Goal: Communication & Community: Answer question/provide support

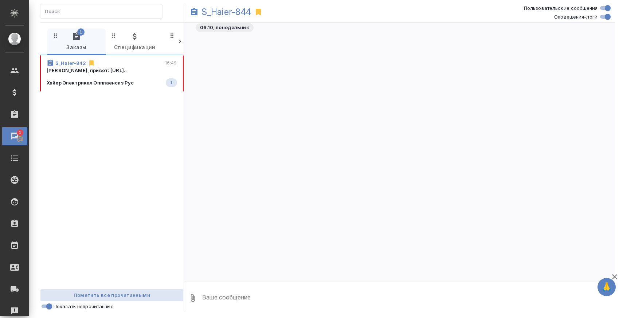
scroll to position [10305, 0]
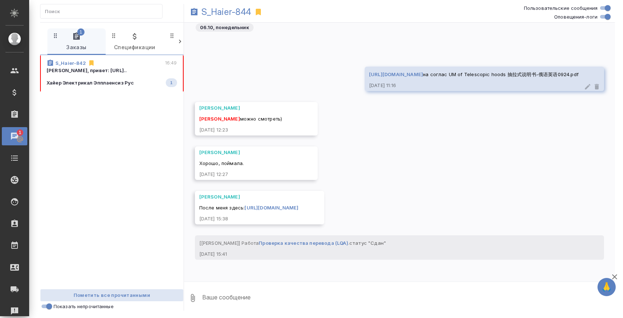
click at [127, 79] on div "Хайер Электрикал Эпплаенсиз Рус 1" at bounding box center [112, 82] width 131 height 9
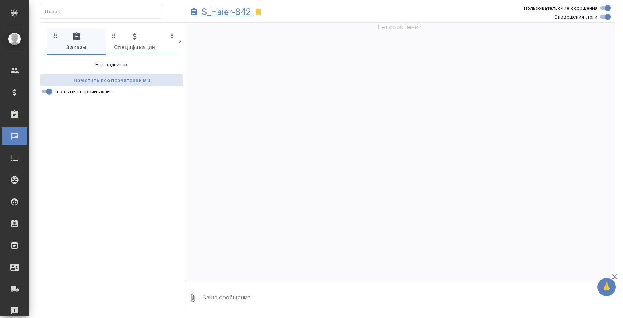
scroll to position [26841, 0]
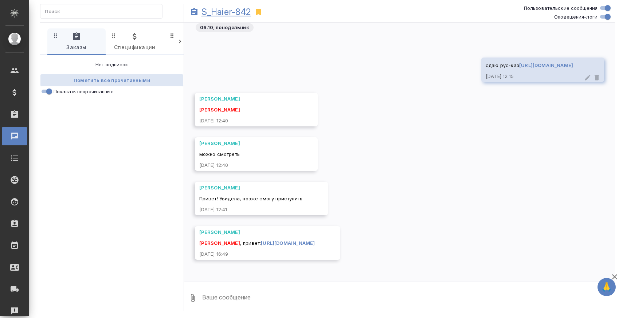
click at [232, 13] on p "S_Haier-842" at bounding box center [227, 11] width 50 height 7
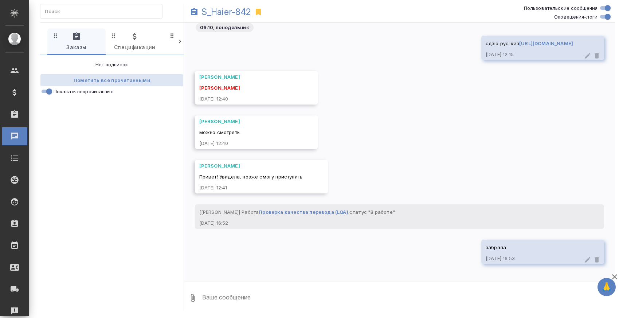
scroll to position [26868, 0]
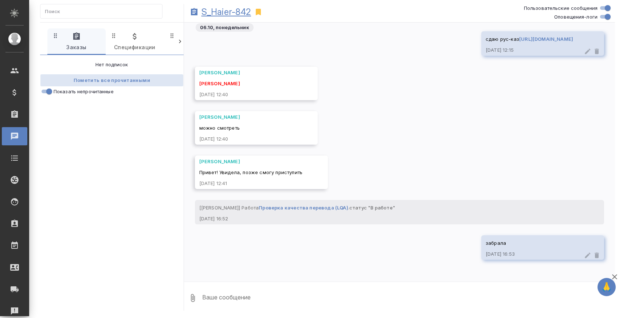
click at [244, 9] on p "S_Haier-842" at bounding box center [227, 11] width 50 height 7
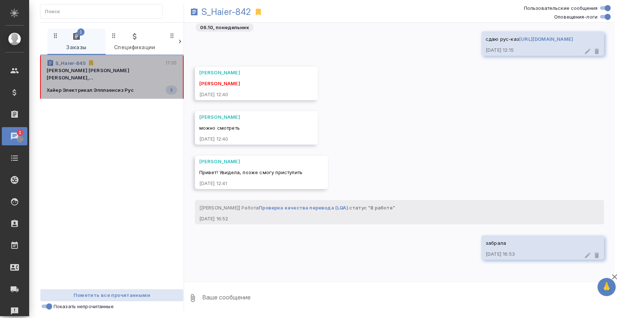
click at [123, 86] on p "Хайер Электрикал Эпплаенсиз Рус" at bounding box center [90, 89] width 87 height 7
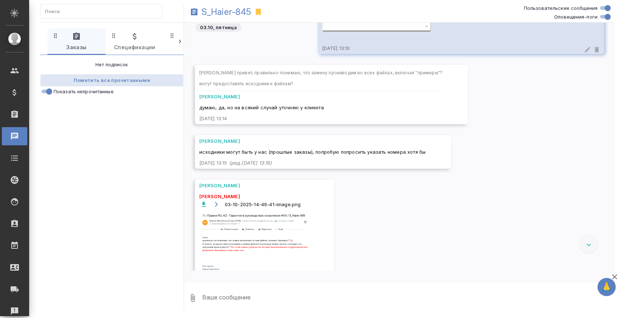
scroll to position [541, 0]
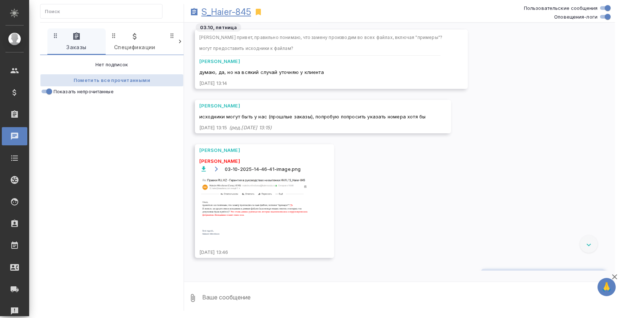
click at [219, 16] on p "S_Haier-845" at bounding box center [227, 11] width 50 height 7
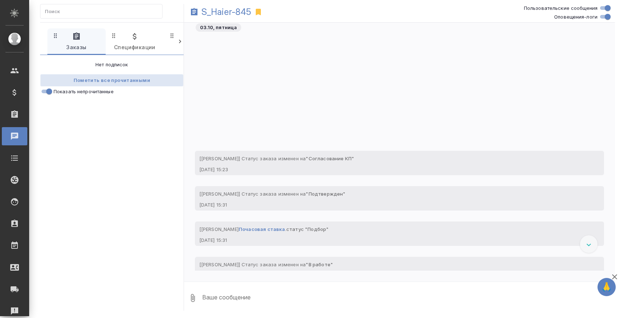
scroll to position [1180, 0]
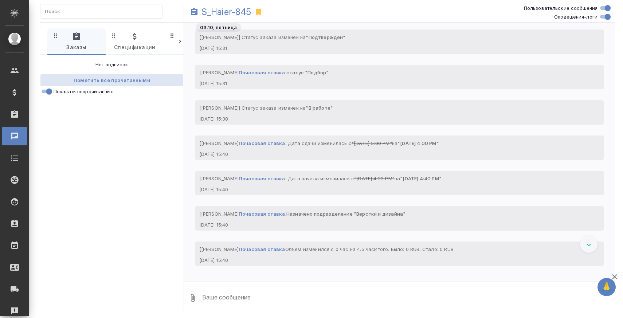
click at [592, 246] on div at bounding box center [589, 245] width 18 height 18
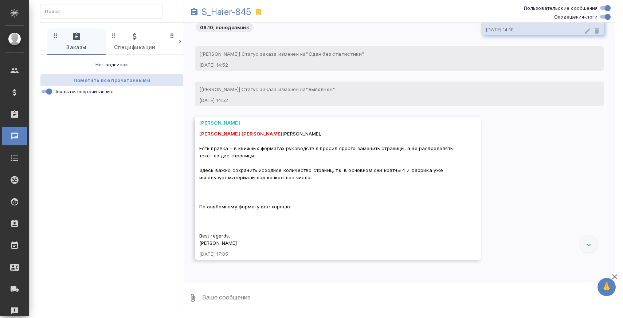
scroll to position [2799, 0]
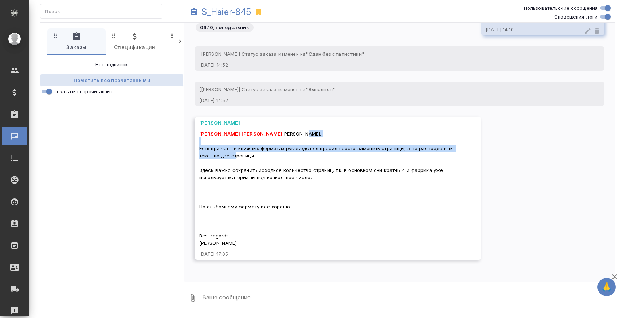
drag, startPoint x: 199, startPoint y: 148, endPoint x: 263, endPoint y: 155, distance: 64.1
click at [263, 155] on div "Усманова Ольга Белякова Юлия Заборова Александра Ольга, Есть правка – в книжных…" at bounding box center [338, 188] width 287 height 143
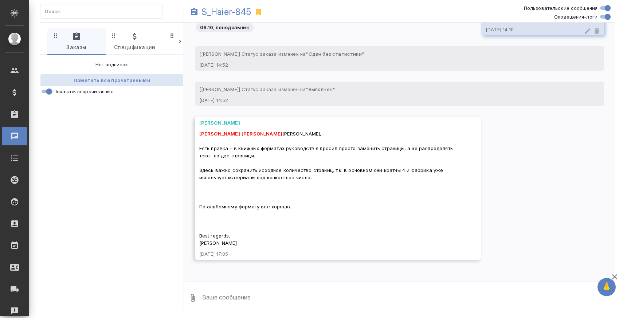
click at [276, 153] on div "Белякова Юлия Заборова Александра Ольга, Есть правка – в книжных форматах руков…" at bounding box center [327, 187] width 257 height 118
click at [225, 294] on textarea at bounding box center [409, 298] width 414 height 25
type textarea "сейчас"
type textarea "п"
type textarea "смотрю"
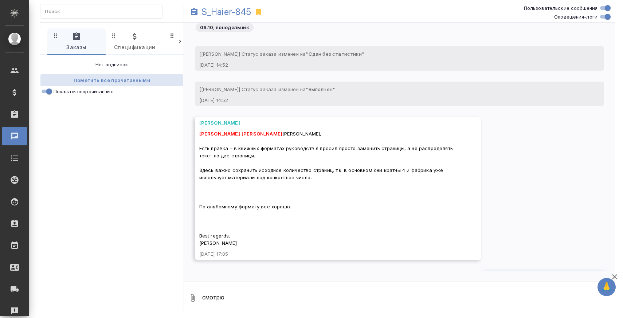
scroll to position [2834, 0]
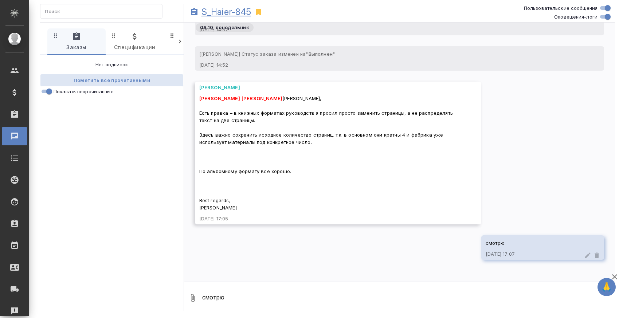
click at [229, 12] on p "S_Haier-845" at bounding box center [227, 11] width 50 height 7
click at [63, 92] on span "Показать непрочитанные" at bounding box center [84, 91] width 60 height 7
click at [62, 92] on input "Показать непрочитанные" at bounding box center [49, 91] width 26 height 9
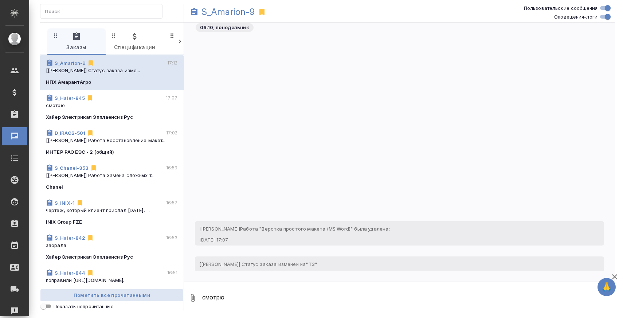
scroll to position [98, 0]
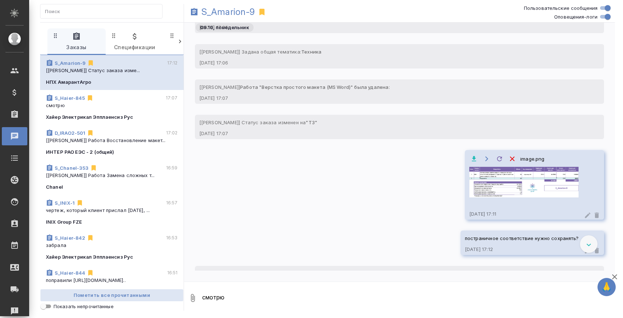
click at [130, 242] on p "забрала" at bounding box center [112, 245] width 132 height 7
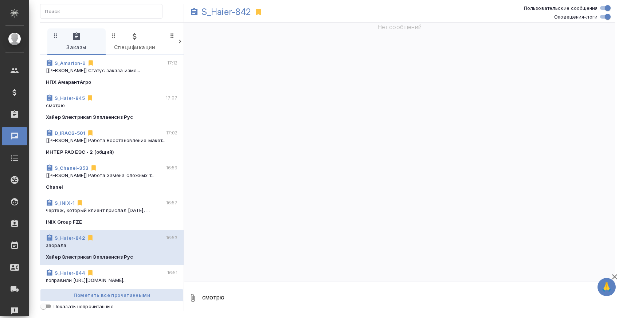
scroll to position [26934, 0]
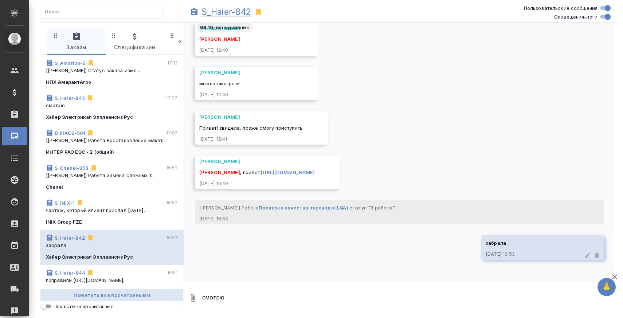
click at [233, 10] on p "S_Haier-842" at bounding box center [227, 11] width 50 height 7
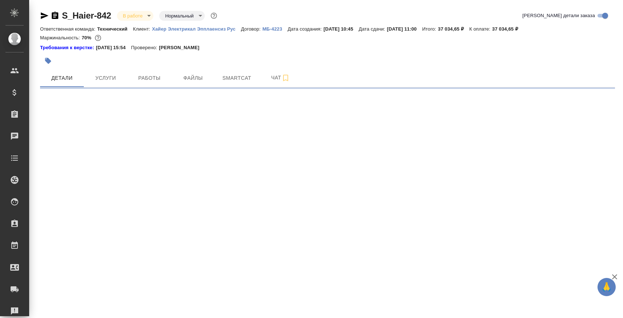
select select "RU"
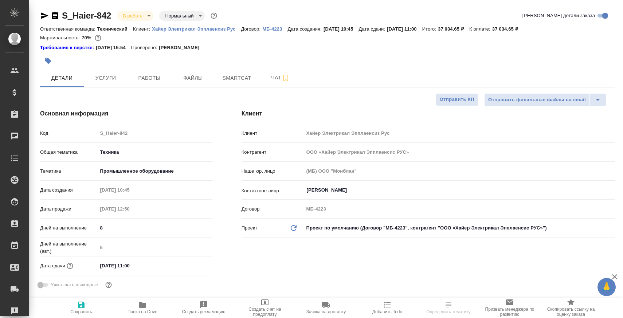
type textarea "x"
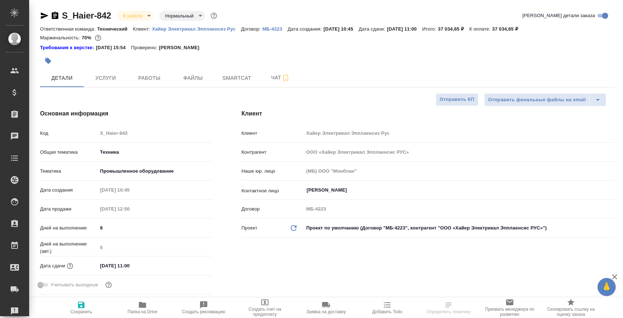
type textarea "x"
type input "[PERSON_NAME]"
type input "[PERSON_NAME]pavlova"
type textarea "x"
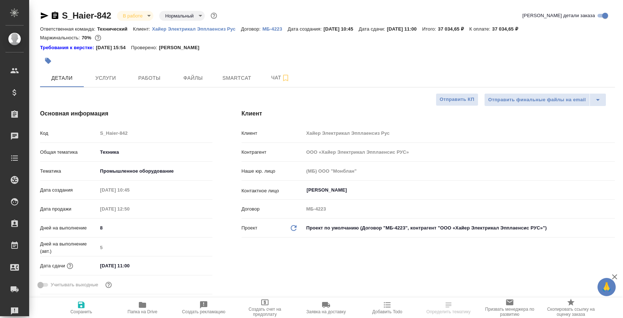
type textarea "x"
select select "RU"
type textarea "x"
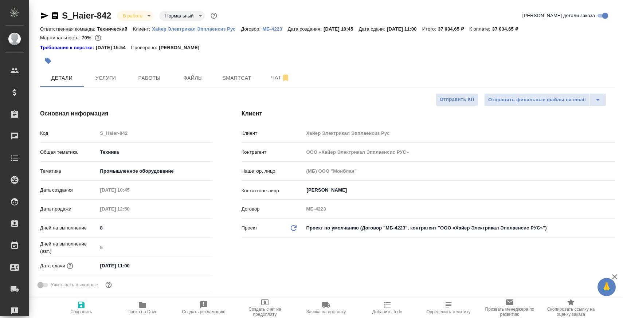
type textarea "x"
click at [260, 79] on button "Чат" at bounding box center [281, 78] width 44 height 18
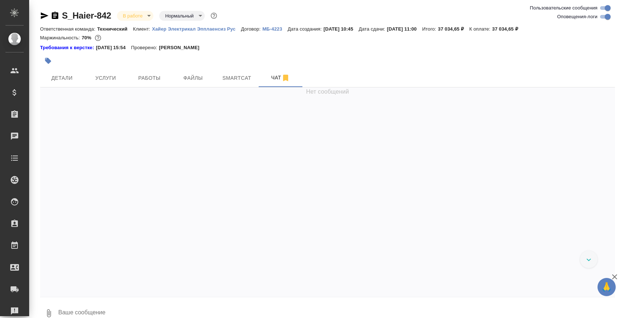
scroll to position [28787, 0]
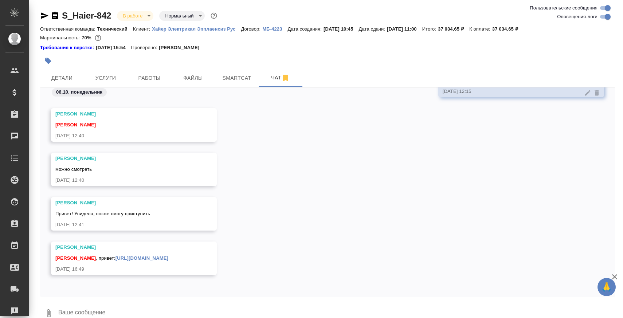
click at [155, 306] on textarea at bounding box center [337, 313] width 558 height 25
click at [168, 258] on link "[URL][DOMAIN_NAME]" at bounding box center [142, 258] width 53 height 5
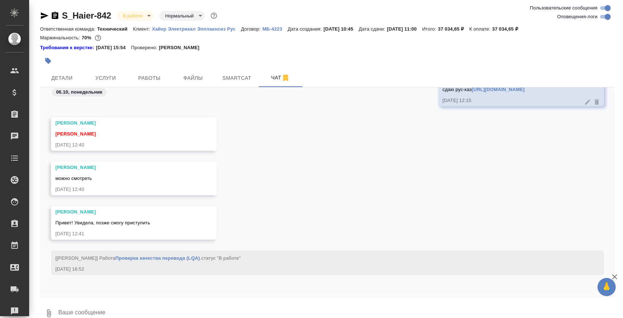
scroll to position [28778, 0]
click at [147, 294] on div "06.10, понедельник сдаю рус-каз https://drive.awatera.com/apps/files/files/1061…" at bounding box center [327, 193] width 575 height 210
click at [143, 304] on textarea at bounding box center [337, 313] width 558 height 25
type textarea "забрала"
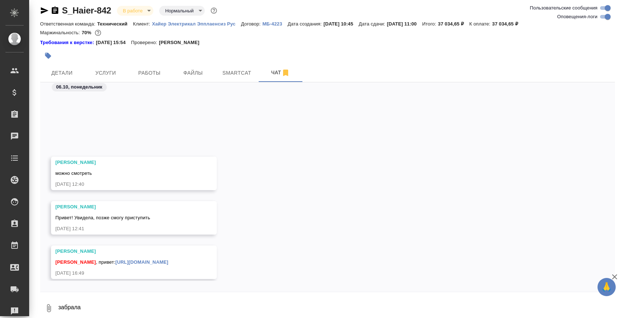
scroll to position [28858, 0]
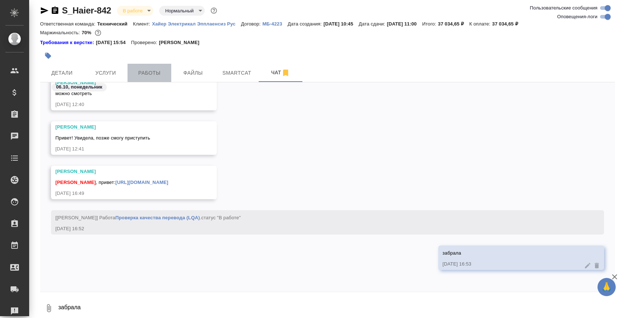
click at [141, 80] on button "Работы" at bounding box center [150, 73] width 44 height 18
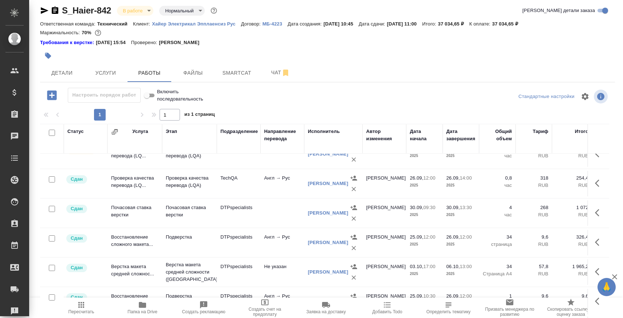
scroll to position [48, 0]
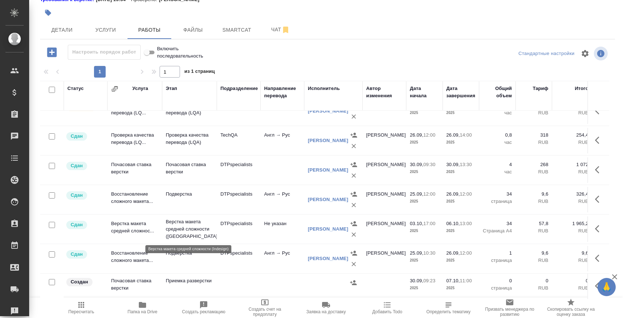
click at [181, 219] on p "Верстка макета средней сложности (Ind..." at bounding box center [189, 229] width 47 height 22
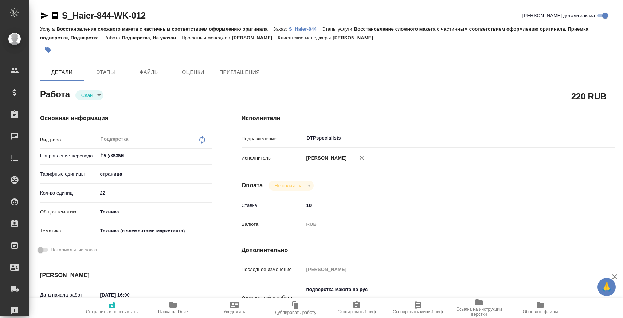
type textarea "x"
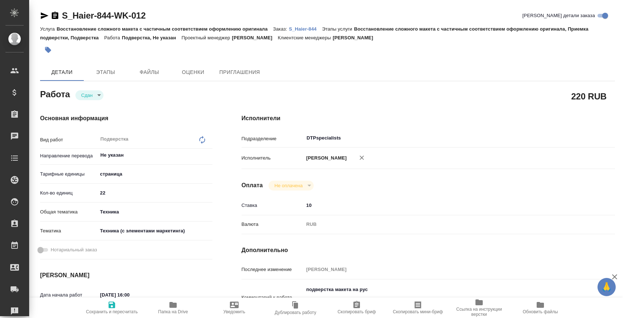
type textarea "x"
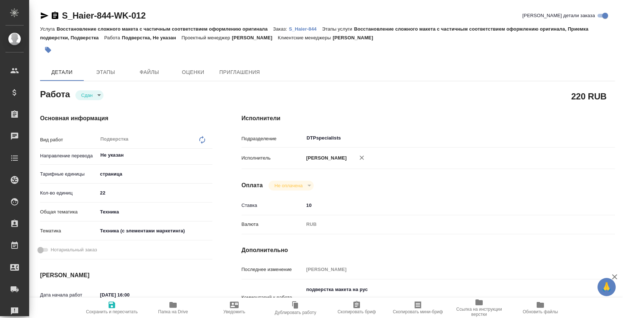
type textarea "x"
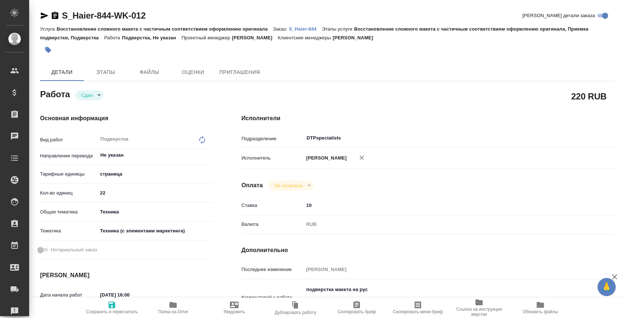
click at [187, 305] on span "Папка на Drive" at bounding box center [173, 308] width 53 height 14
type textarea "x"
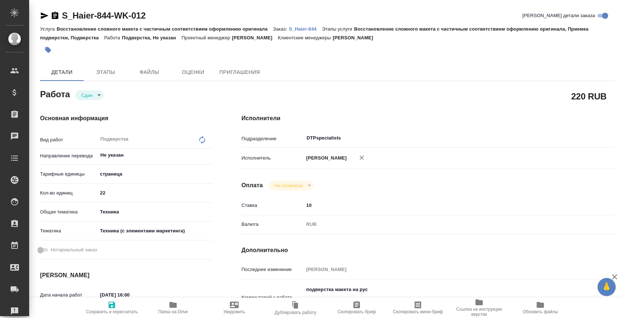
type textarea "x"
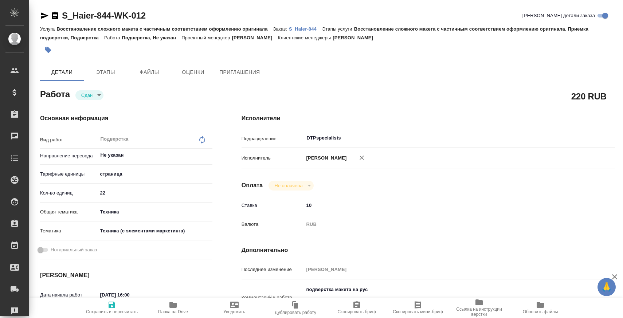
type textarea "x"
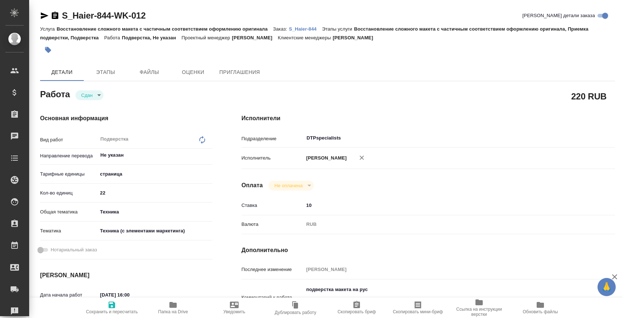
type textarea "x"
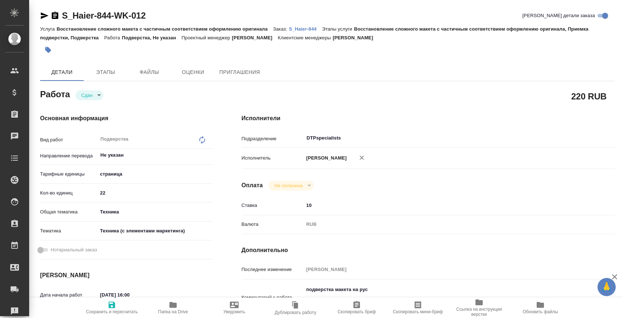
type textarea "x"
click at [308, 28] on p "S_Haier-844" at bounding box center [305, 28] width 33 height 5
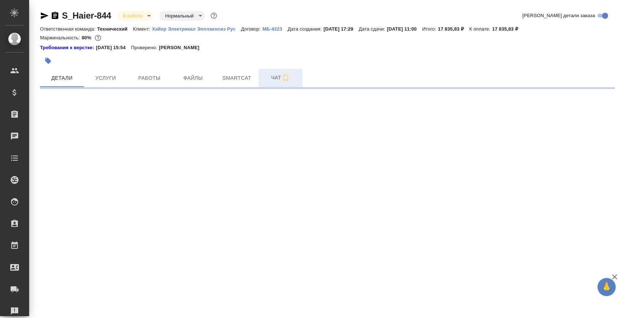
select select "RU"
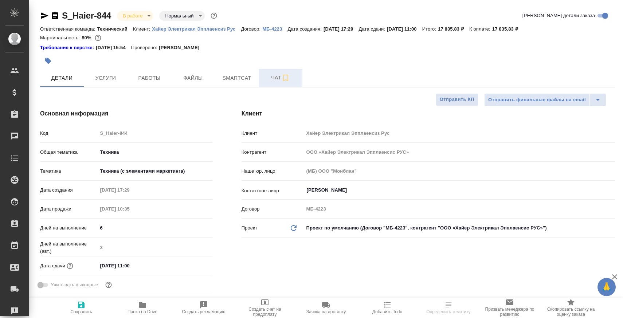
type textarea "x"
click at [271, 75] on span "Чат" at bounding box center [280, 77] width 35 height 9
type textarea "x"
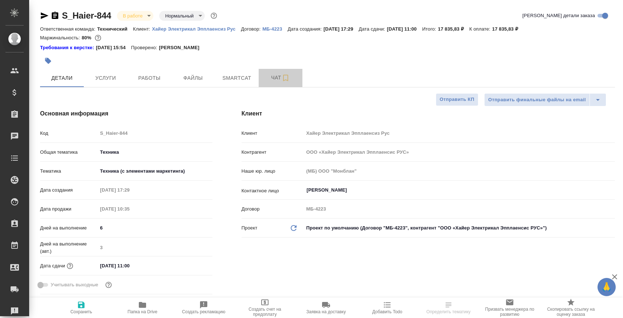
type textarea "x"
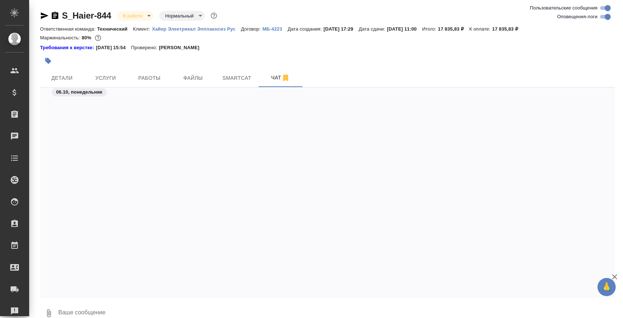
scroll to position [11315, 0]
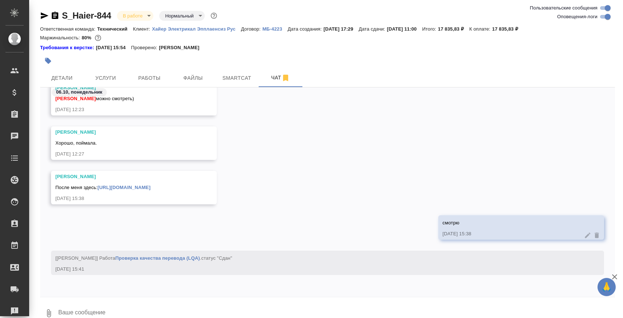
click at [229, 306] on textarea at bounding box center [337, 313] width 558 height 25
paste textarea "https://drive.awatera.com/apps/files/?dir=/Shares/%D0%A5%D0%B0%D0%B9%D0%B5%D1%8…"
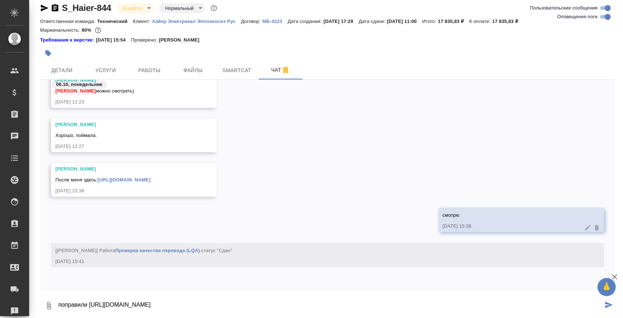
type textarea "поправили https://drive.awatera.com/apps/files/?dir=/Shares/%D0%A5%D0%B0%D0%B9%…"
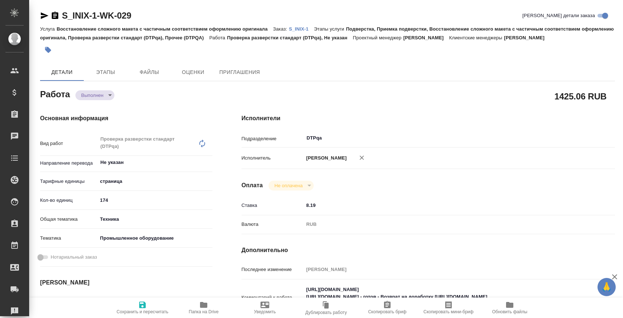
type textarea "x"
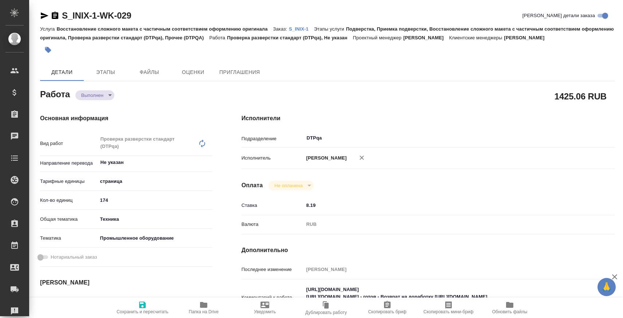
type textarea "x"
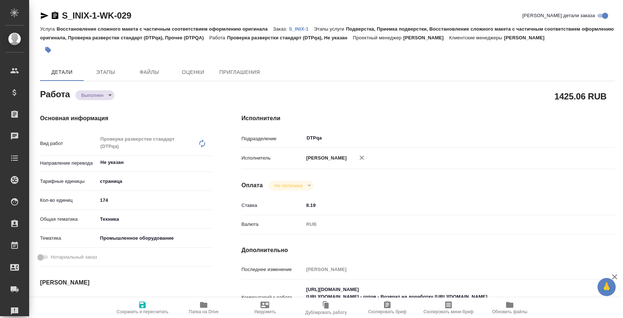
type textarea "x"
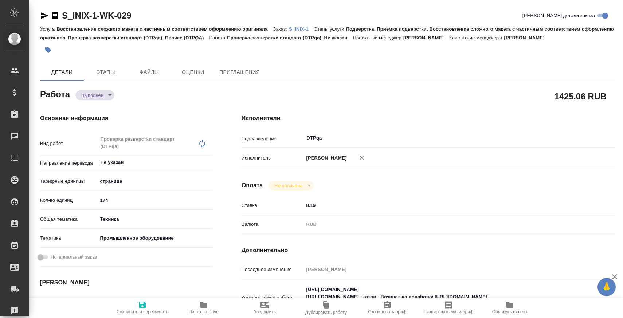
type textarea "x"
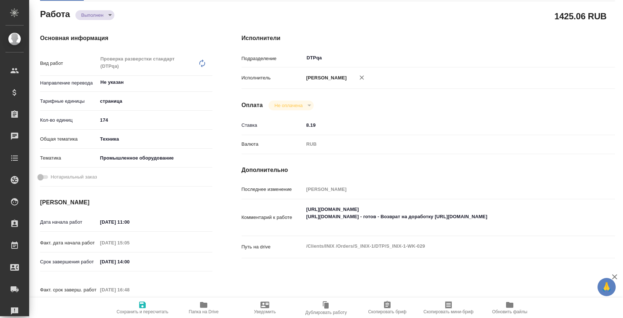
type textarea "x"
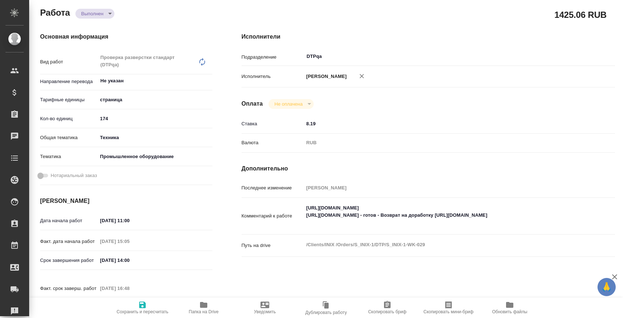
scroll to position [110, 0]
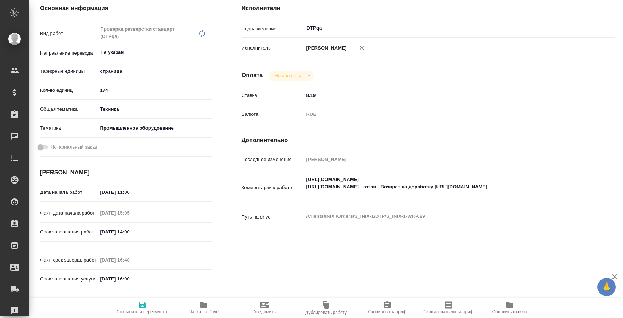
type textarea "x"
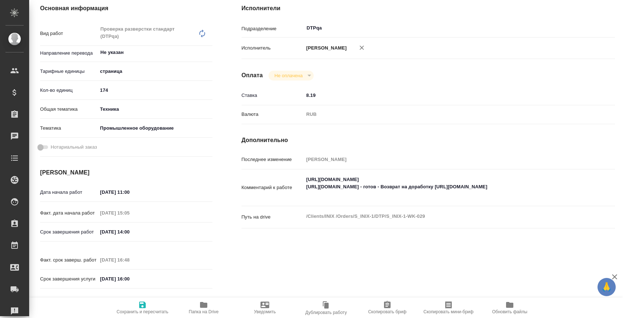
type textarea "x"
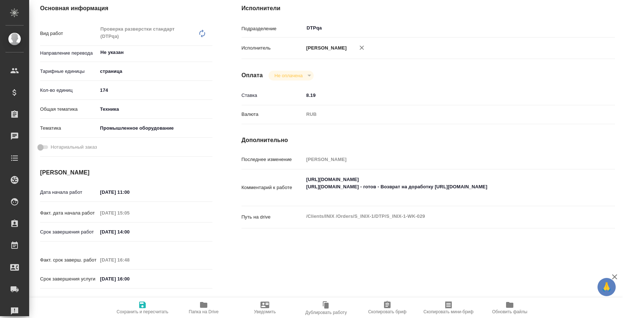
click at [193, 313] on span "Папка на Drive" at bounding box center [204, 312] width 30 height 5
type textarea "x"
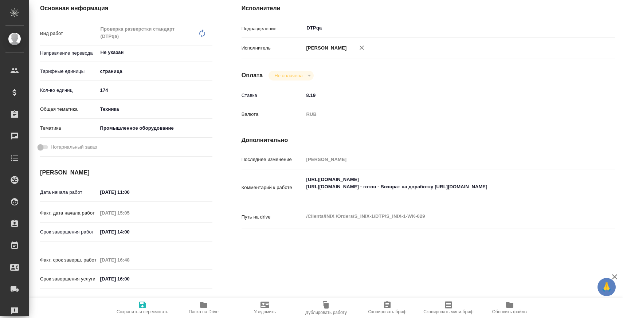
type textarea "x"
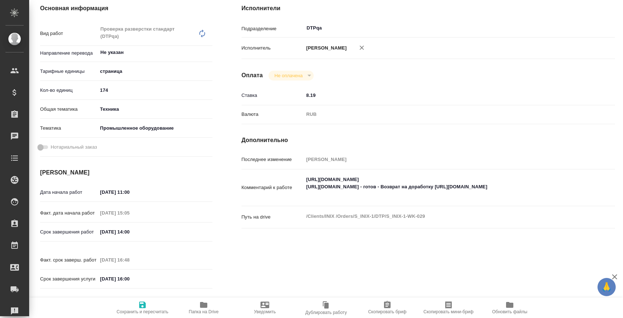
type textarea "x"
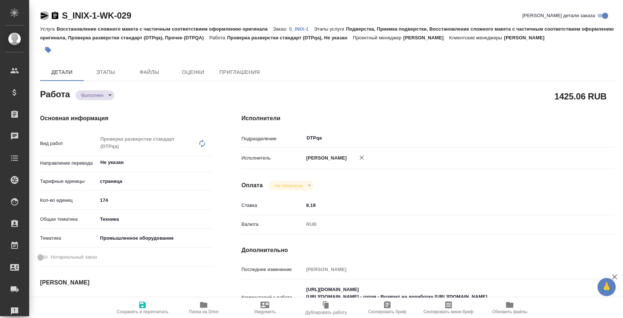
click at [44, 16] on icon "button" at bounding box center [45, 15] width 8 height 7
click at [105, 100] on div "Основная информация Вид работ Проверка разверстки стандарт (DTPqa) x ​ Направле…" at bounding box center [127, 259] width 202 height 319
click at [106, 91] on body "🙏 .cls-1 fill:#fff; AWATERA Zaborova Aleksandra Клиенты Спецификации Заказы 0 Ч…" at bounding box center [311, 188] width 623 height 377
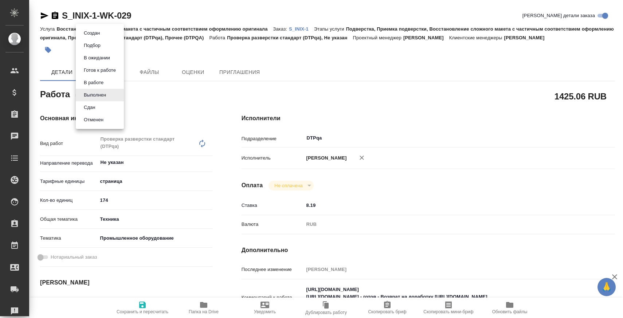
click at [106, 107] on li "Сдан" at bounding box center [100, 107] width 48 height 12
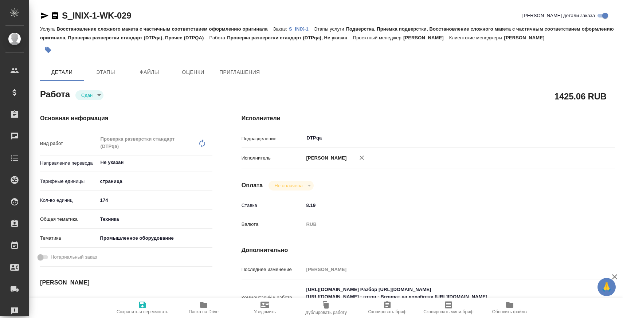
click at [305, 29] on p "S_INIX-1" at bounding box center [301, 28] width 25 height 5
type textarea "x"
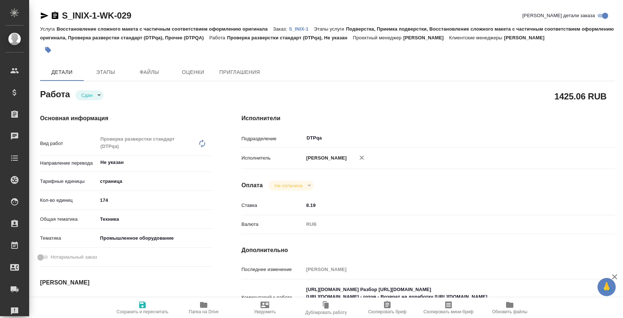
type textarea "x"
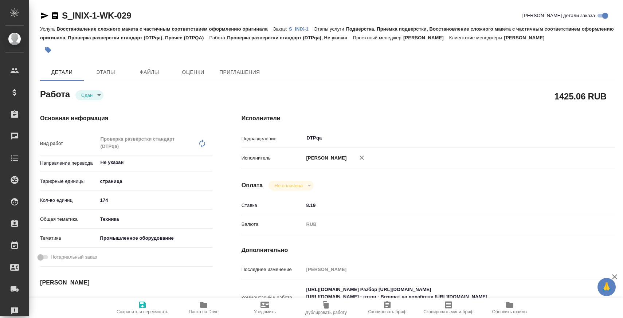
type textarea "x"
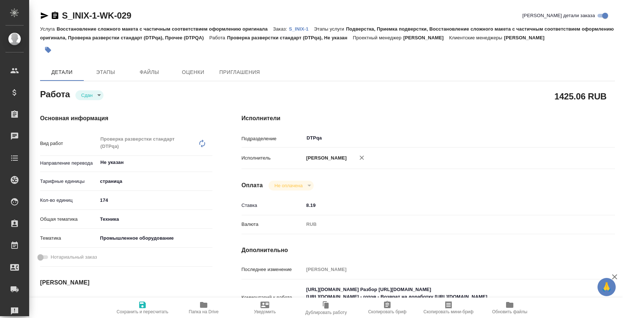
type textarea "x"
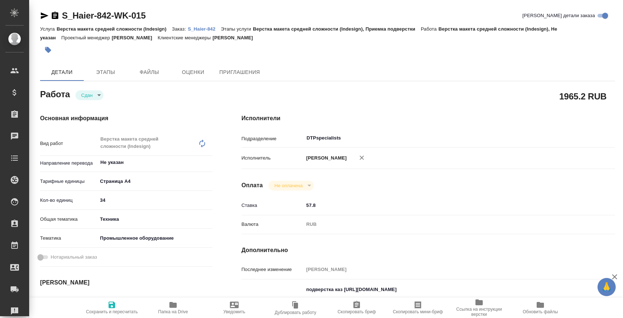
type textarea "x"
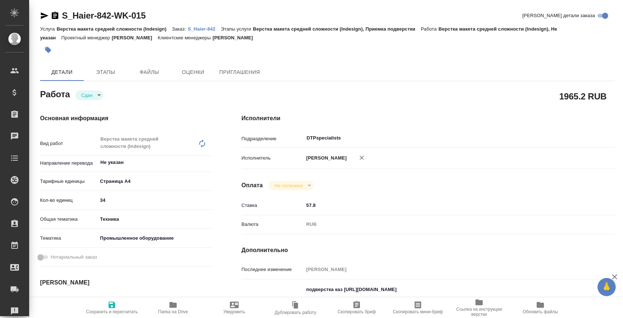
click at [43, 16] on icon "button" at bounding box center [44, 15] width 9 height 9
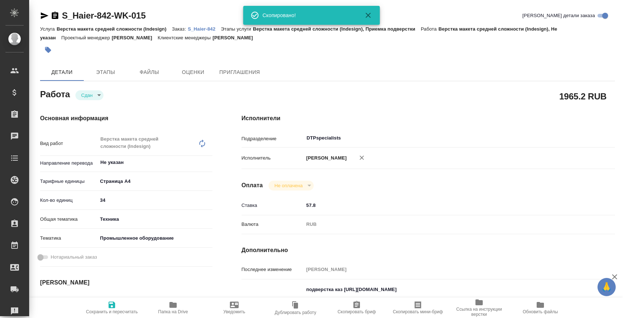
type textarea "x"
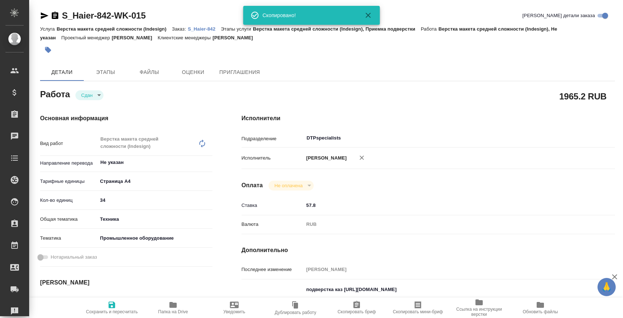
type textarea "x"
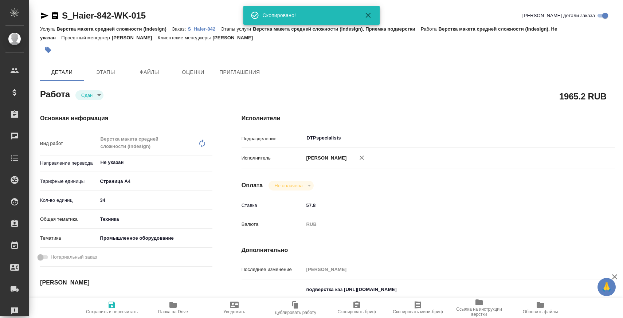
type textarea "x"
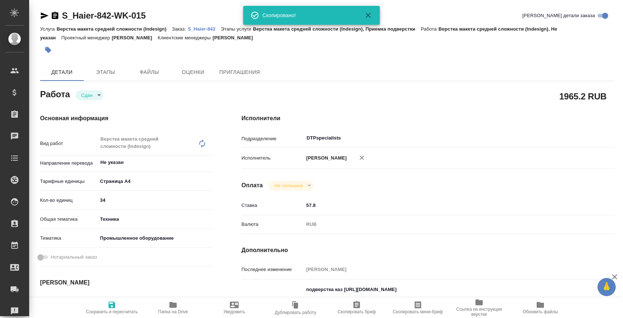
type textarea "x"
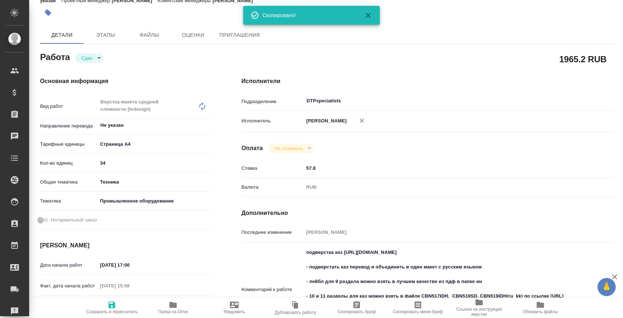
scroll to position [114, 0]
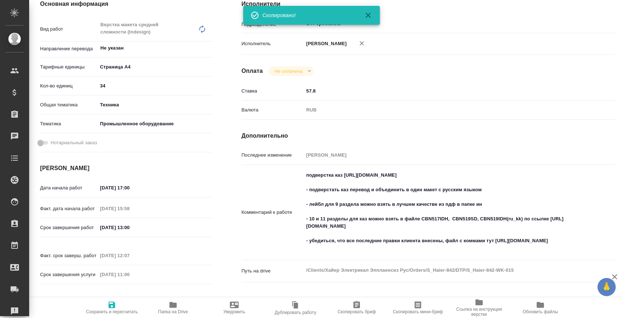
type textarea "x"
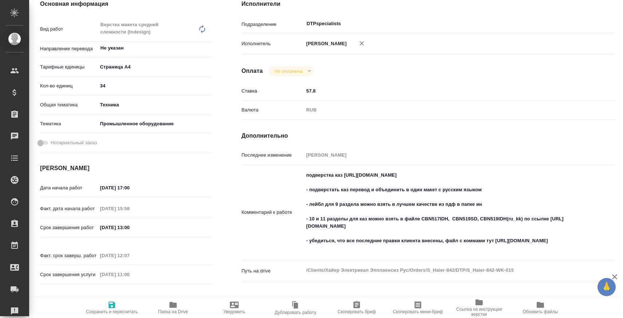
type textarea "x"
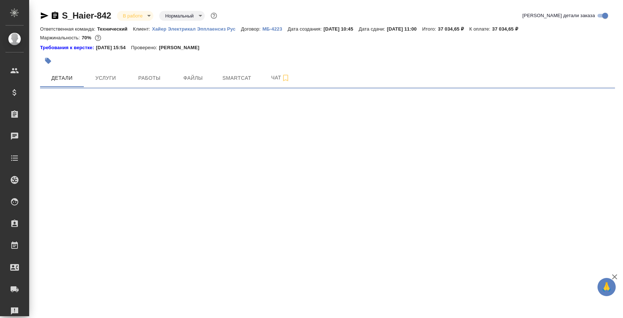
select select "RU"
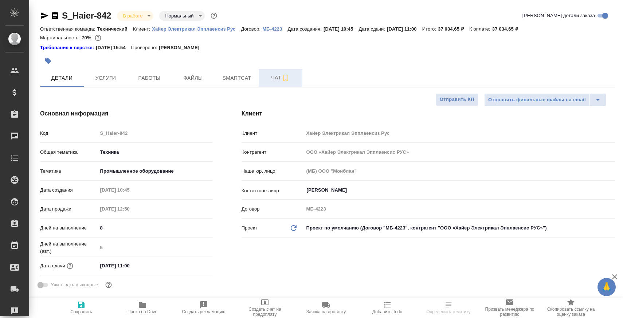
click at [267, 78] on span "Чат" at bounding box center [280, 77] width 35 height 9
type textarea "x"
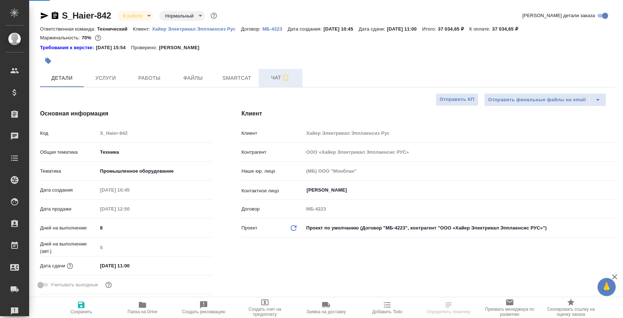
type textarea "x"
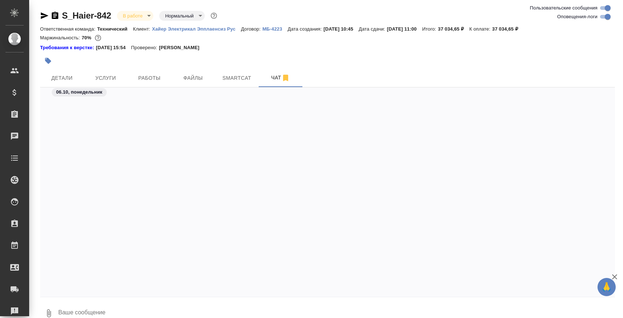
scroll to position [28929, 0]
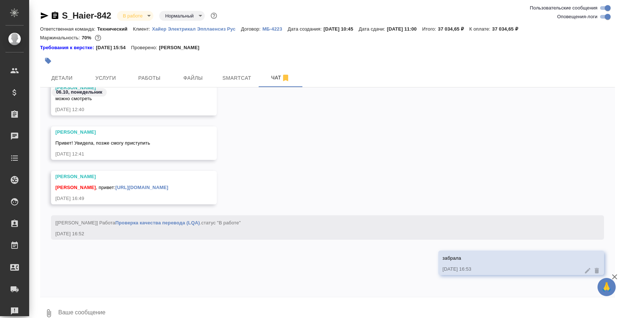
click at [191, 183] on div "Заборова Александра , привет: https://drive.awatera.com/s/WyopnZniXwzH4zA" at bounding box center [123, 186] width 136 height 9
click at [191, 184] on div "Заборова Александра , привет: https://drive.awatera.com/s/WyopnZniXwzH4zA" at bounding box center [123, 186] width 136 height 9
click at [168, 187] on link "https://drive.awatera.com/s/WyopnZniXwzH4zA" at bounding box center [142, 187] width 53 height 5
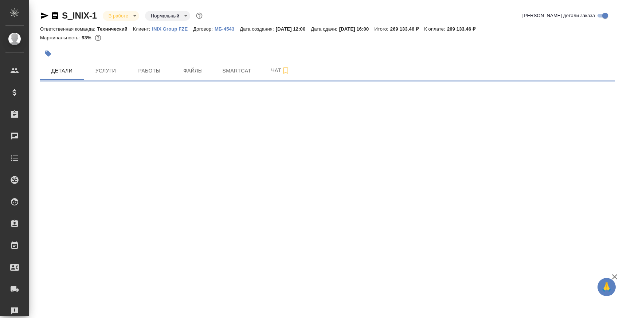
select select "RU"
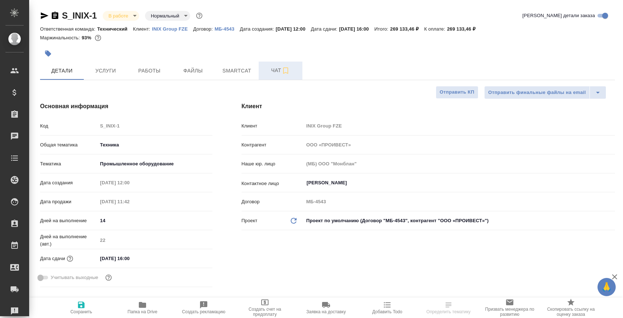
type textarea "x"
click at [267, 68] on span "Чат" at bounding box center [280, 70] width 35 height 9
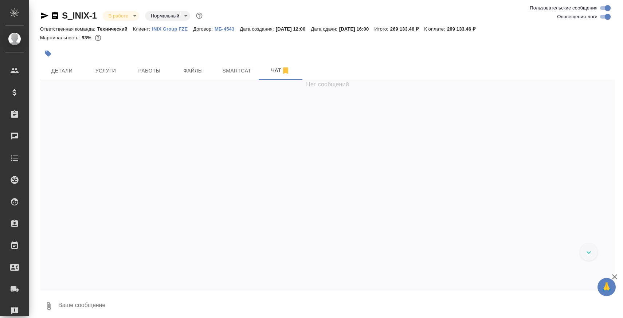
scroll to position [7166, 0]
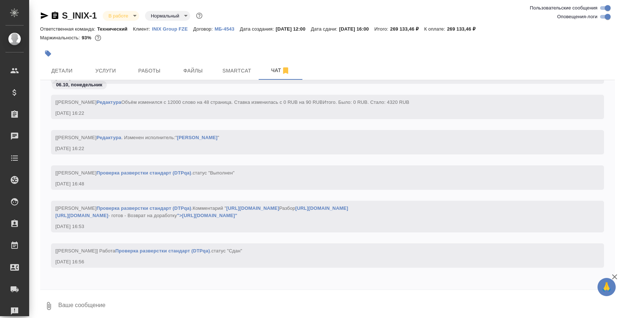
click at [183, 307] on textarea at bounding box center [337, 306] width 558 height 25
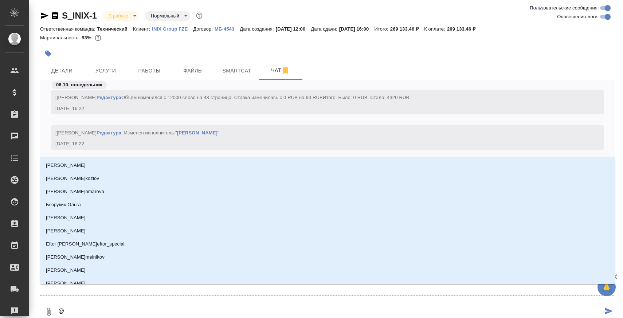
type textarea "@Б"
type input "Б"
type textarea "@БЕ"
type input "БЕ"
type textarea "@БЕл"
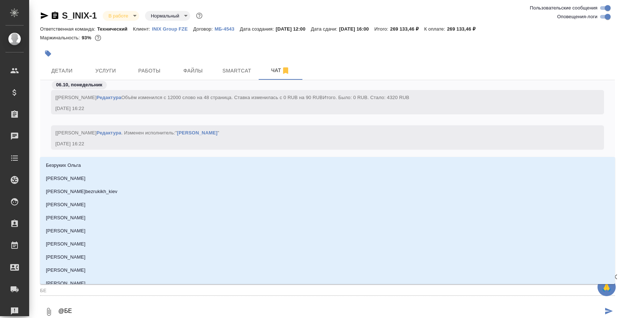
type input "БЕл"
type textarea "@БЕля"
type input "БЕля"
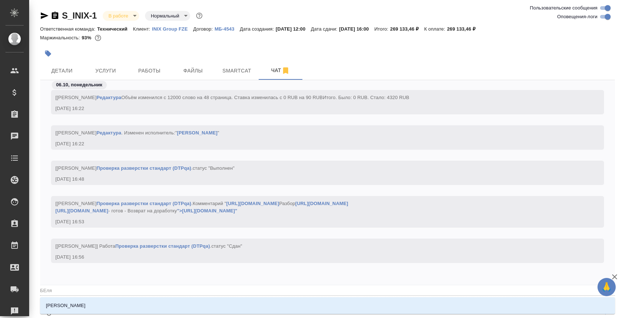
click at [160, 309] on li "[PERSON_NAME]" at bounding box center [327, 305] width 575 height 13
type textarea "@БЕляд"
type input "БЕляд"
type textarea "@БЕлядо"
type input "БЕлядо"
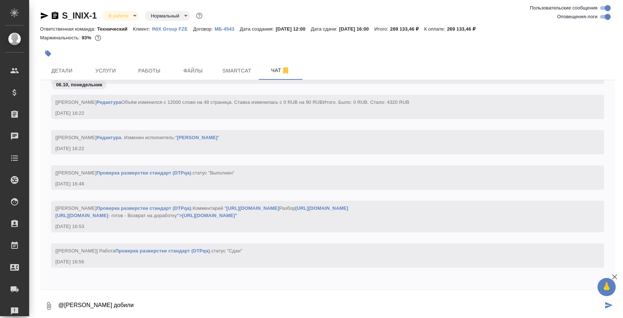
paste textarea "[URL][DOMAIN_NAME]"
type textarea "@[PERSON_NAME] добили [URL][DOMAIN_NAME]"
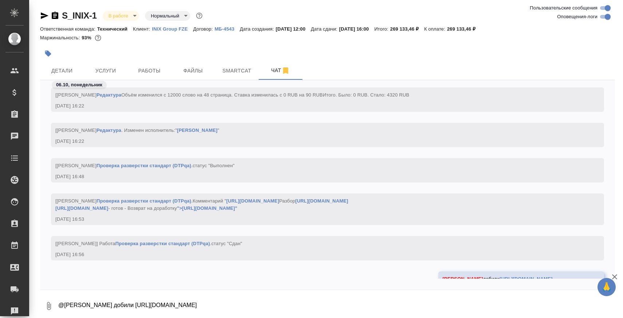
scroll to position [7201, 0]
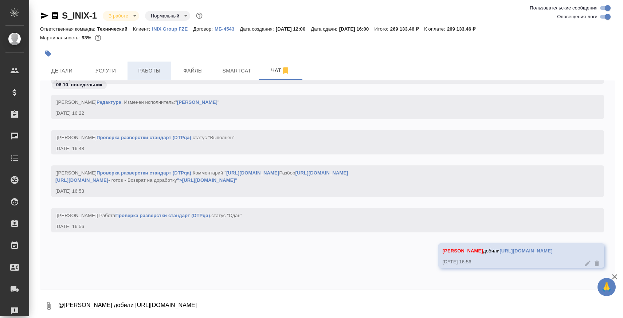
click at [148, 77] on button "Работы" at bounding box center [150, 71] width 44 height 18
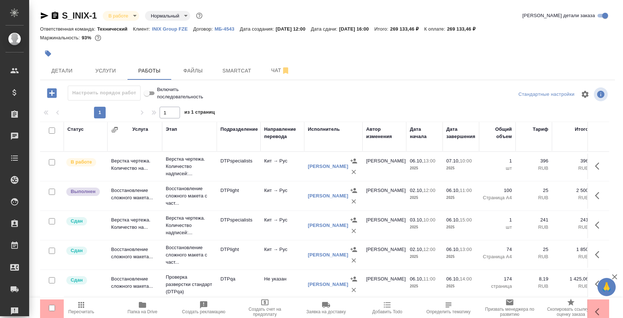
click at [188, 193] on p "Восстановление сложного макета с част..." at bounding box center [189, 196] width 47 height 22
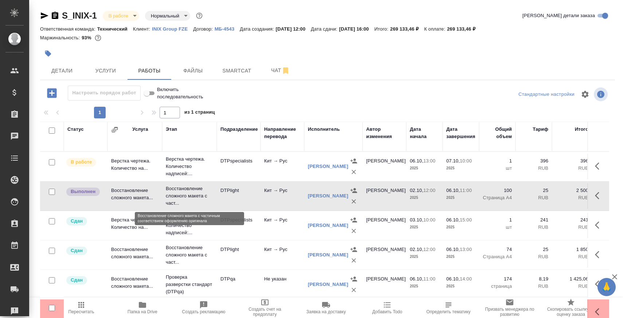
click at [188, 193] on p "Восстановление сложного макета с част..." at bounding box center [189, 196] width 47 height 22
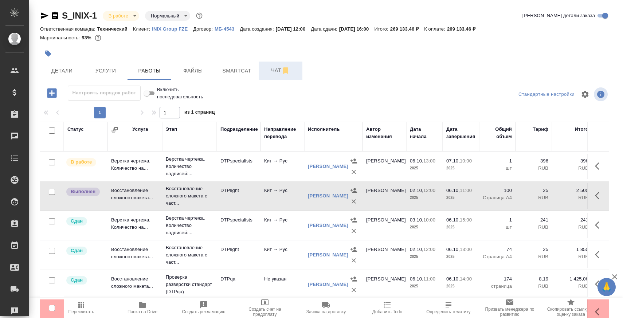
click at [268, 71] on span "Чат" at bounding box center [280, 70] width 35 height 9
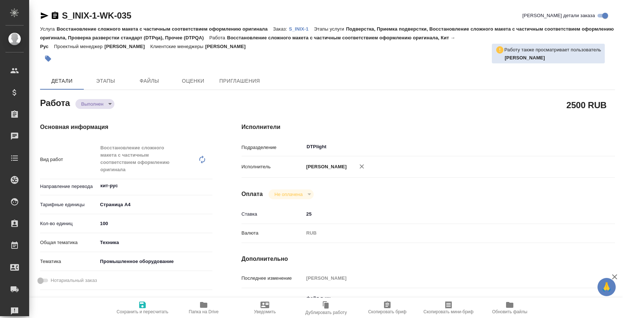
type textarea "x"
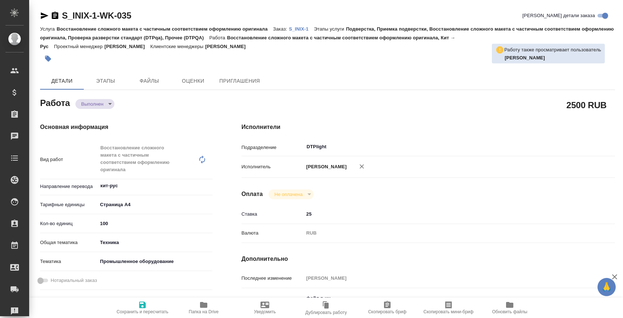
type textarea "x"
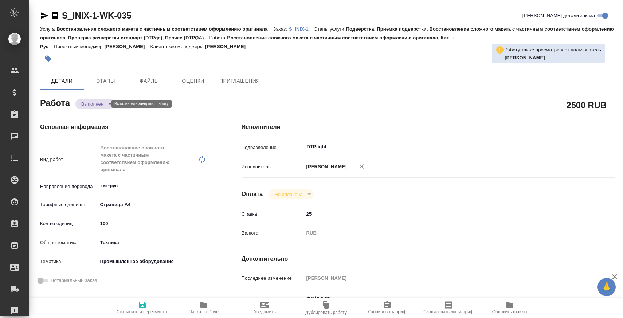
type textarea "x"
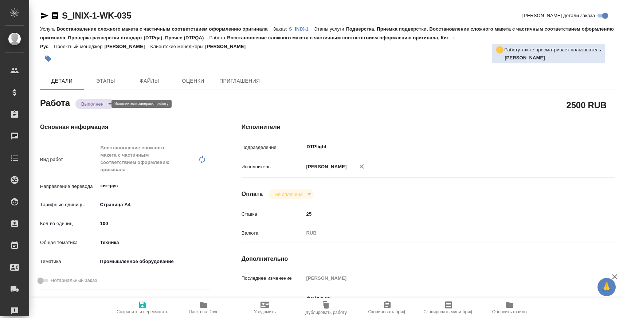
click at [96, 106] on body "🙏 .cls-1 fill:#fff; AWATERA Zaborova Aleksandra Клиенты Спецификации Заказы Чат…" at bounding box center [311, 188] width 623 height 377
type textarea "x"
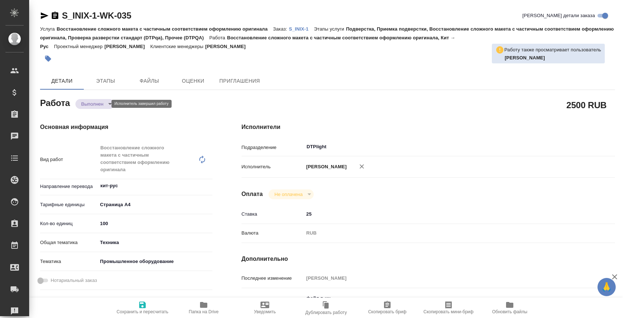
type textarea "x"
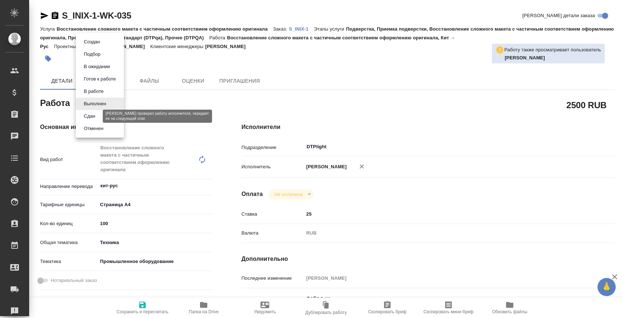
type textarea "x"
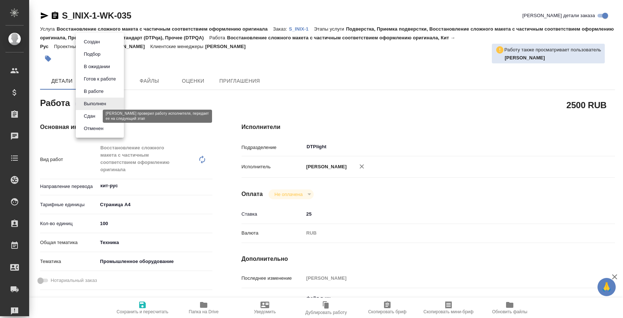
click at [96, 116] on button "Сдан" at bounding box center [90, 116] width 16 height 8
type textarea "x"
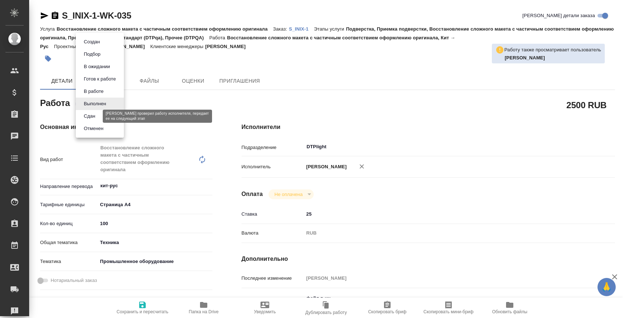
type textarea "x"
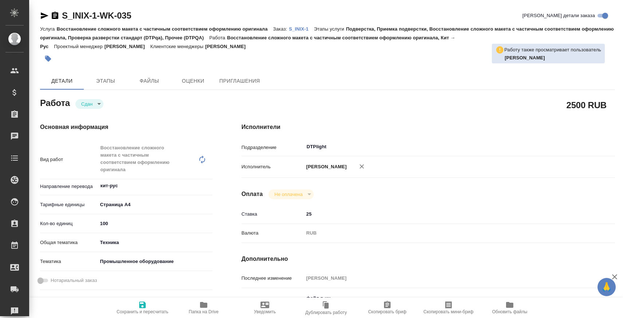
type textarea "x"
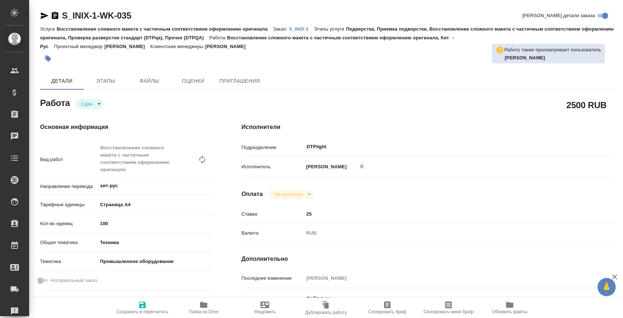
type textarea "x"
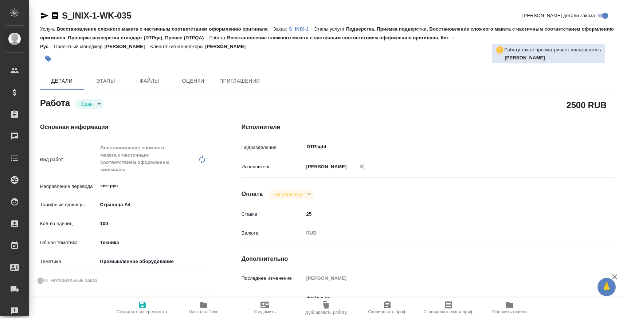
type textarea "x"
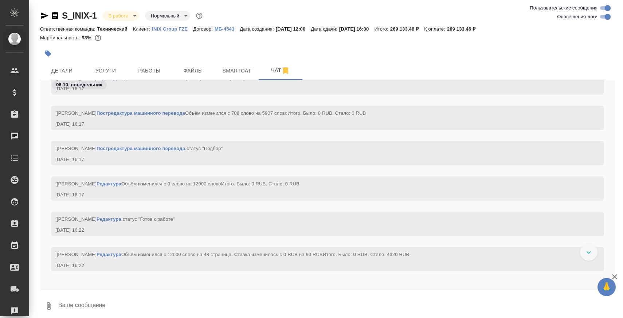
scroll to position [7251, 0]
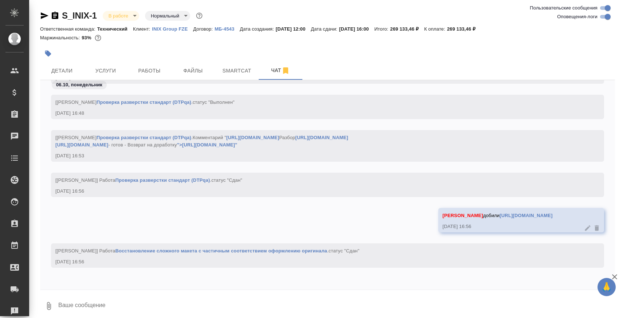
click at [228, 295] on textarea at bounding box center [337, 306] width 558 height 25
type textarea "чертеж, который клиент прислал [DATE], отправлю [DATE]"
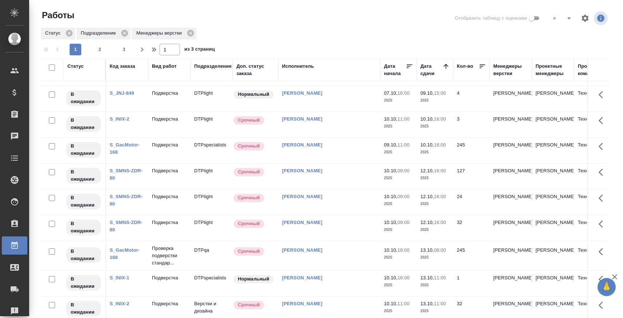
scroll to position [196, 0]
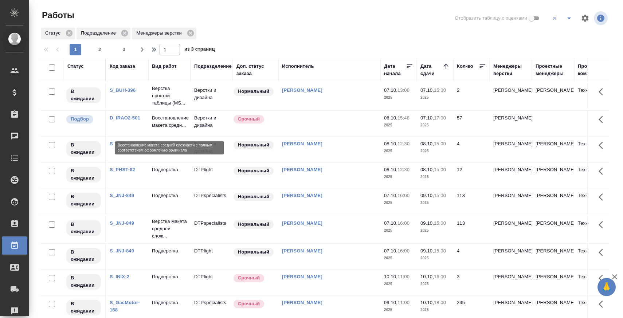
click at [170, 124] on p "Восстановление макета средн..." at bounding box center [169, 121] width 35 height 15
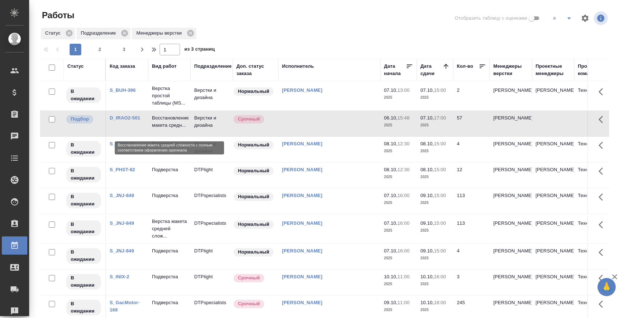
click at [170, 124] on p "Восстановление макета средн..." at bounding box center [169, 121] width 35 height 15
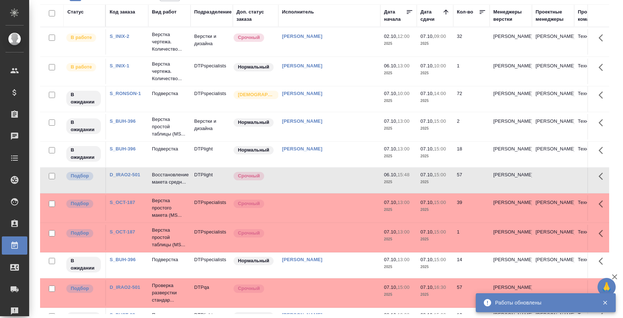
scroll to position [0, 0]
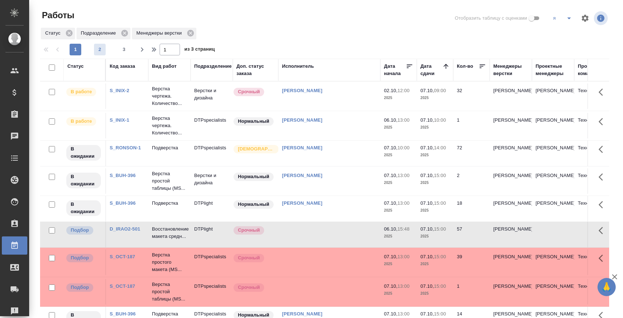
click at [98, 51] on span "2" at bounding box center [100, 49] width 12 height 7
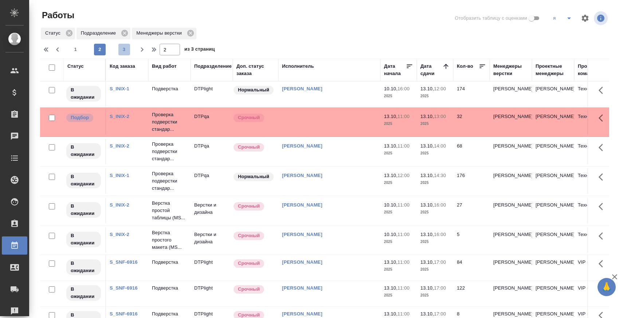
click at [129, 54] on button "3" at bounding box center [124, 50] width 12 height 12
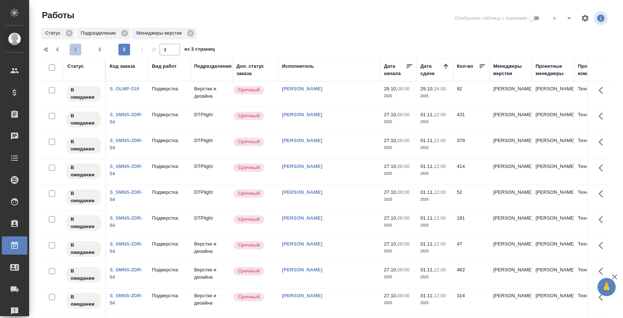
click at [79, 48] on span "1" at bounding box center [76, 49] width 12 height 7
type input "1"
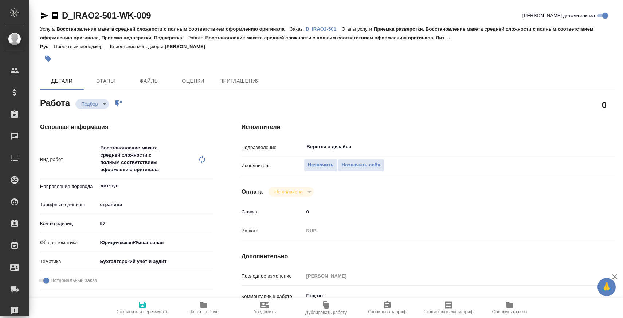
type textarea "x"
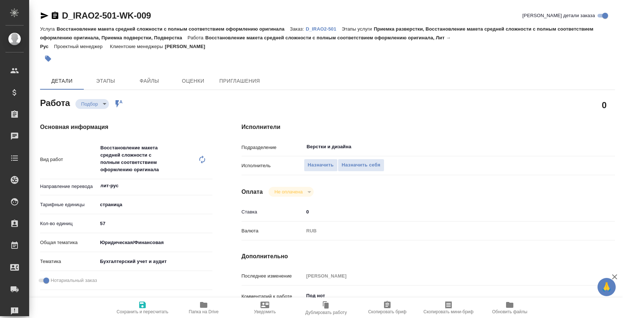
type textarea "x"
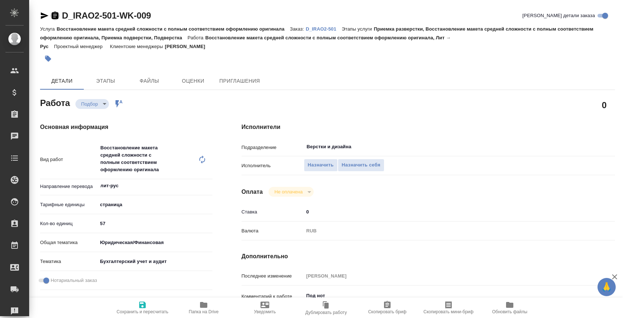
click at [55, 14] on icon "button" at bounding box center [55, 15] width 9 height 9
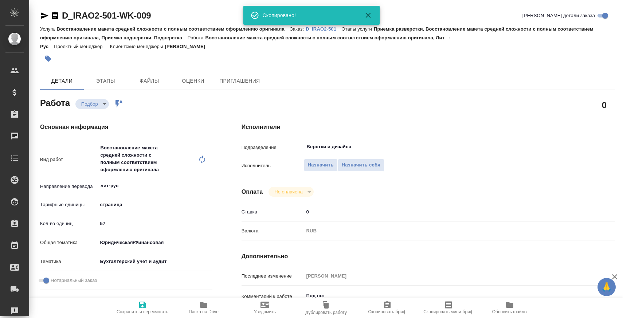
type textarea "x"
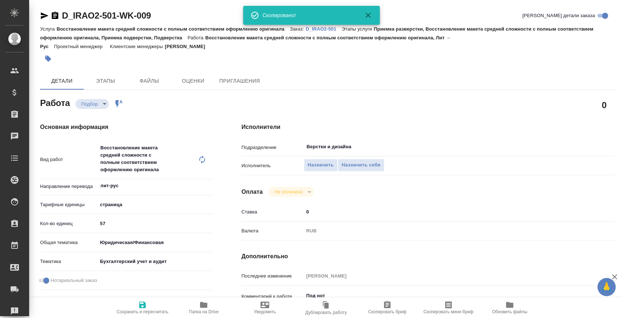
type textarea "x"
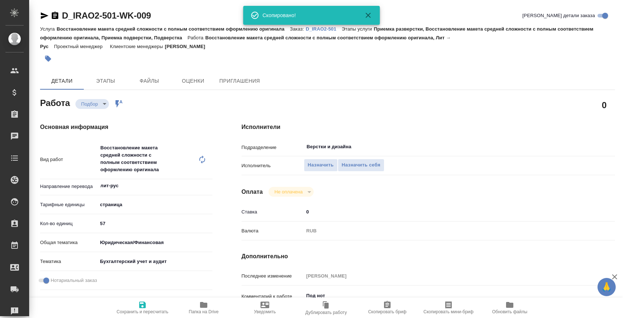
type textarea "x"
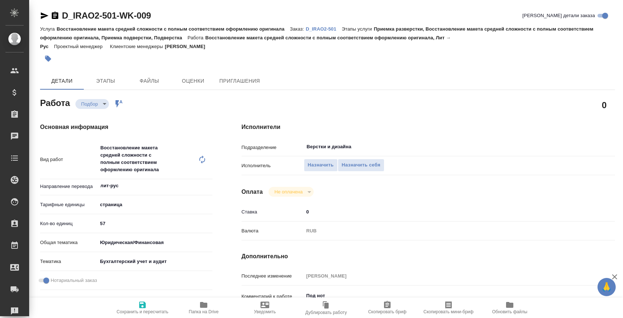
type textarea "x"
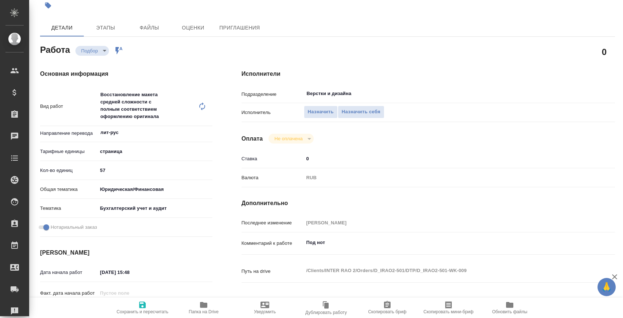
scroll to position [171, 0]
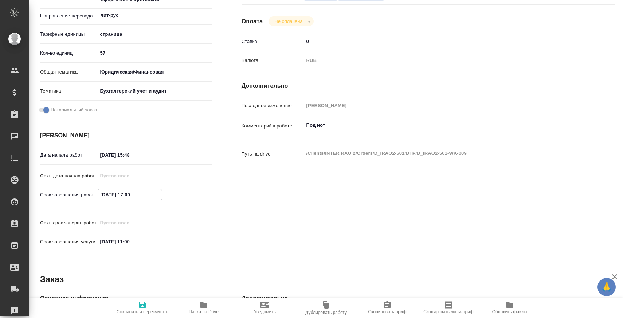
click at [127, 195] on input "[DATE] 17:00" at bounding box center [130, 195] width 64 height 11
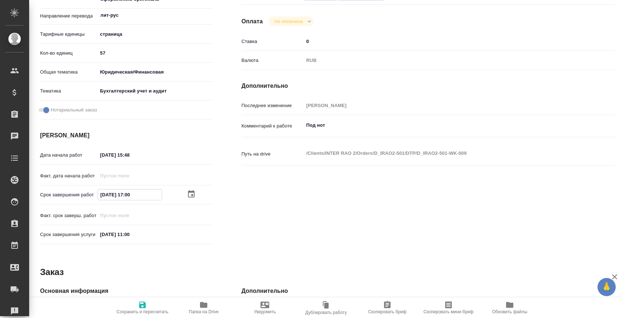
drag, startPoint x: 127, startPoint y: 195, endPoint x: 171, endPoint y: 195, distance: 44.1
click at [171, 195] on div "[DATE] 17:00" at bounding box center [155, 194] width 115 height 11
type textarea "x"
type input "[DATE] 1_:__"
type textarea "x"
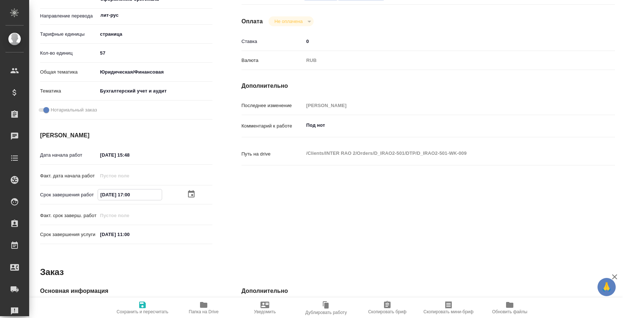
type textarea "x"
type input "[DATE] 15:__"
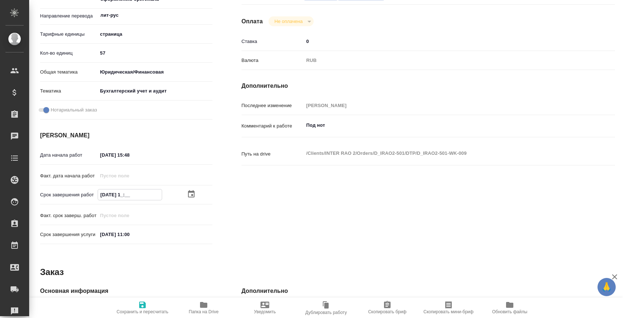
type textarea "x"
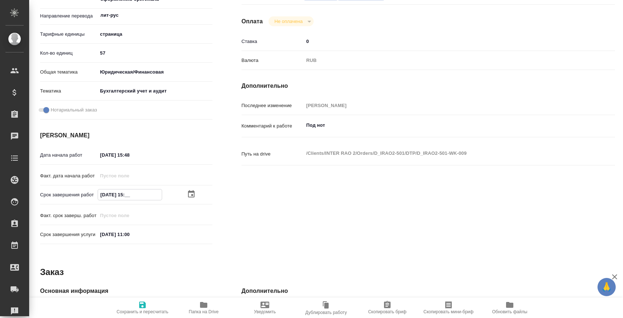
type input "07.10.2025 15:0_"
type textarea "x"
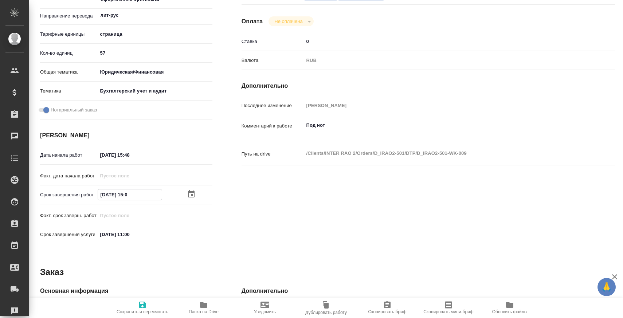
type textarea "x"
type input "07.10.2025 15:00"
type textarea "x"
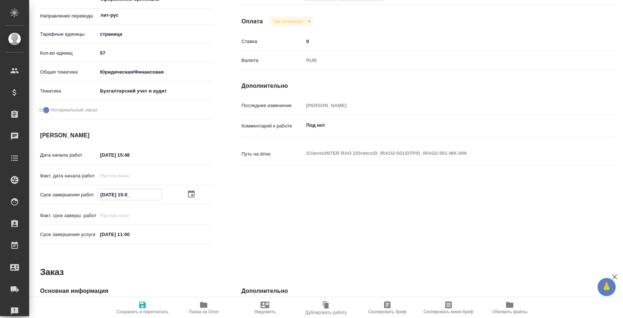
type textarea "x"
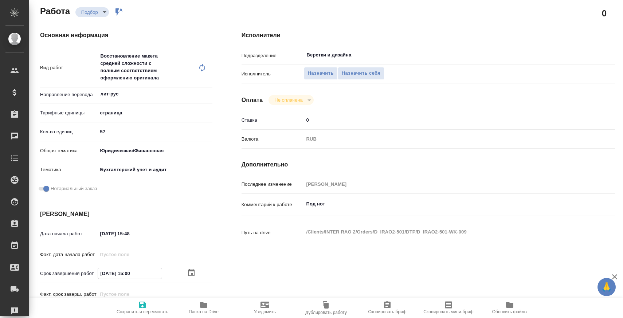
scroll to position [0, 0]
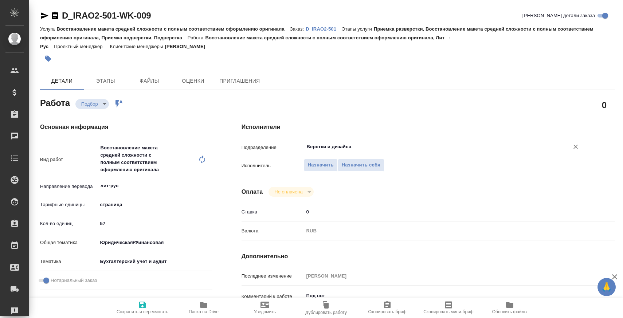
type input "07.10.2025 15:00"
click at [332, 145] on input "Верстки и дизайна" at bounding box center [432, 147] width 252 height 9
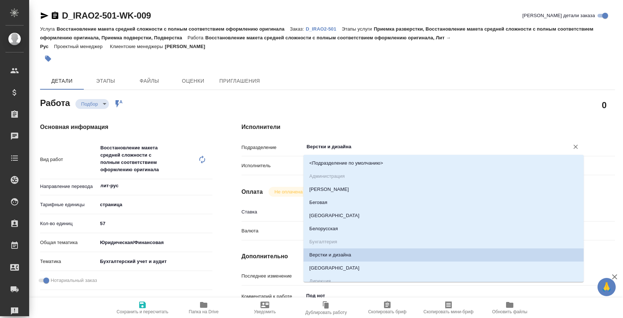
type input "D"
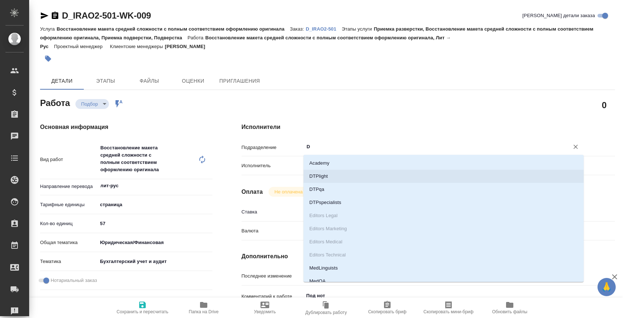
click at [329, 181] on li "DTPlight" at bounding box center [444, 176] width 280 height 13
type textarea "x"
type input "DTPlight"
type textarea "x"
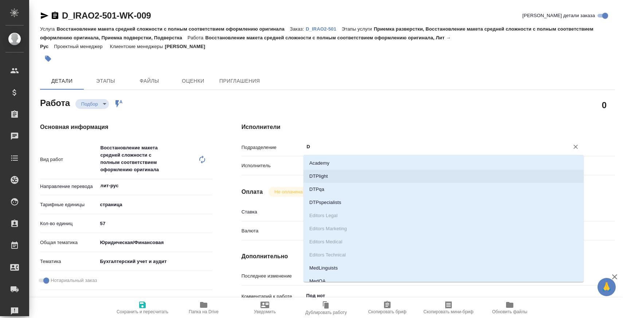
type textarea "x"
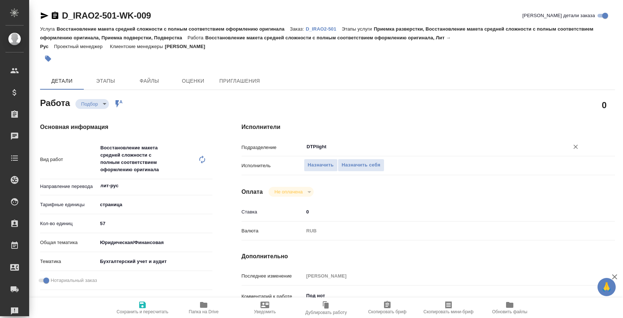
type input "DTPlight"
click at [144, 303] on icon "button" at bounding box center [142, 305] width 7 height 7
type textarea "x"
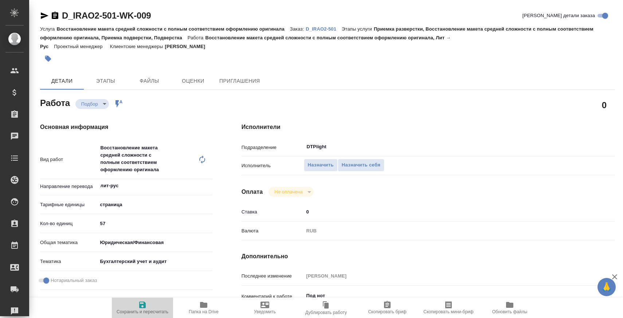
type textarea "x"
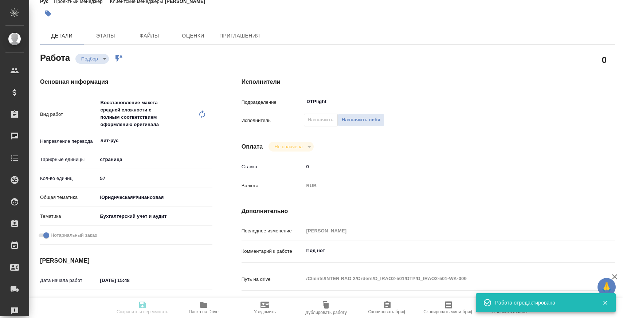
type input "recruiting"
type textarea "Восстановление макета средней сложности с полным соответствием оформлению ориги…"
type textarea "x"
type input "лит-рус"
type input "5a8b1489cc6b4906c91bfdb2"
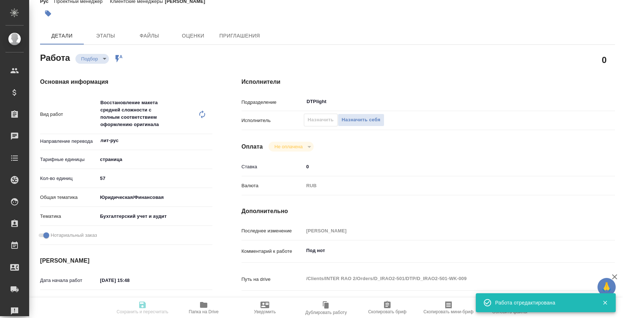
type input "57"
type input "yr-fn"
type input "6149848a2b7be24903fd7a88"
checkbox input "true"
type input "06.10.2025 15:48"
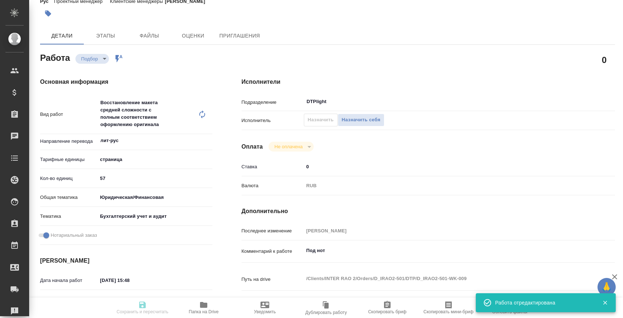
type input "07.10.2025 15:00"
type input "[DATE] 11:00"
type input "DTPlight"
type input "notPayed"
type input "0"
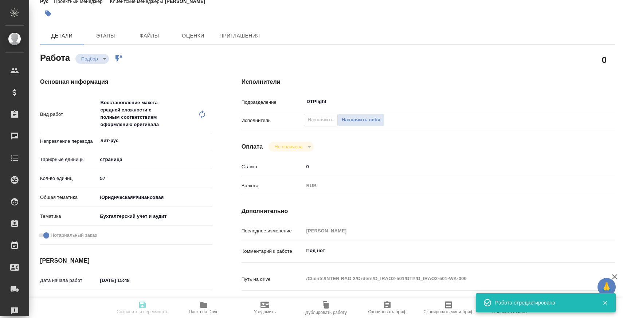
type input "RUB"
type input "[PERSON_NAME]"
type textarea "Под нот"
type textarea "x"
type textarea "/Clients/INTER RAO 2/Orders/D_IRAO2-501/DTP/D_IRAO2-501-WK-009"
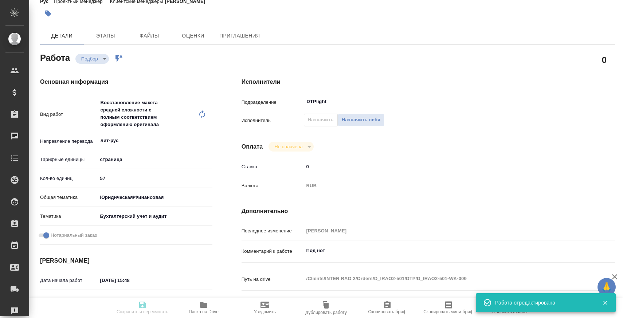
type textarea "x"
type input "D_IRAO2-501"
type input "Восстановление макета средней сложности с полным соответствием оформлению ориги…"
type input "Приемка разверстки, Восстановление макета средней сложности с полным соответств…"
type input "[PERSON_NAME]"
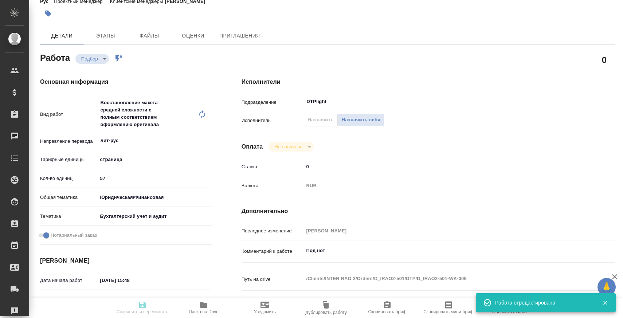
type input "[PERSON_NAME]"
type input "/Clients/INTER RAO 2/Orders/D_IRAO2-501"
type textarea "x"
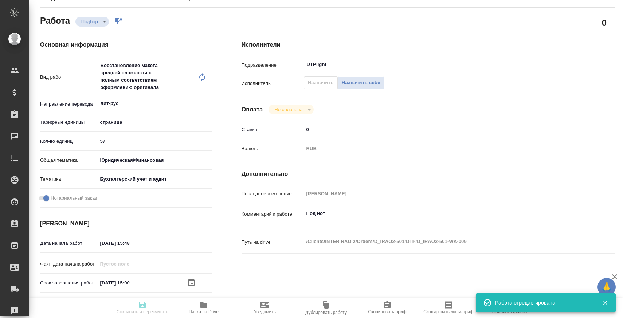
type textarea "x"
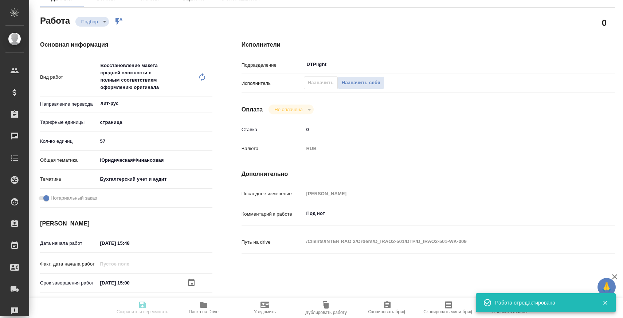
type textarea "x"
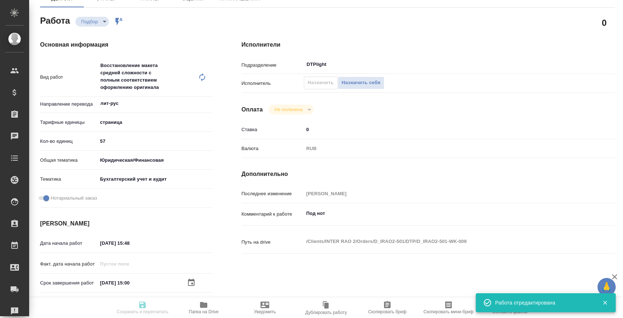
type textarea "x"
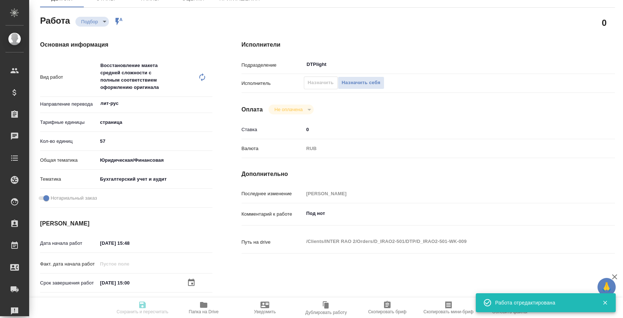
type textarea "x"
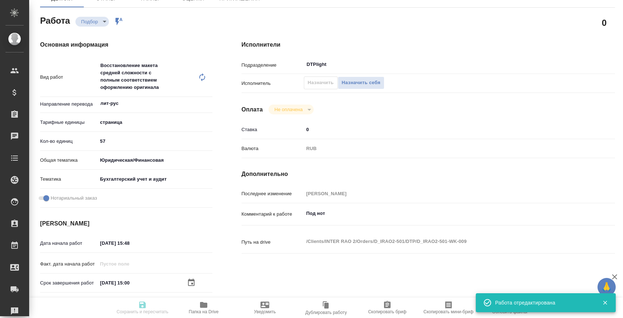
scroll to position [0, 0]
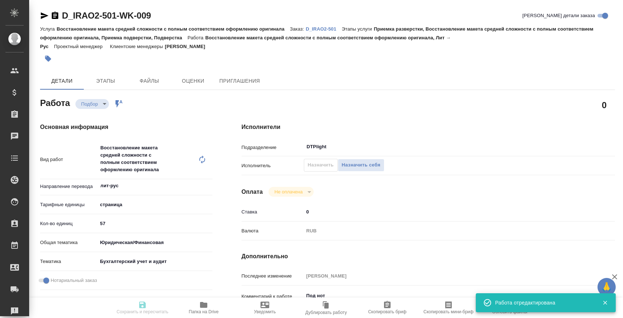
type textarea "x"
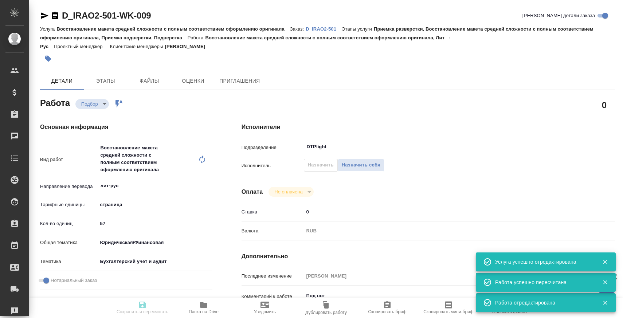
type input "recruiting"
type textarea "Восстановление макета средней сложности с полным соответствием оформлению ориги…"
type textarea "x"
type input "лит-рус"
type input "5a8b1489cc6b4906c91bfdb2"
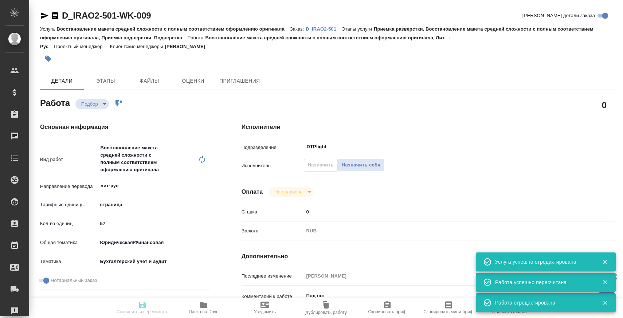
type input "57"
type input "yr-fn"
type input "6149848a2b7be24903fd7a88"
checkbox input "true"
type input "06.10.2025 15:48"
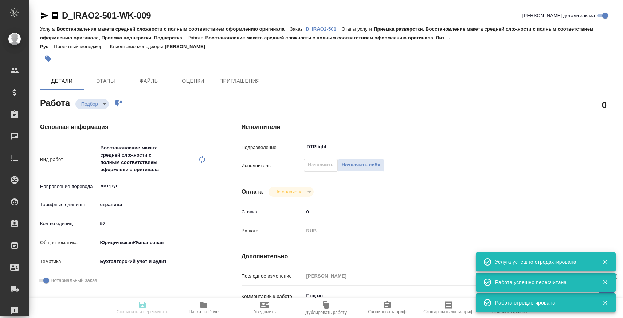
type input "[DATE] 15:00"
type input "[DATE] 11:00"
type input "DTPlight"
type input "notPayed"
type input "0"
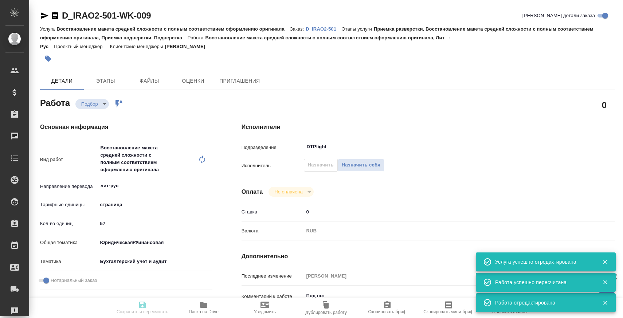
type input "RUB"
type input "Баданян Артак"
type textarea "Под нот"
type textarea "x"
type textarea "/Clients/INTER RAO 2/Orders/D_IRAO2-501/DTP/D_IRAO2-501-WK-009"
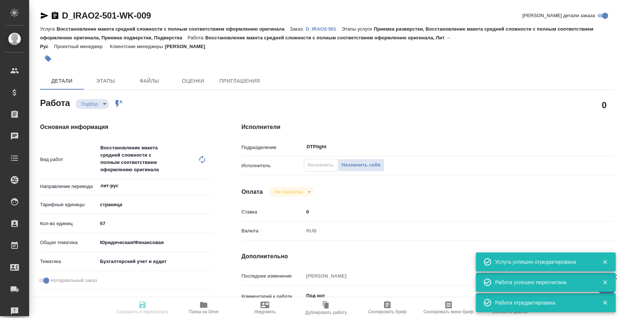
type textarea "x"
type input "D_IRAO2-501"
type input "Восстановление макета средней сложности с полным соответствием оформлению ориги…"
type input "Приемка разверстки, Восстановление макета средней сложности с полным соответств…"
type input "[PERSON_NAME]"
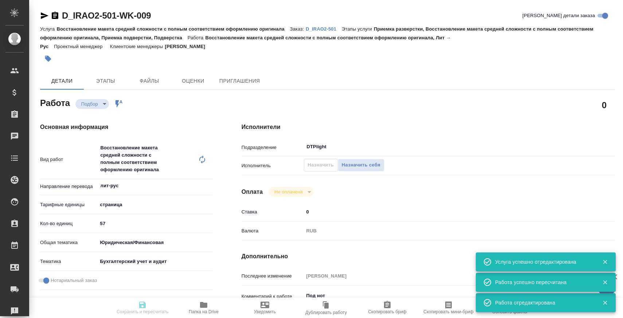
type input "[PERSON_NAME]"
type input "/Clients/INTER RAO 2/Orders/D_IRAO2-501"
type textarea "x"
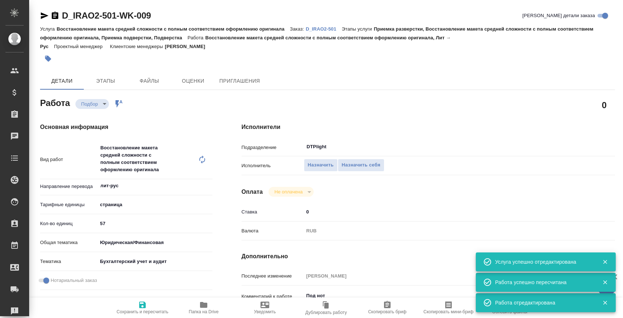
type textarea "x"
click at [333, 26] on link "D_IRAO2-501" at bounding box center [324, 29] width 36 height 6
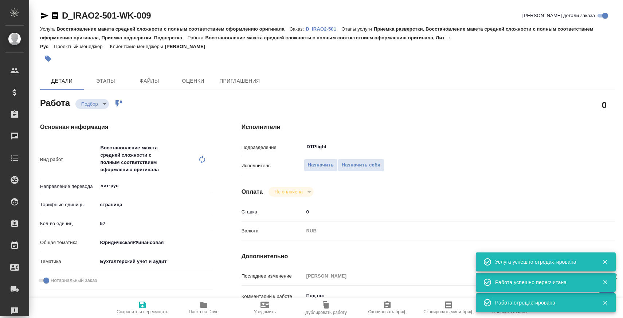
type textarea "x"
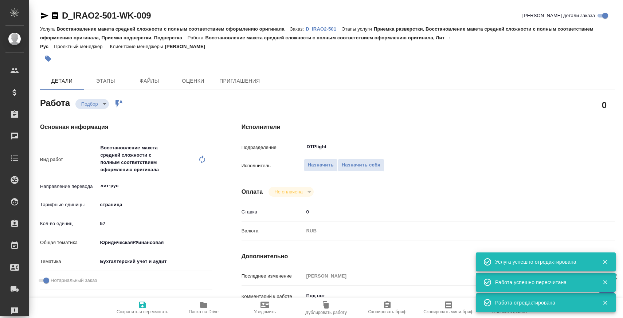
type textarea "x"
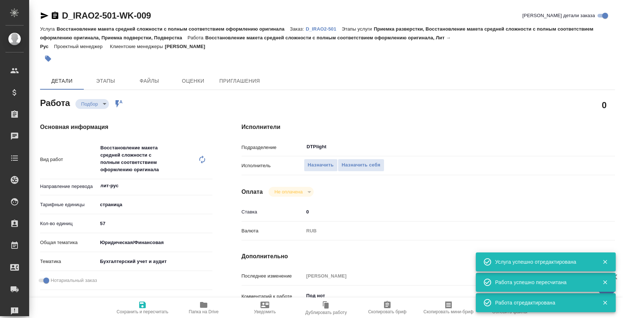
type textarea "x"
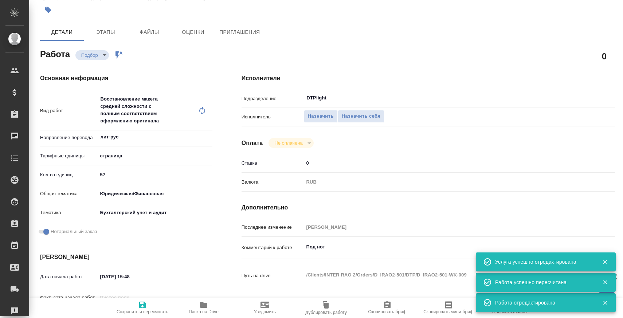
scroll to position [113, 0]
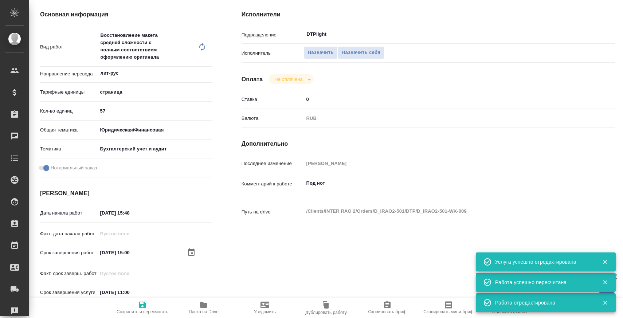
click at [135, 249] on input "[DATE] 15:00" at bounding box center [130, 253] width 64 height 11
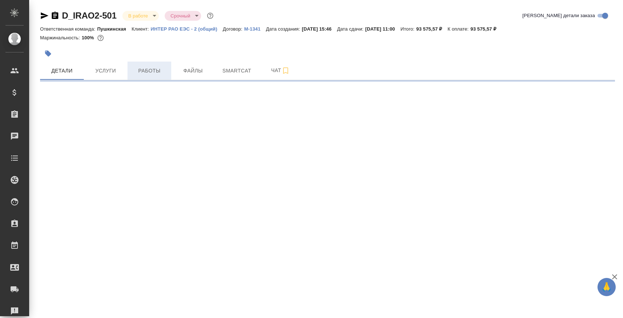
select select "RU"
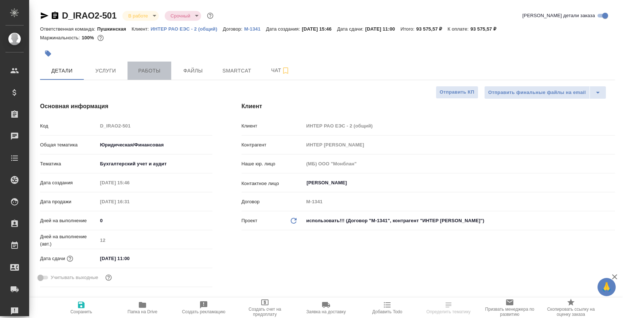
click at [136, 63] on button "Работы" at bounding box center [150, 71] width 44 height 18
type textarea "x"
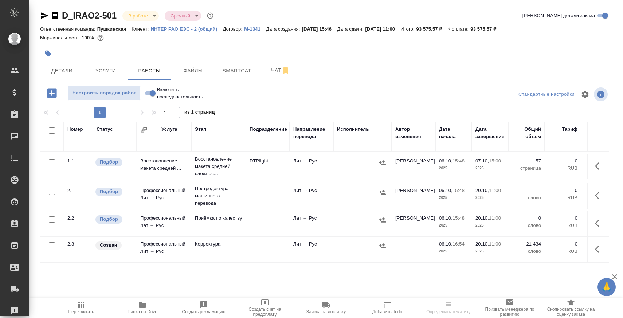
click at [47, 94] on icon "button" at bounding box center [51, 92] width 9 height 9
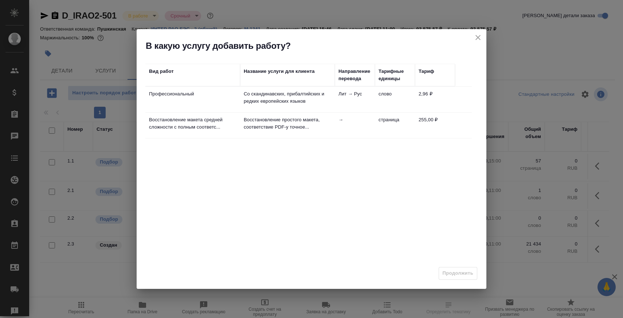
click at [253, 131] on td "Восстановление простого макета, соответствие PDF-у точное..." at bounding box center [287, 126] width 95 height 26
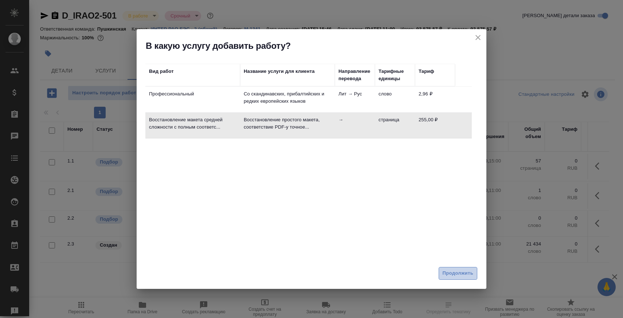
click at [469, 273] on span "Продолжить" at bounding box center [458, 273] width 31 height 8
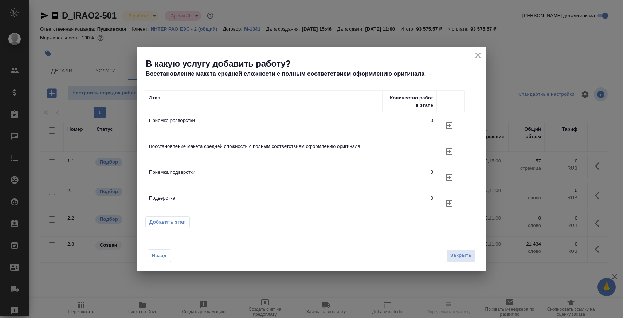
click at [449, 131] on button "button" at bounding box center [450, 126] width 18 height 18
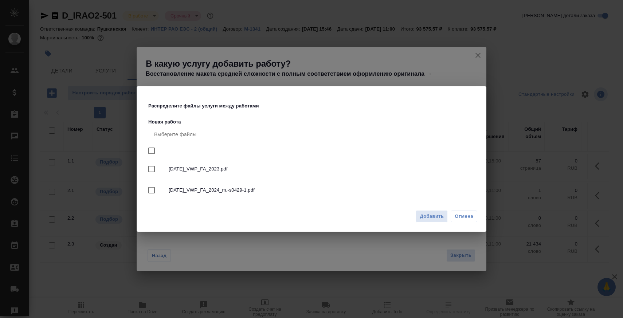
click at [151, 154] on input "checkbox" at bounding box center [151, 150] width 15 height 15
checkbox input "true"
click at [443, 218] on span "Добавить" at bounding box center [432, 217] width 24 height 8
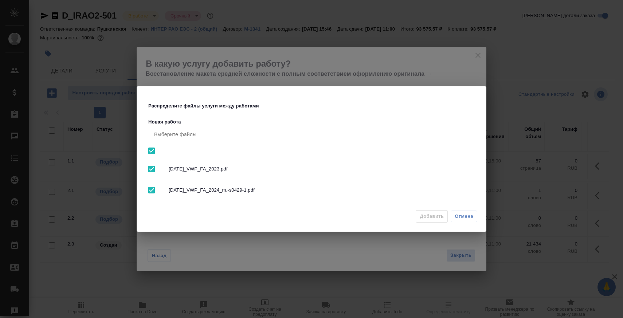
click at [462, 221] on button "Отмена" at bounding box center [464, 217] width 27 height 12
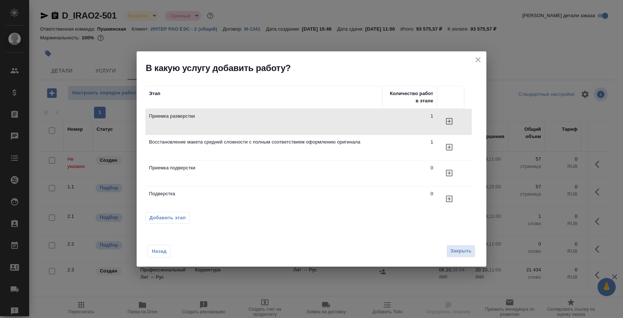
click at [478, 51] on div "В какую услугу добавить работу?" at bounding box center [312, 62] width 350 height 23
click at [476, 54] on div "В какую услугу добавить работу?" at bounding box center [312, 62] width 350 height 23
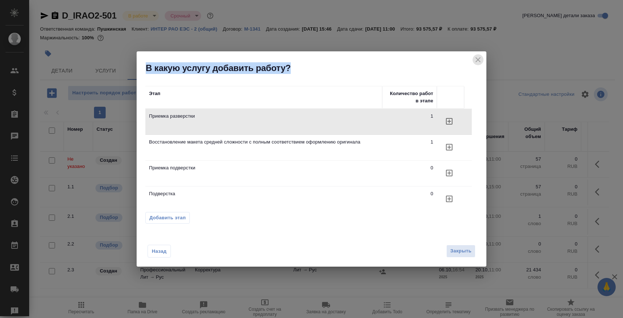
click at [476, 60] on icon "close" at bounding box center [478, 59] width 9 height 9
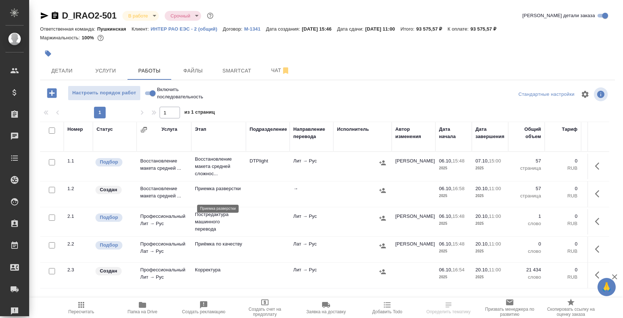
click at [204, 190] on p "Приемка разверстки" at bounding box center [218, 188] width 47 height 7
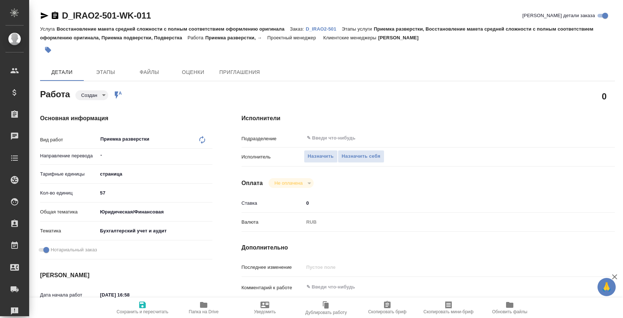
type textarea "x"
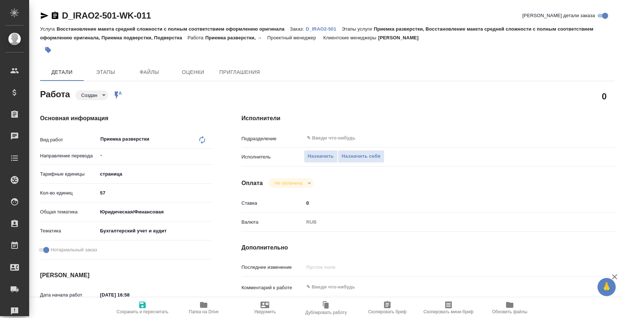
type textarea "x"
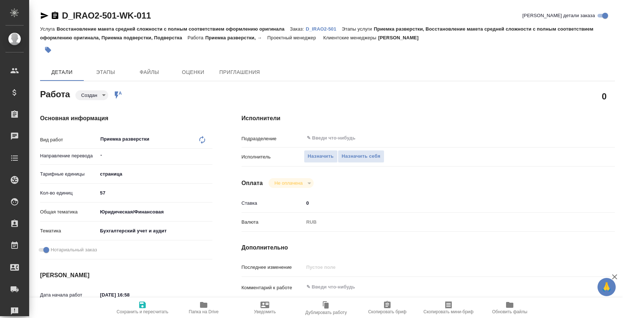
type textarea "x"
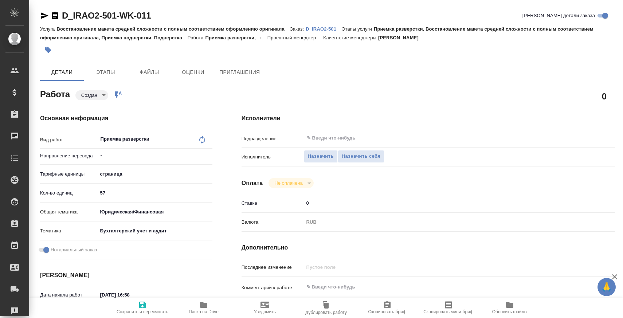
type textarea "x"
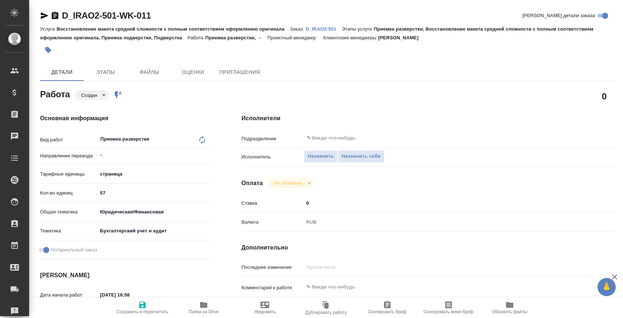
type textarea "x"
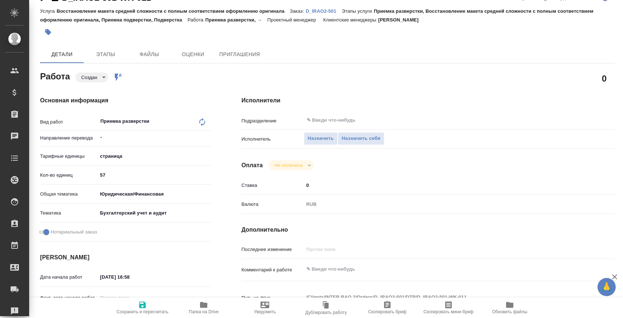
type textarea "x"
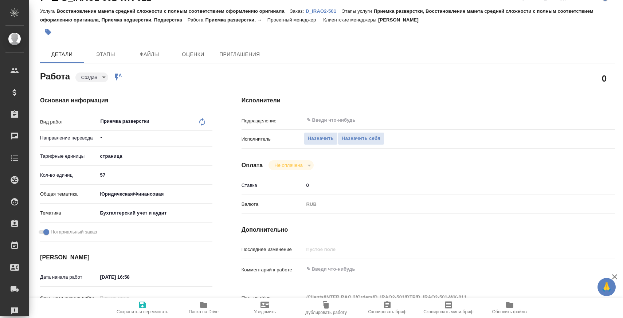
scroll to position [39, 0]
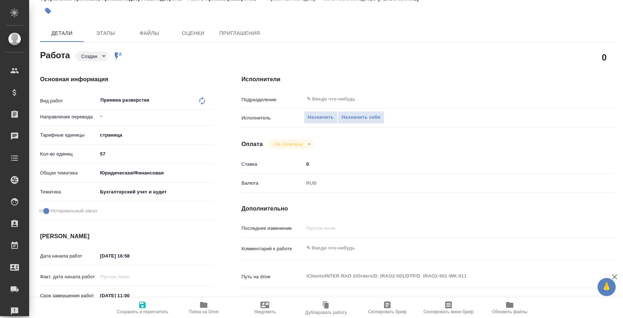
type textarea "x"
click at [341, 250] on textarea at bounding box center [444, 248] width 280 height 12
paste textarea "[URL][DOMAIN_NAME]"
type textarea "x"
type textarea "[URL][DOMAIN_NAME]"
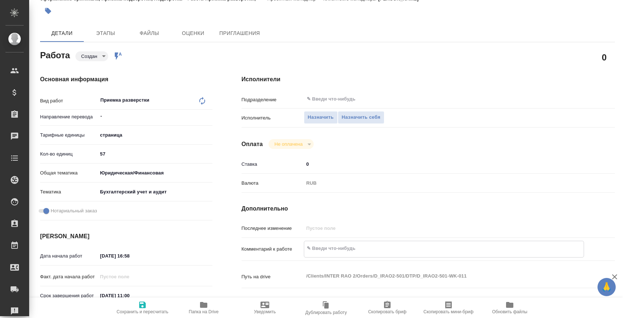
type textarea "x"
type textarea "https://tera.awatera.com/Work/68e3c8a1810f8208a7bc2934/"
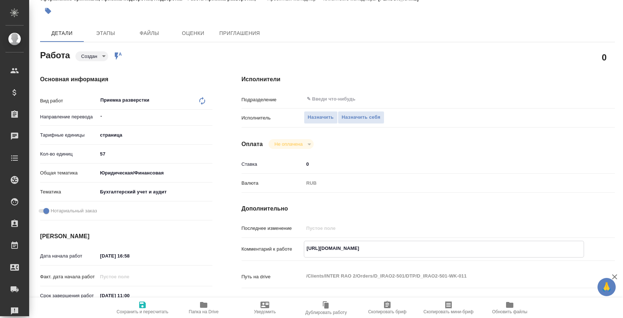
scroll to position [82, 0]
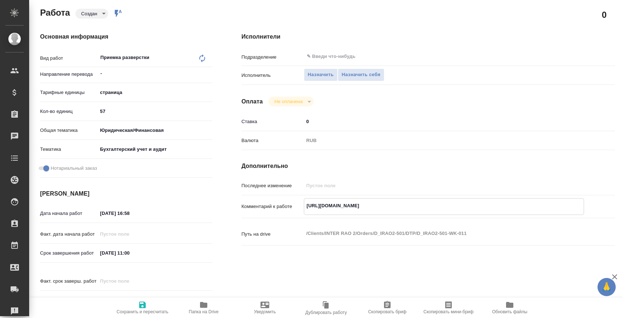
type textarea "x"
click at [136, 207] on div "Дата начала работ 06.10.2025 16:58" at bounding box center [126, 213] width 172 height 13
click at [135, 211] on input "06.10.2025 16:58" at bounding box center [130, 213] width 64 height 11
paste input "7.10.2025 15:00"
type textarea "x"
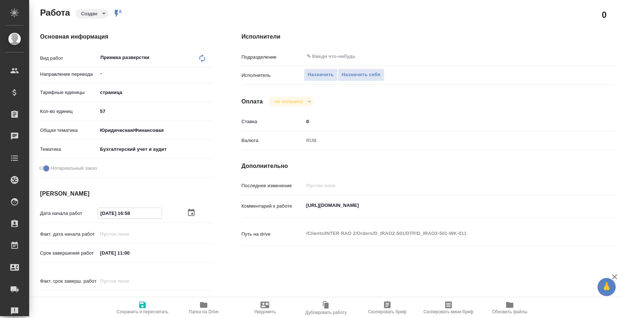
type input "07.10.2025 15:00"
type textarea "x"
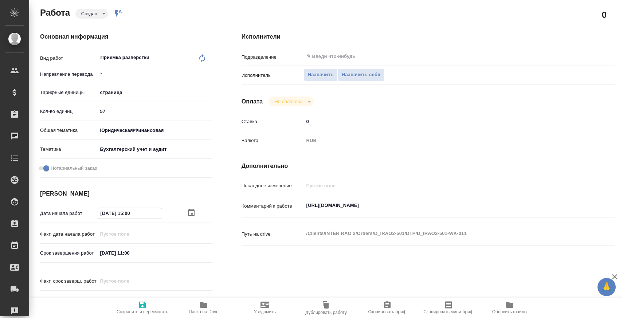
type input "07.10.2025 15:00"
click at [136, 251] on input "20.10.2025 11:00" at bounding box center [130, 253] width 64 height 11
paste input "07.10.2025 15"
type textarea "x"
type input "07.10.2025 15:00"
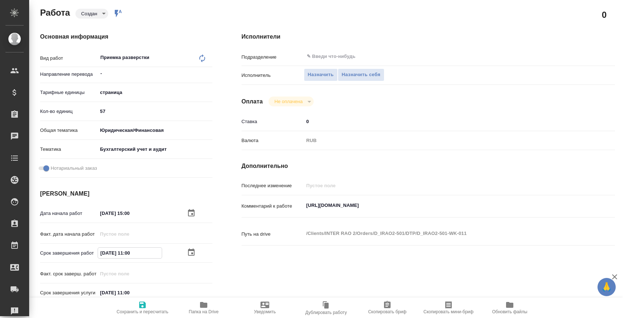
type textarea "x"
drag, startPoint x: 129, startPoint y: 255, endPoint x: 190, endPoint y: 255, distance: 60.5
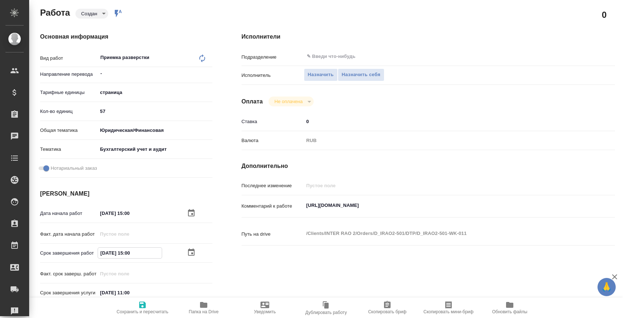
click at [190, 255] on div "07.10.2025 15:00" at bounding box center [155, 253] width 115 height 11
type textarea "x"
type input "07.10.2025 16:__"
type textarea "x"
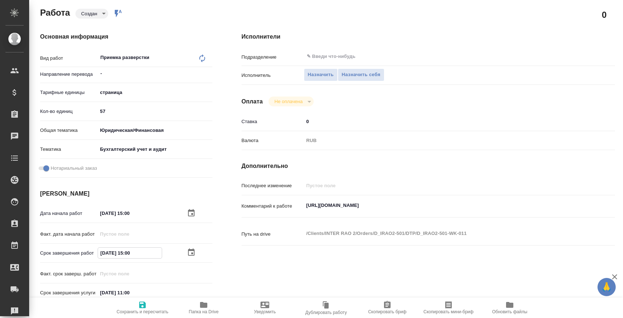
type textarea "x"
type input "07.10.2025 16:3_"
type textarea "x"
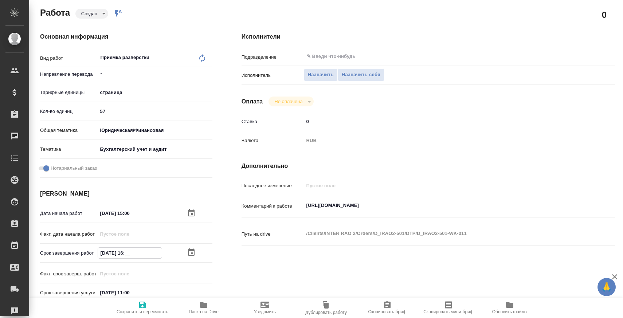
type textarea "x"
type input "07.10.2025 16:30"
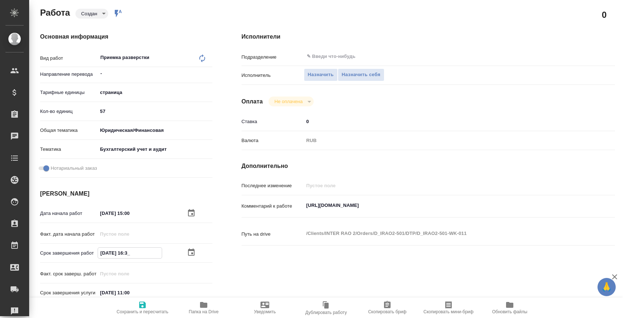
type textarea "x"
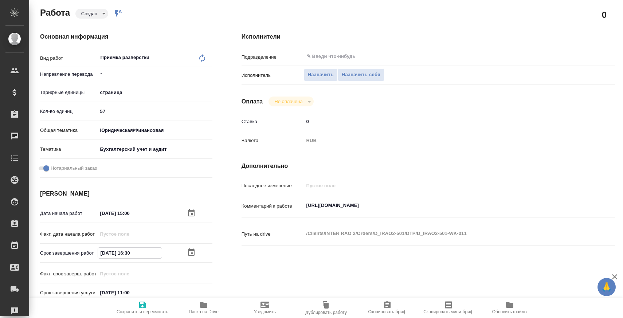
type input "07.10.2025 16:3_"
type textarea "x"
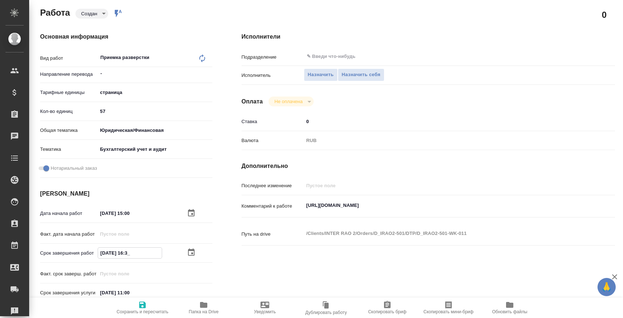
type textarea "x"
type input "07.10.2025 16:__"
type textarea "x"
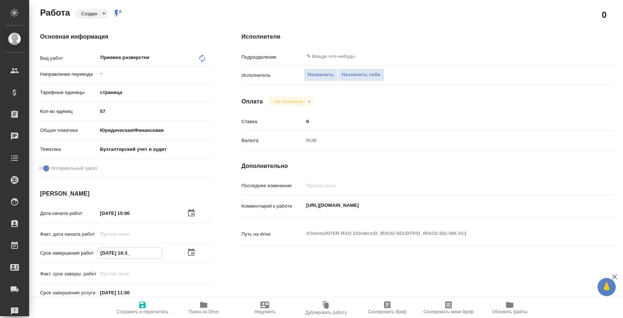
type textarea "x"
type input "07.10.2025 16:2_"
type textarea "x"
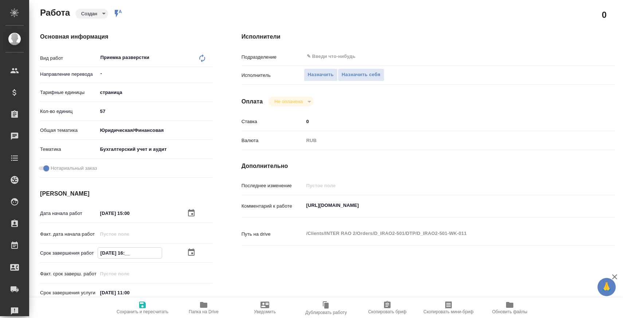
type textarea "x"
type input "07.10.2025 16:20"
type textarea "x"
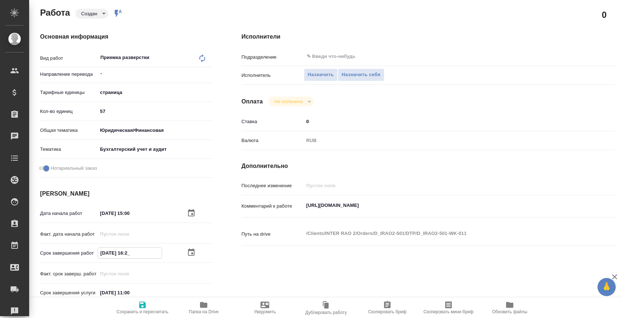
type textarea "x"
type input "07.10.2025 16:2_"
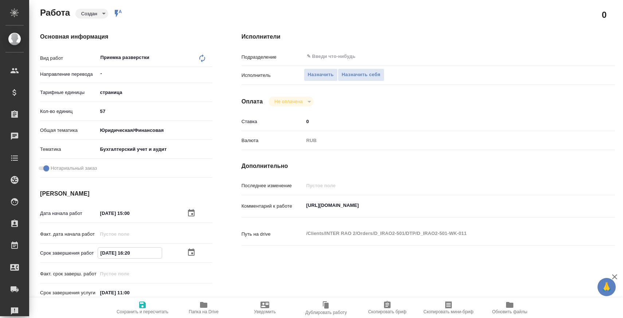
type textarea "x"
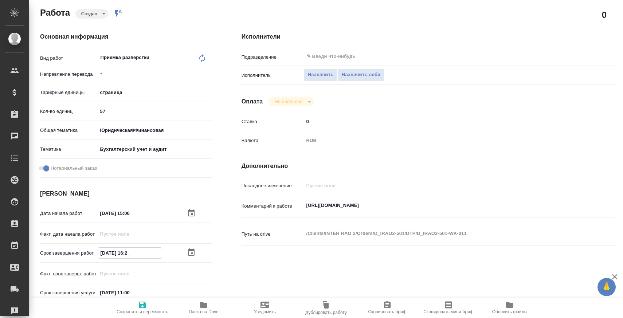
type input "07.10.2025 16:__"
type textarea "x"
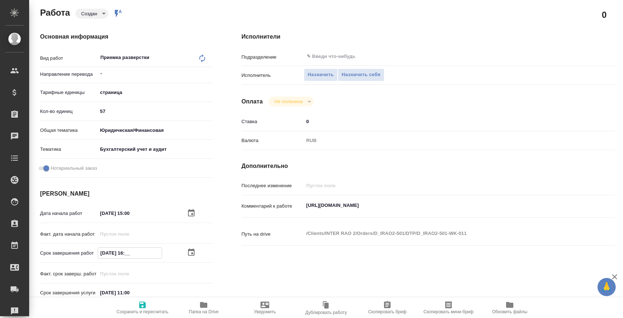
type textarea "x"
type input "07.10.2025 16:3_"
type textarea "x"
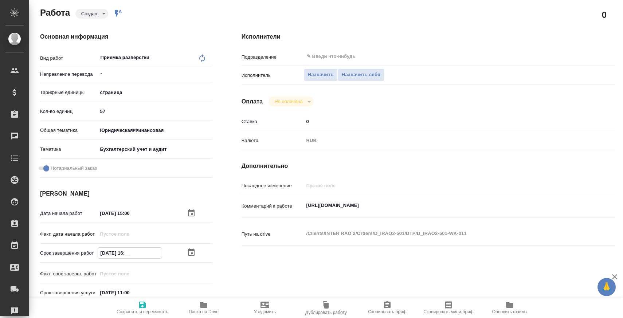
type textarea "x"
type input "07.10.2025 16:30"
type textarea "x"
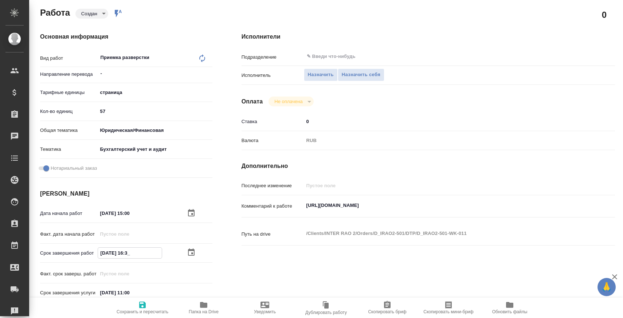
type textarea "x"
type input "07.10.2025 16:30"
click at [354, 59] on input "text" at bounding box center [432, 56] width 252 height 9
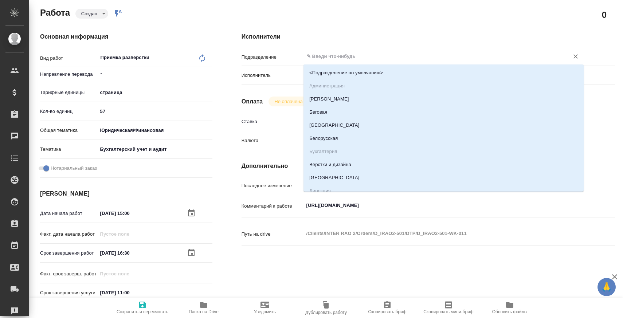
type input "D"
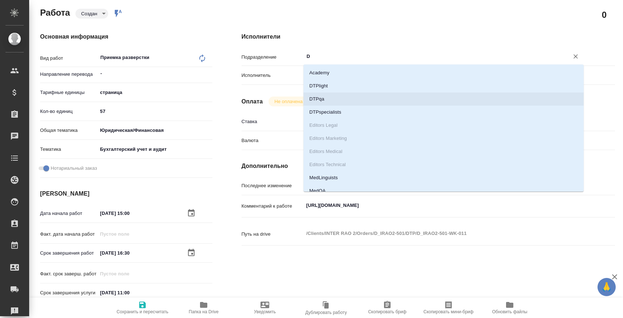
click at [345, 98] on li "DTPqa" at bounding box center [444, 99] width 280 height 13
type textarea "x"
type input "DTPqa"
type textarea "x"
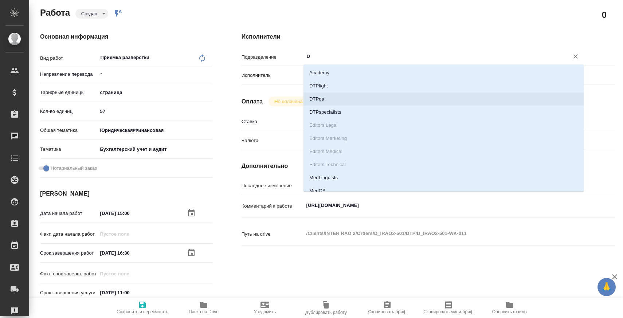
type textarea "x"
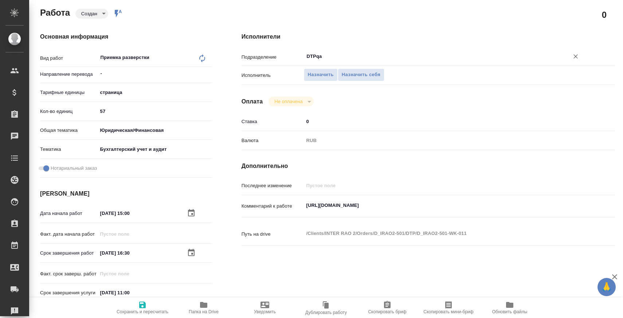
type input "DTPqa"
click at [155, 312] on span "Сохранить и пересчитать" at bounding box center [143, 312] width 52 height 5
type textarea "x"
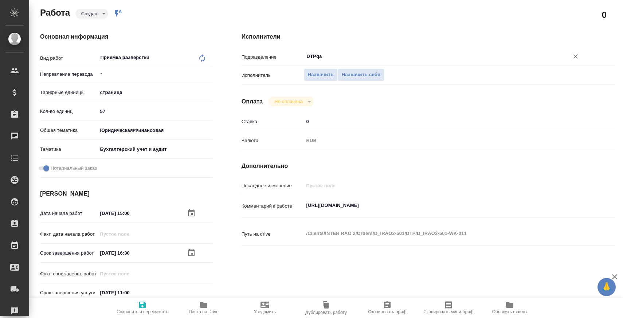
type textarea "x"
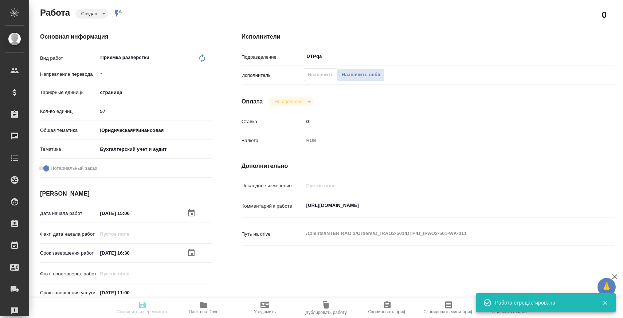
type textarea "x"
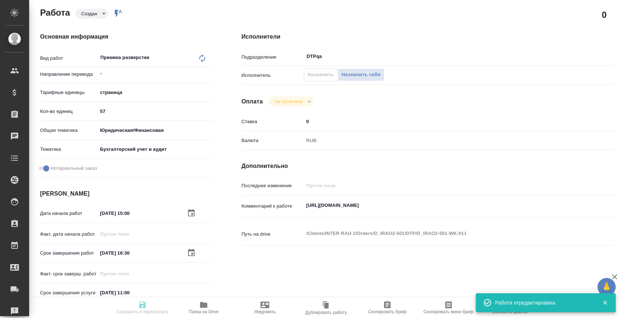
type input "created"
type textarea "Приемка разверстки"
type textarea "x"
type input "-"
type input "5a8b1489cc6b4906c91bfdb2"
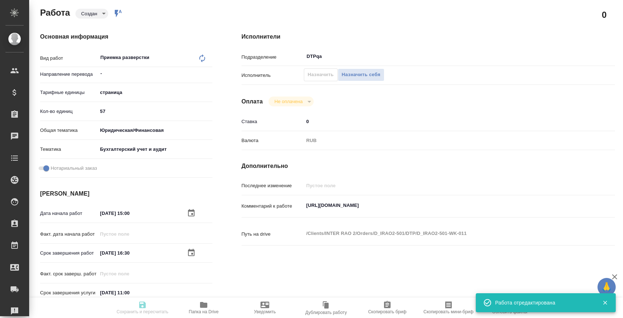
type input "57"
type input "yr-fn"
type input "6149848a2b7be24903fd7a88"
checkbox input "true"
type input "07.10.2025 15:00"
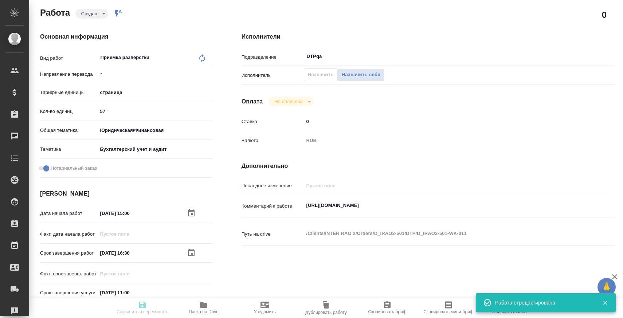
type input "07.10.2025 16:30"
type input "20.10.2025 11:00"
type input "DTPqa"
type input "notPayed"
type input "0"
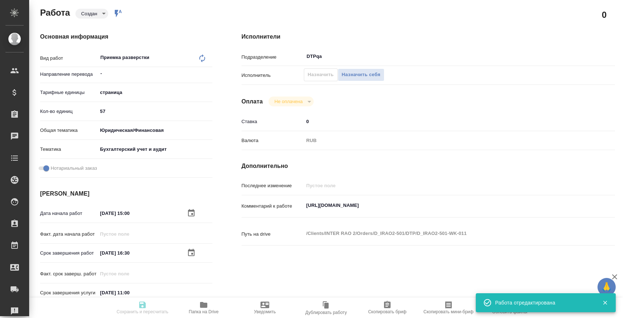
type input "RUB"
type textarea "https://tera.awatera.com/Work/68e3c8a1810f8208a7bc2934/"
type textarea "x"
type textarea "/Clients/INTER RAO 2/Orders/D_IRAO2-501/DTP/D_IRAO2-501-WK-011"
type textarea "x"
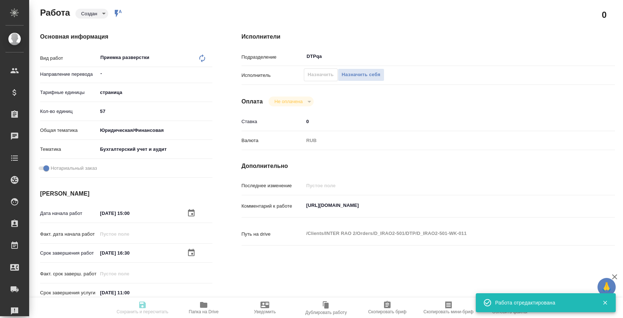
type input "D_IRAO2-501"
type input "Восстановление макета средней сложности с полным соответствием оформлению ориги…"
type input "Приемка разверстки, Восстановление макета средней сложности с полным соответств…"
type input "Булахова Елена"
type input "[PERSON_NAME]"
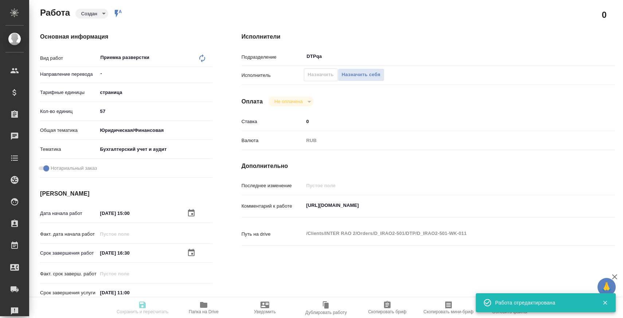
type input "/Clients/INTER RAO 2/Orders/D_IRAO2-501"
type textarea "x"
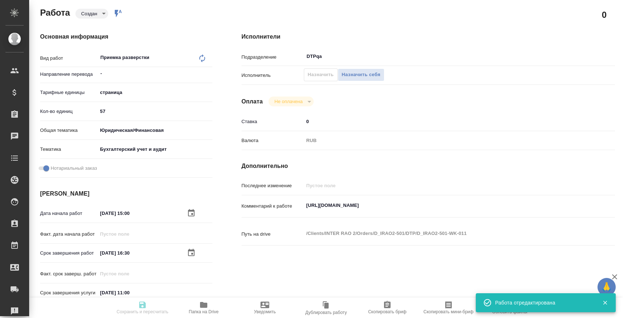
type textarea "x"
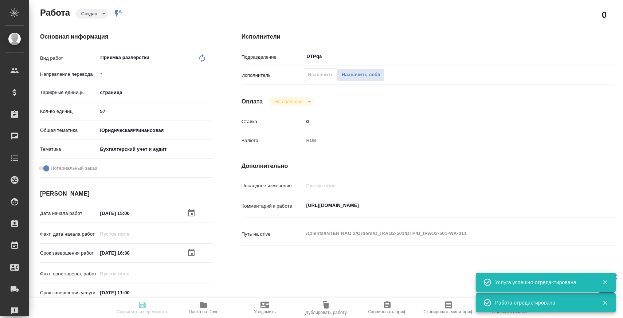
type textarea "x"
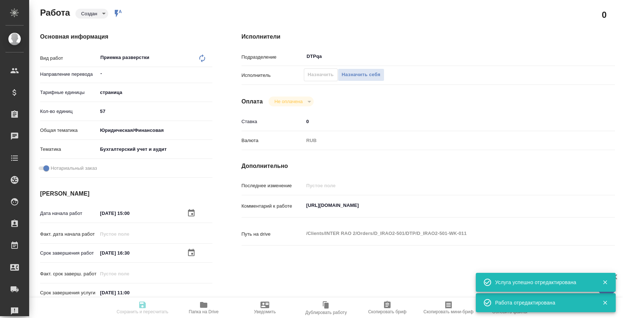
type textarea "x"
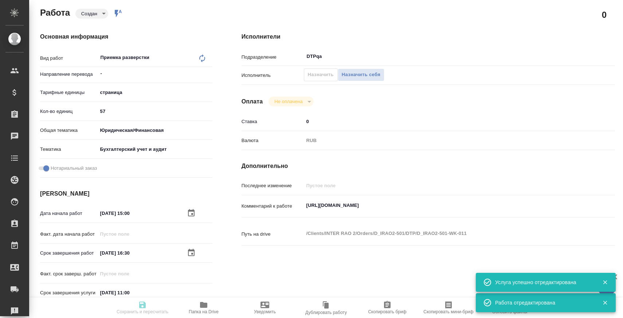
click at [202, 58] on icon at bounding box center [202, 58] width 9 height 9
type textarea "x"
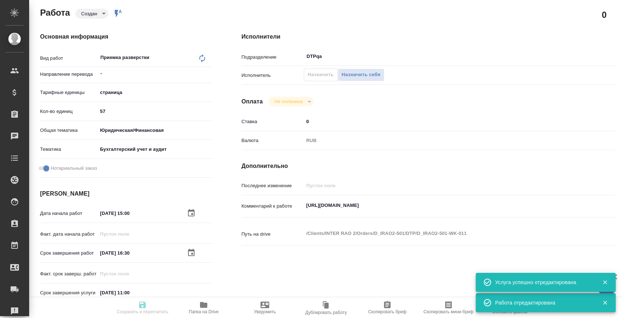
type textarea "x"
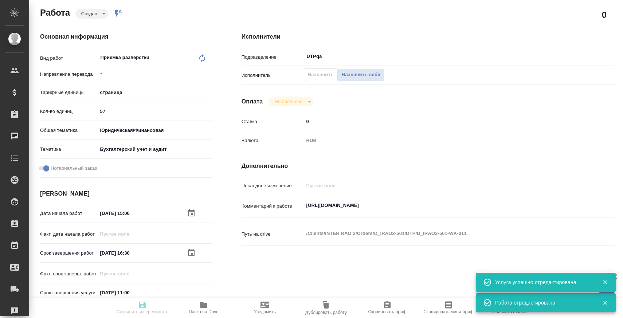
type textarea "x"
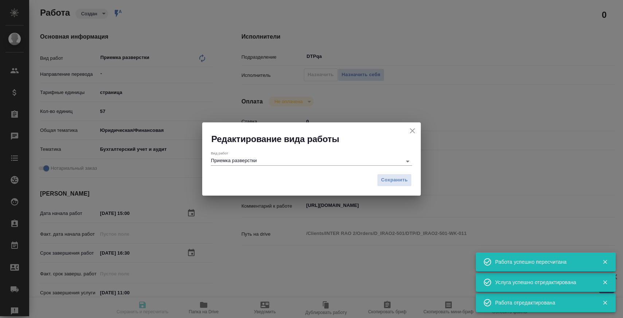
type input "created"
type textarea "Приемка разверстки"
type textarea "x"
type input "-"
type input "5a8b1489cc6b4906c91bfdb2"
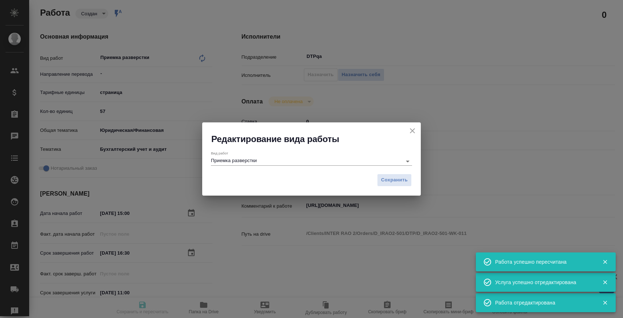
type input "57"
type input "yr-fn"
type input "6149848a2b7be24903fd7a88"
checkbox input "true"
type input "07.10.2025 15:00"
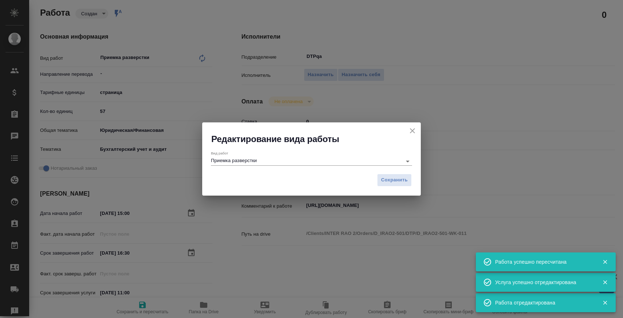
click at [285, 161] on input "Приемка разверстки" at bounding box center [304, 161] width 187 height 9
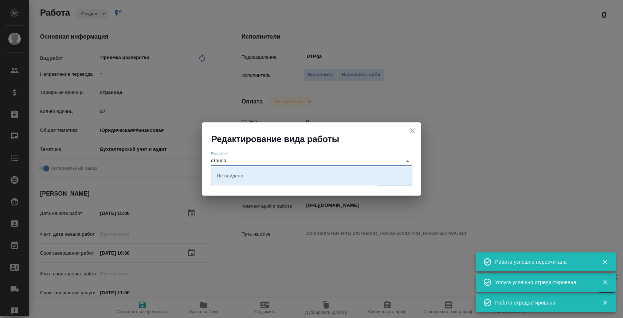
click at [285, 161] on input "станла" at bounding box center [304, 161] width 187 height 9
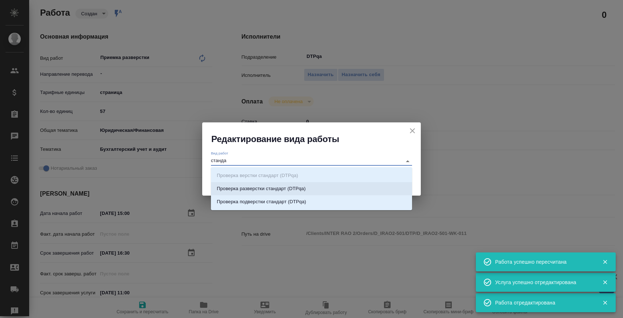
click at [288, 187] on p "Проверка разверстки стандарт (DTPqa)" at bounding box center [261, 188] width 89 height 7
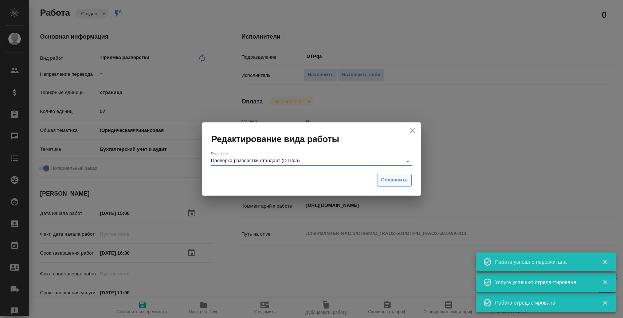
click at [403, 184] on span "Сохранить" at bounding box center [394, 180] width 27 height 8
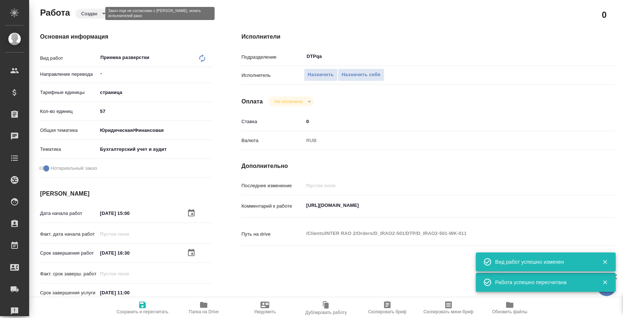
click at [96, 14] on body "🙏 .cls-1 fill:#fff; AWATERA Zaborova Aleksandra Клиенты Спецификации Заказы 0 Ч…" at bounding box center [311, 188] width 623 height 377
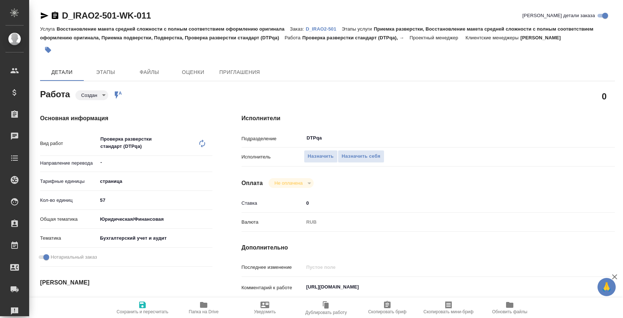
type textarea "x"
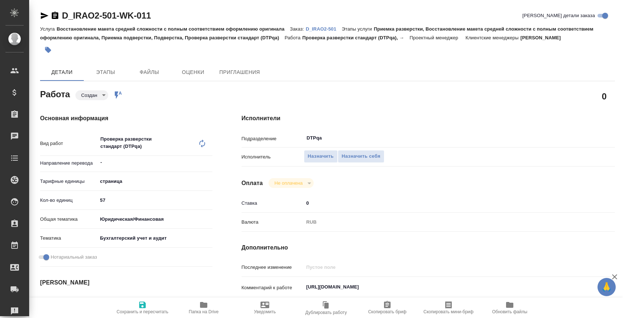
type textarea "x"
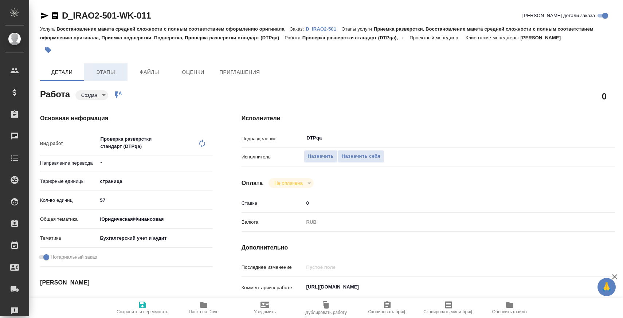
type textarea "x"
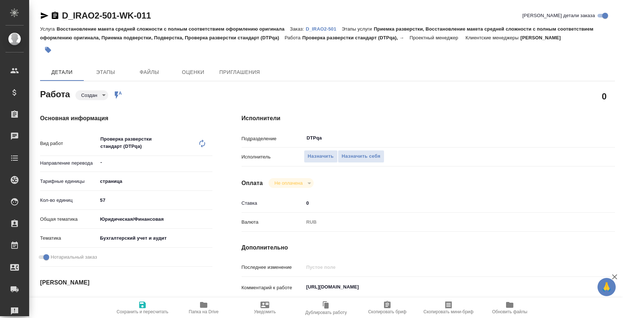
type textarea "x"
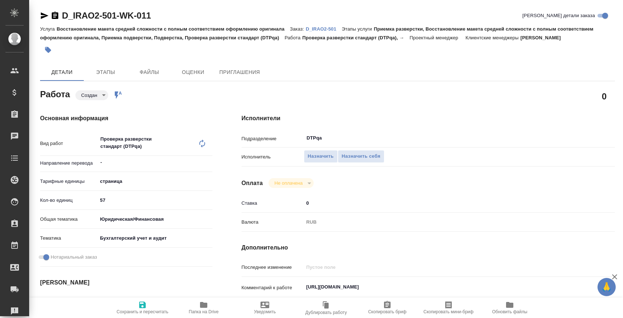
click at [97, 87] on div "Работа Создан created Работа включена в последовательность" at bounding box center [126, 93] width 172 height 13
type textarea "x"
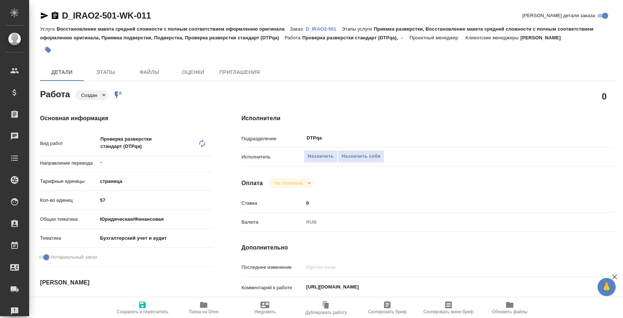
type textarea "x"
click at [97, 90] on body "🙏 .cls-1 fill:#fff; AWATERA Zaborova Aleksandra Клиенты Спецификации Заказы Чат…" at bounding box center [311, 188] width 623 height 377
type textarea "x"
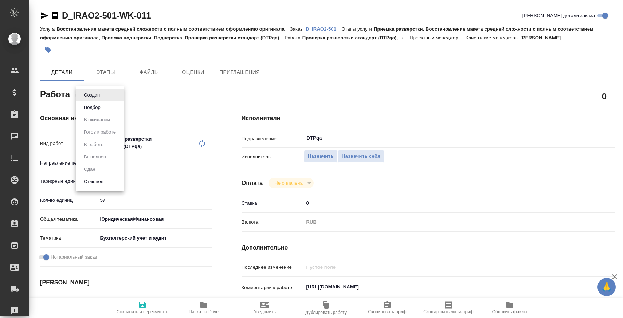
type textarea "x"
click at [98, 103] on li "Подбор" at bounding box center [100, 107] width 48 height 12
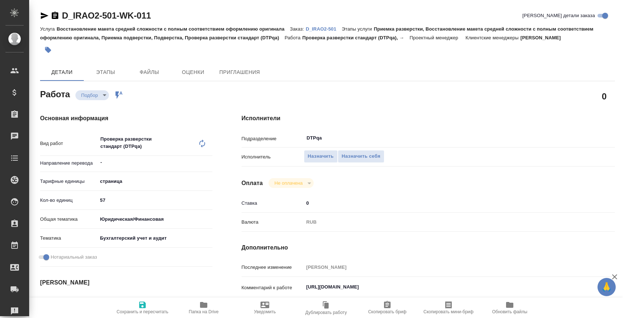
type textarea "x"
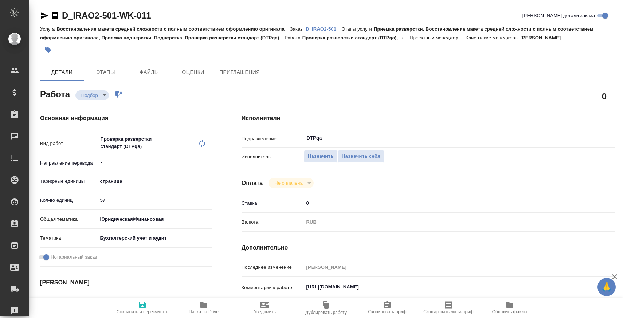
type textarea "x"
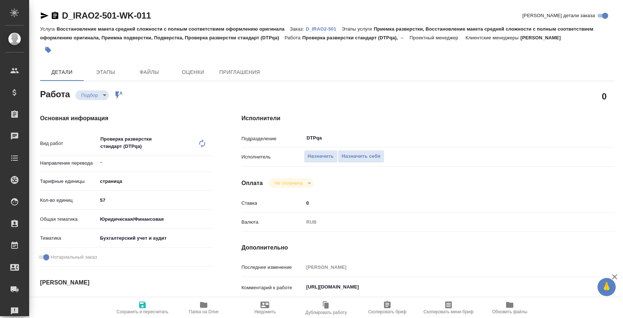
type textarea "x"
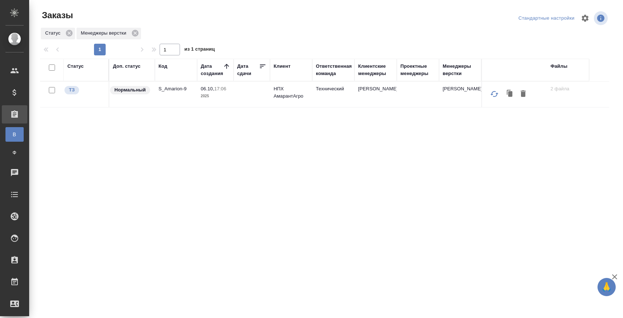
click at [179, 85] on td "S_Amarion-9" at bounding box center [176, 95] width 42 height 26
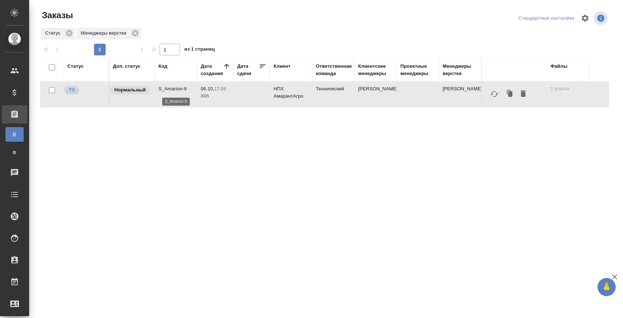
click at [174, 91] on p "S_Amarion-9" at bounding box center [176, 88] width 35 height 7
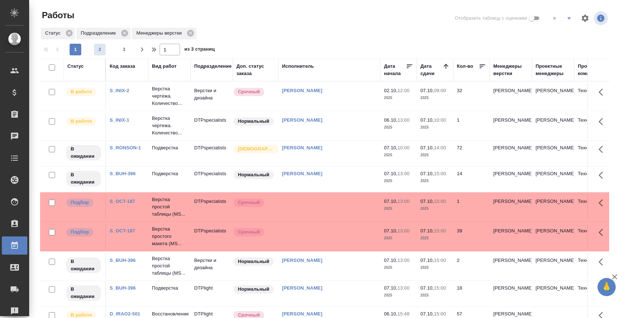
click at [102, 52] on span "2" at bounding box center [100, 49] width 12 height 7
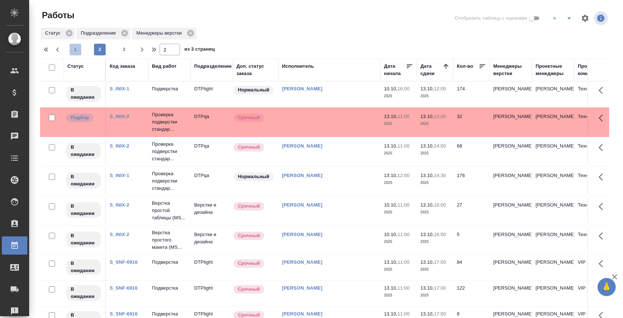
click at [76, 47] on span "1" at bounding box center [76, 49] width 12 height 7
type input "1"
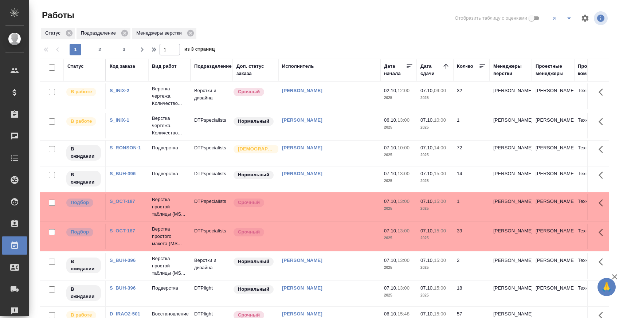
click at [80, 66] on div "Статус" at bounding box center [75, 66] width 16 height 7
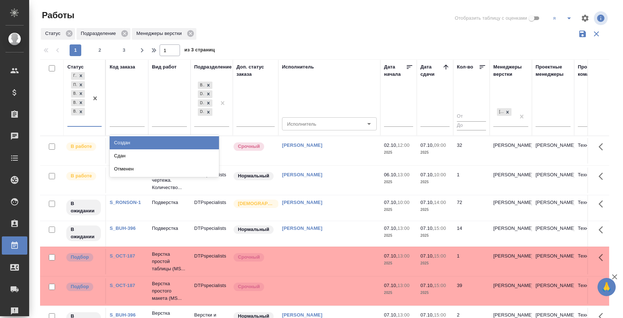
click at [83, 122] on div "Готов к работе Подбор В ожидании В работе Выполнен" at bounding box center [77, 98] width 21 height 55
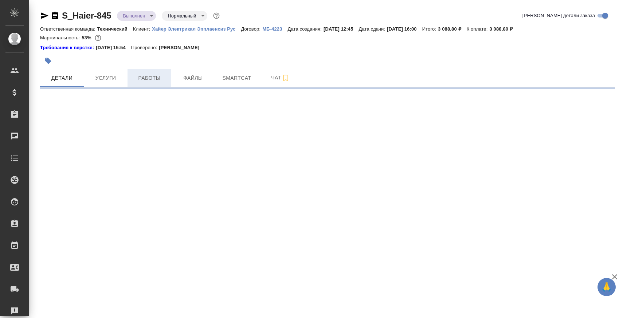
select select "RU"
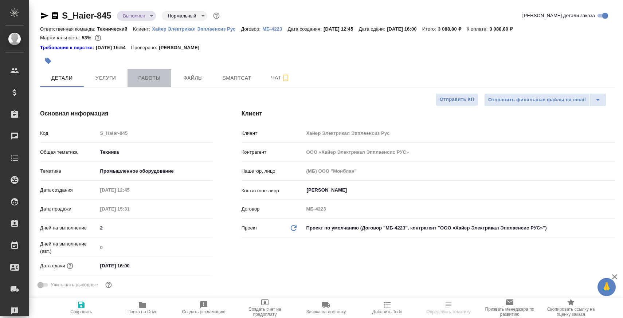
click at [145, 75] on span "Работы" at bounding box center [149, 78] width 35 height 9
type textarea "x"
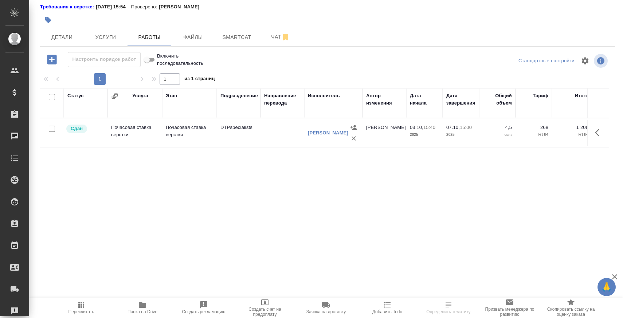
scroll to position [48, 0]
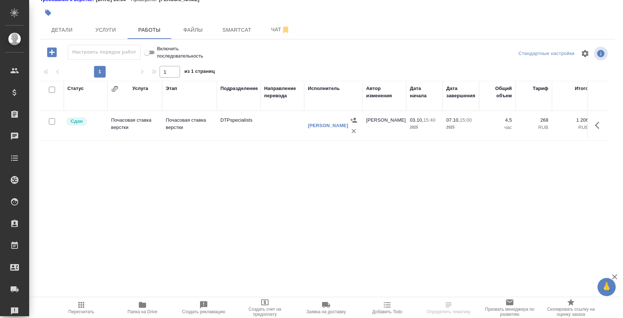
click at [191, 128] on p "Почасовая ставка верстки" at bounding box center [189, 124] width 47 height 15
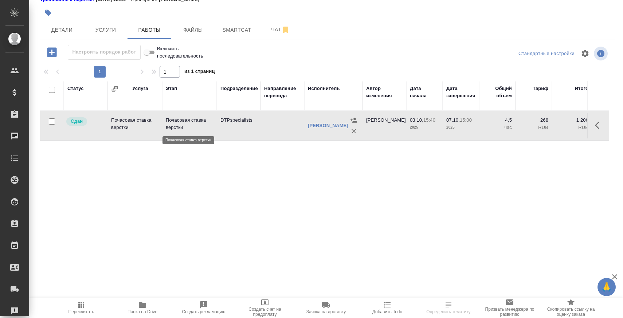
click at [191, 128] on p "Почасовая ставка верстки" at bounding box center [189, 124] width 47 height 15
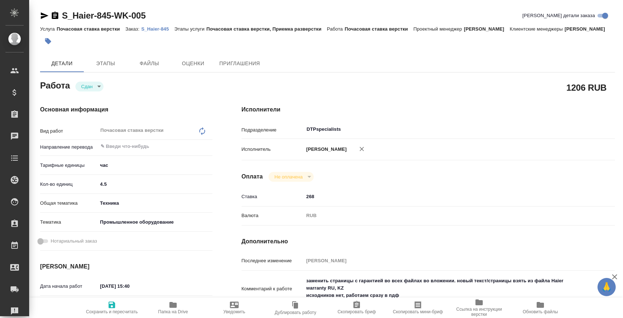
type textarea "x"
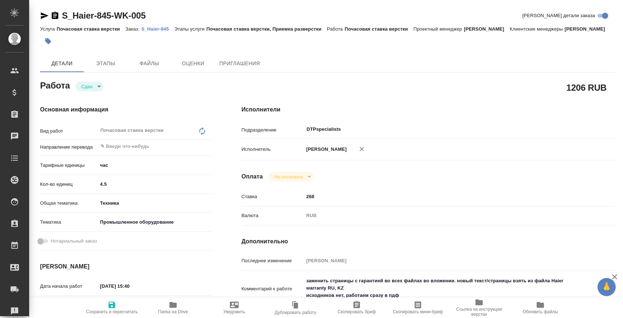
type textarea "x"
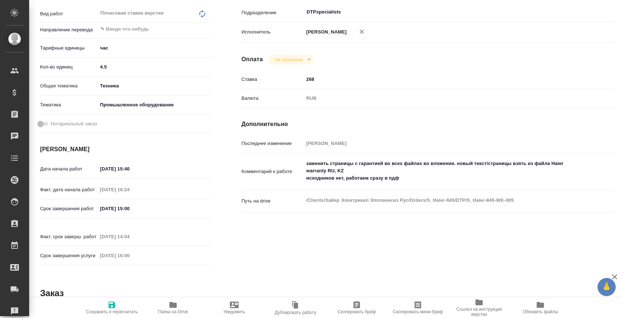
type textarea "x"
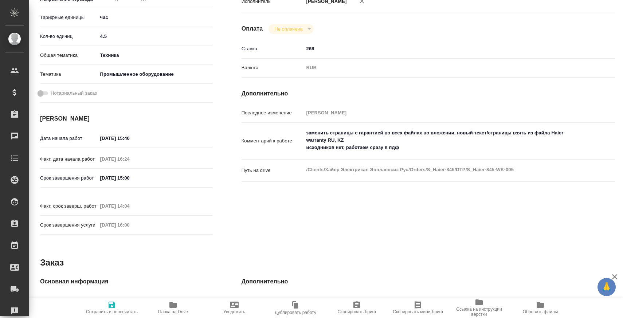
type textarea "x"
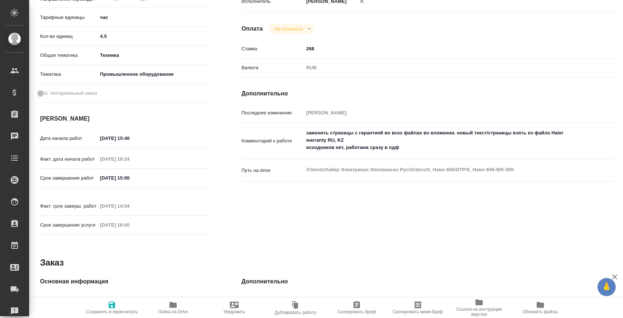
scroll to position [191, 0]
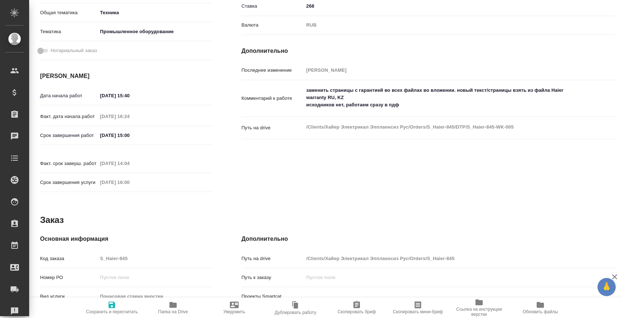
type textarea "x"
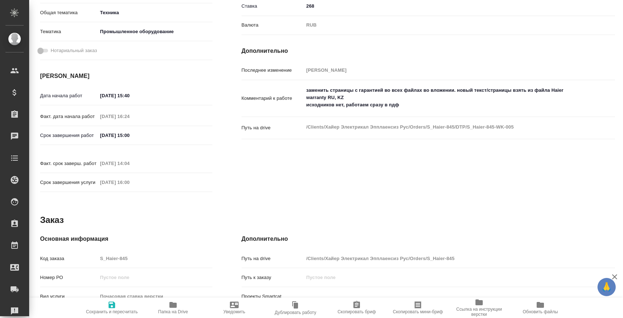
type textarea "x"
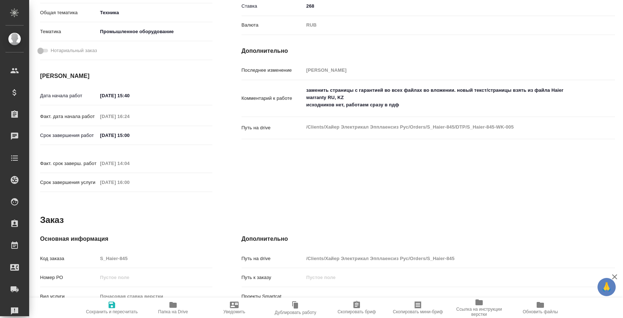
type textarea "x"
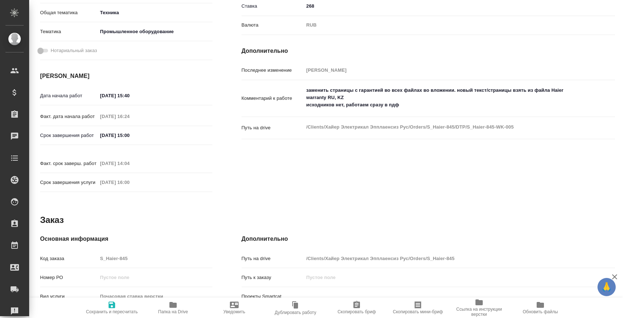
type textarea "x"
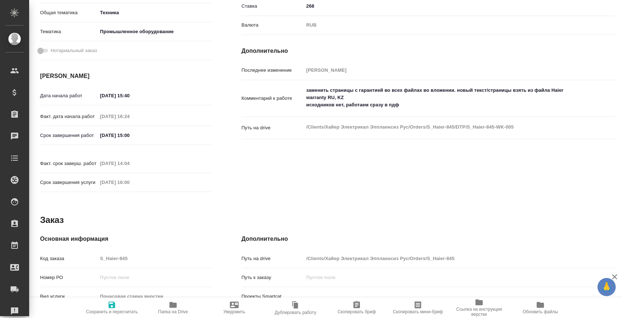
scroll to position [318, 0]
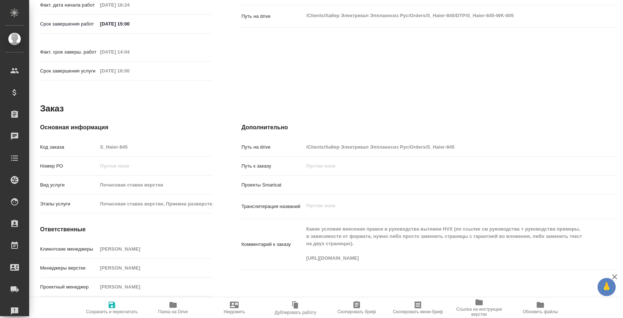
click at [180, 307] on span "Папка на Drive" at bounding box center [173, 308] width 53 height 14
click at [166, 303] on span "Папка на Drive" at bounding box center [173, 308] width 53 height 14
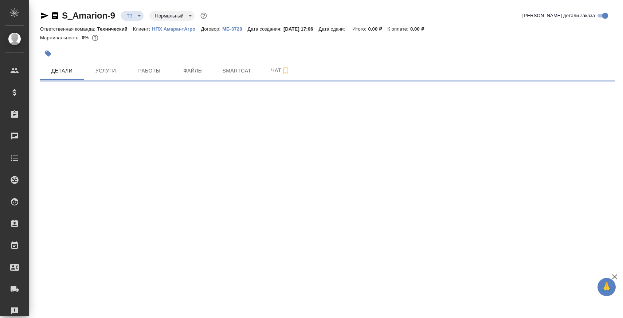
click at [56, 14] on icon "button" at bounding box center [55, 15] width 9 height 9
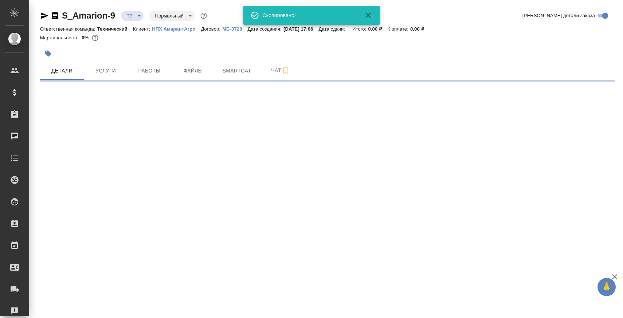
select select "RU"
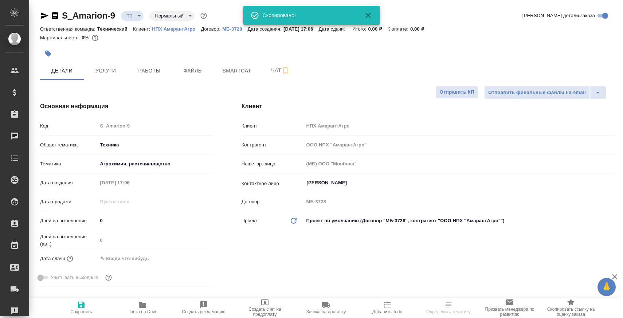
type textarea "x"
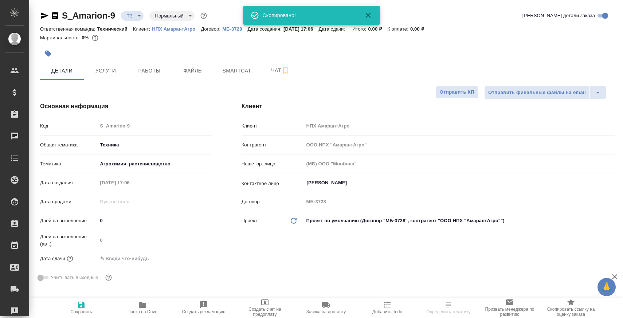
type textarea "x"
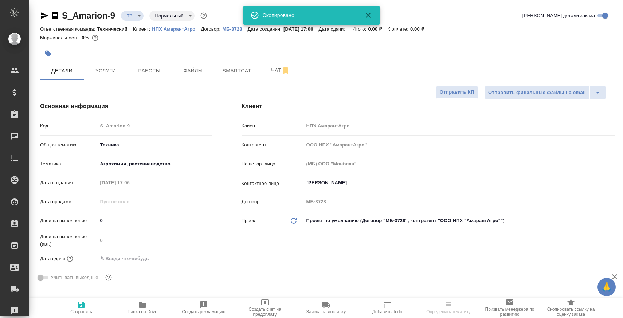
type textarea "x"
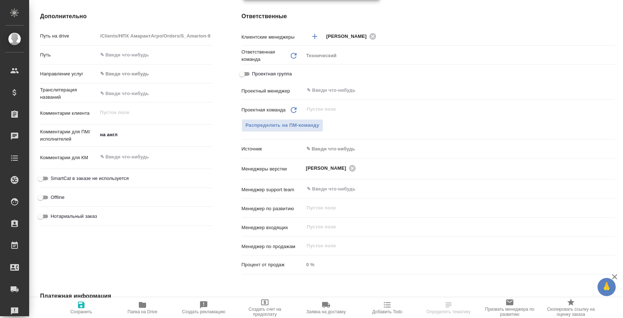
scroll to position [307, 0]
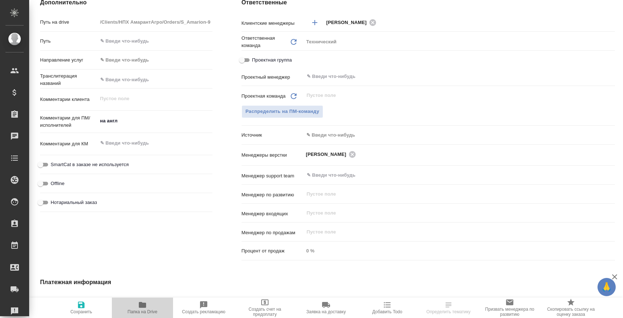
click at [146, 311] on span "Папка на Drive" at bounding box center [143, 312] width 30 height 5
type textarea "x"
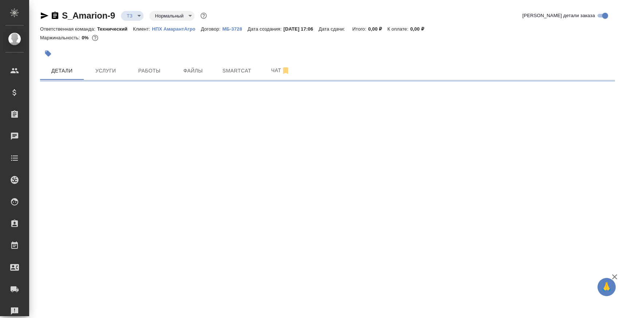
select select "RU"
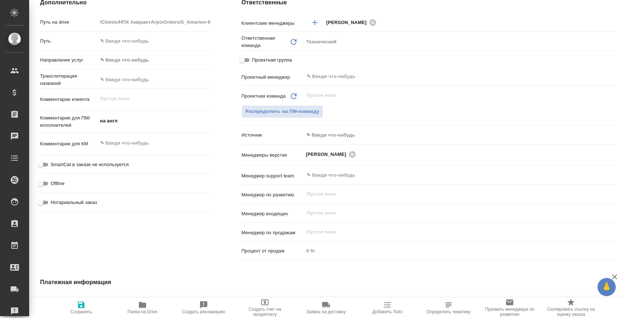
type textarea "x"
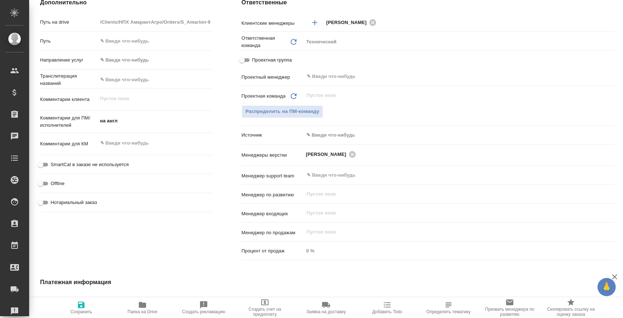
type textarea "x"
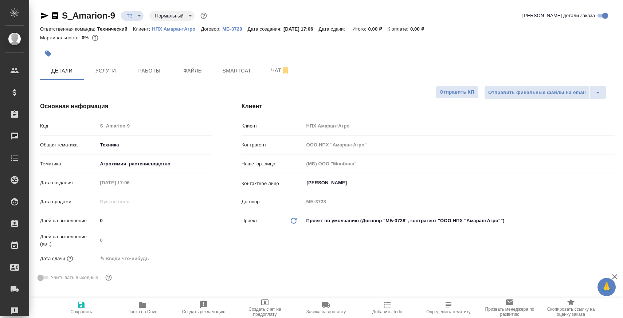
type textarea "x"
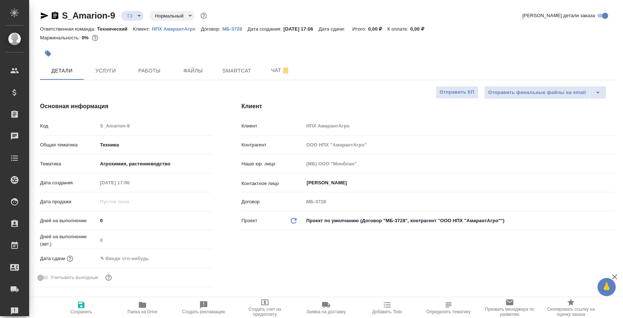
type textarea "x"
click at [266, 75] on button "Чат" at bounding box center [281, 71] width 44 height 18
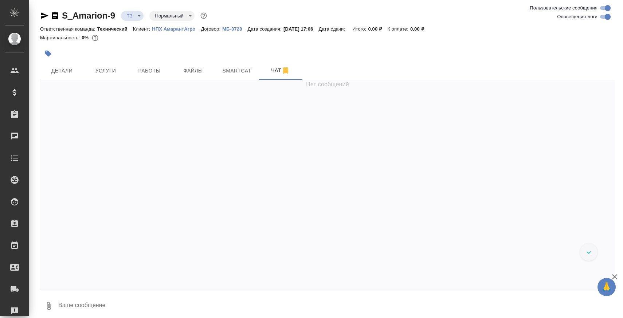
click at [135, 305] on textarea at bounding box center [337, 306] width 558 height 25
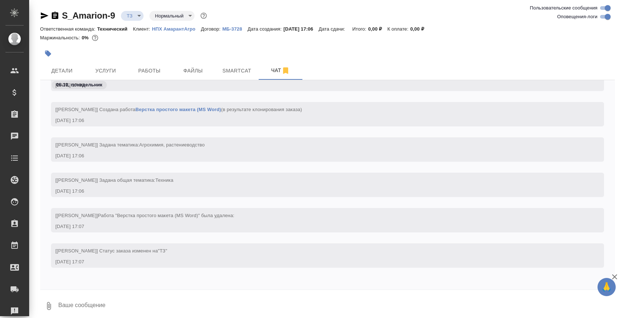
paste textarea
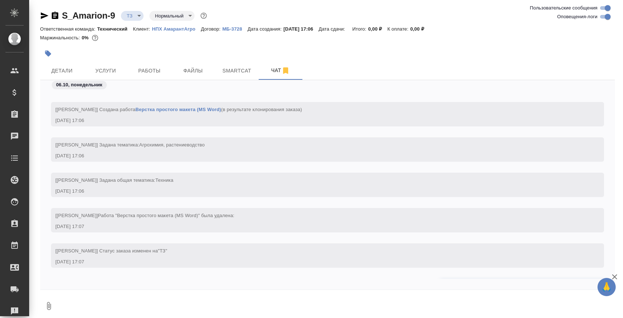
scroll to position [77, 0]
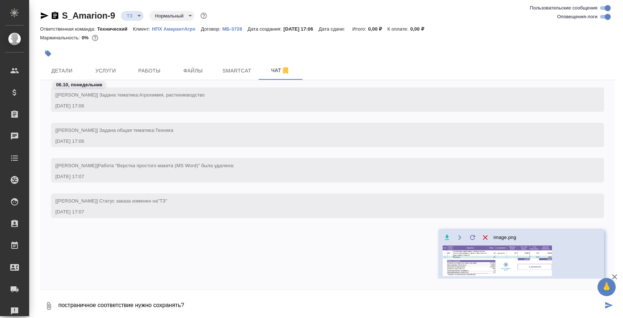
type textarea "постраничное соответствие нужно сохранять?"
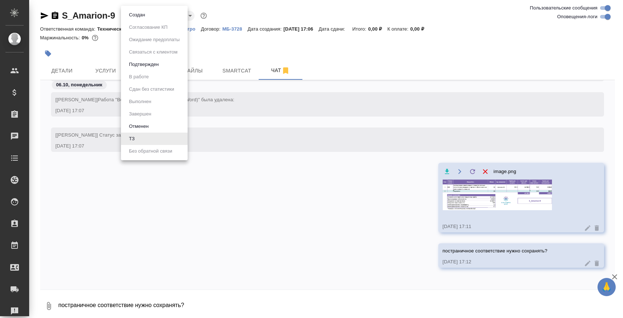
click at [129, 18] on body "🙏 .cls-1 fill:#fff; AWATERA Zaborova Aleksandra Клиенты Спецификации Заказы 0 Ч…" at bounding box center [311, 188] width 623 height 377
click at [133, 18] on button "Создан" at bounding box center [137, 15] width 20 height 8
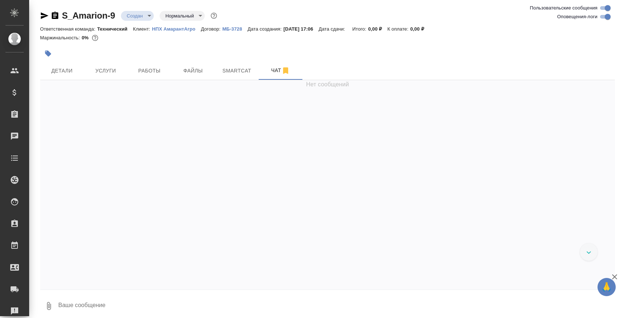
scroll to position [178, 0]
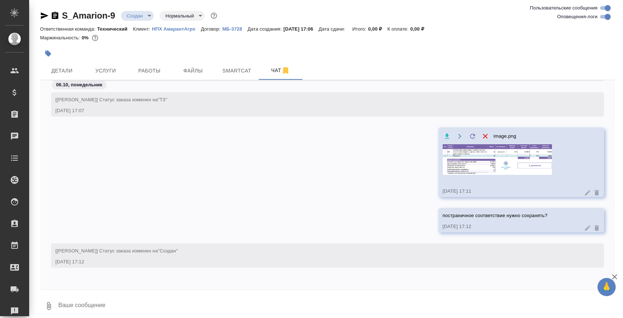
click at [52, 14] on icon "button" at bounding box center [55, 15] width 7 height 7
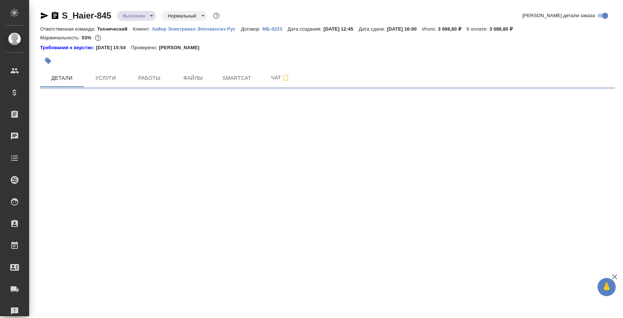
select select "RU"
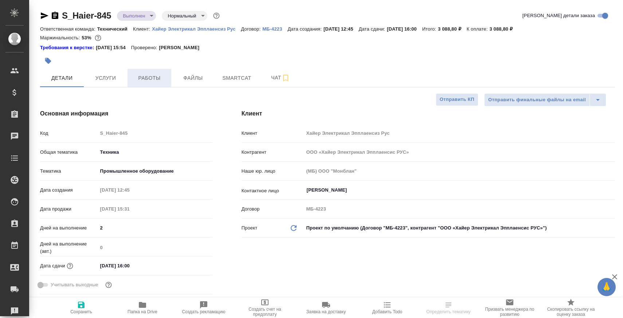
type textarea "x"
click at [142, 75] on span "Работы" at bounding box center [149, 78] width 35 height 9
type textarea "x"
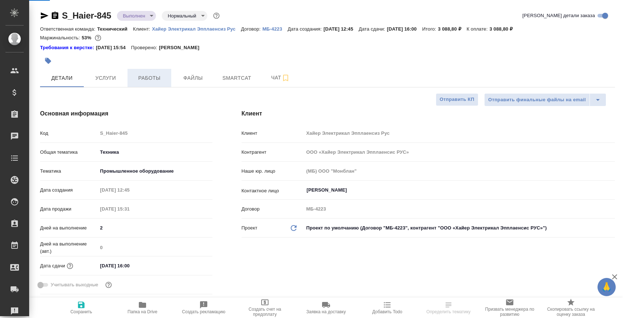
type textarea "x"
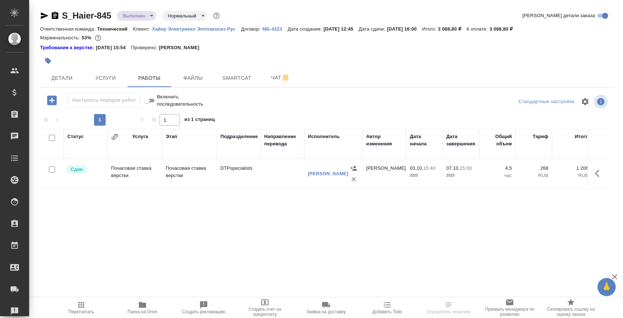
click at [194, 174] on p "Почасовая ставка верстки" at bounding box center [189, 172] width 47 height 15
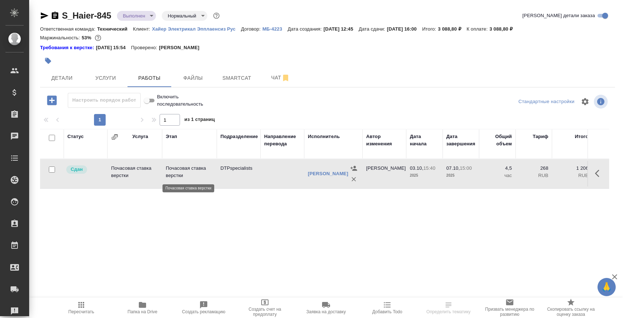
click at [194, 174] on p "Почасовая ставка верстки" at bounding box center [189, 172] width 47 height 15
click at [269, 79] on span "Чат" at bounding box center [280, 77] width 35 height 9
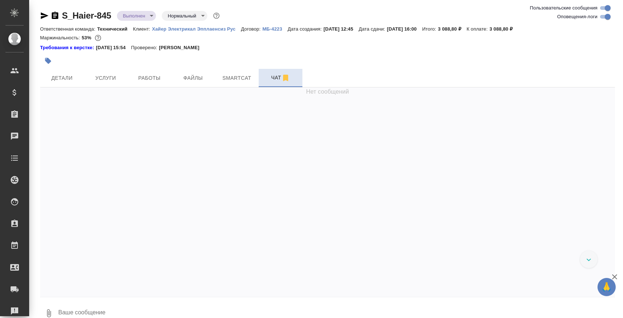
scroll to position [5345, 0]
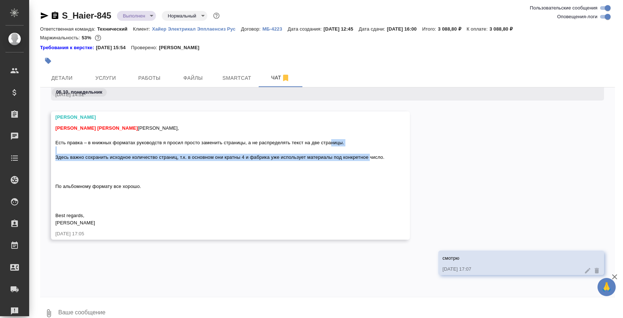
drag, startPoint x: 56, startPoint y: 157, endPoint x: 421, endPoint y: 162, distance: 365.7
click at [421, 162] on div "Усманова Ольга Белякова Юлия Заборова Александра Ольга, Есть правка – в книжных…" at bounding box center [327, 181] width 575 height 139
copy span "Здесь важно сохранить исходное количество страниц, т.к. в основном они кратны 4…"
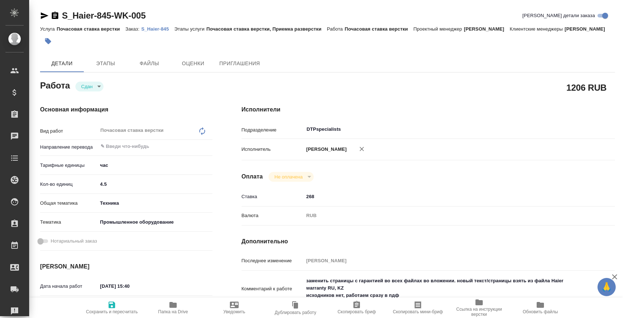
type textarea "x"
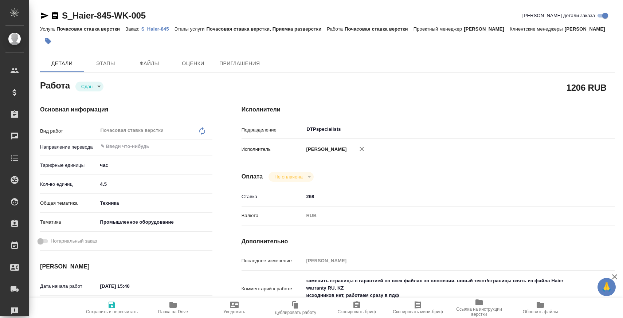
type textarea "x"
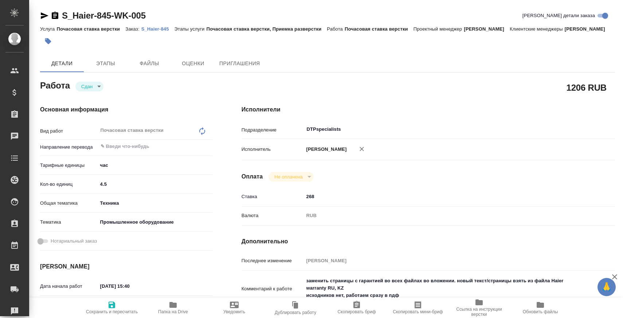
type textarea "x"
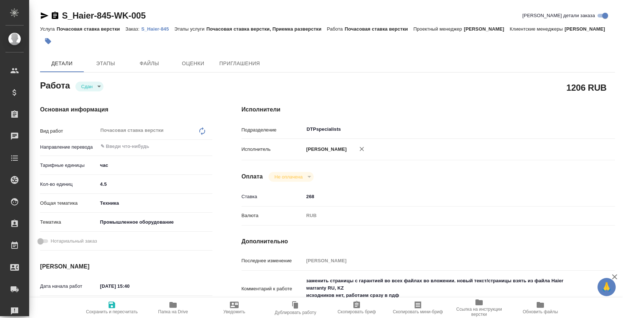
click at [180, 307] on span "Папка на Drive" at bounding box center [173, 308] width 53 height 14
type textarea "x"
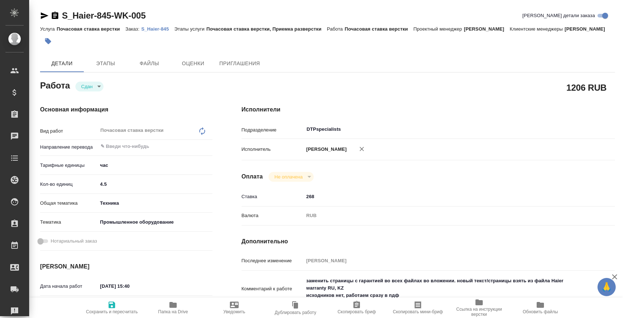
type textarea "x"
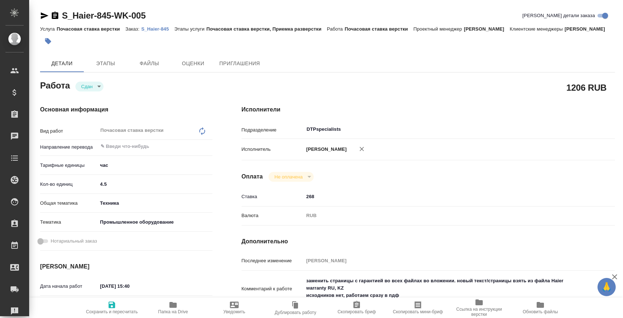
type textarea "x"
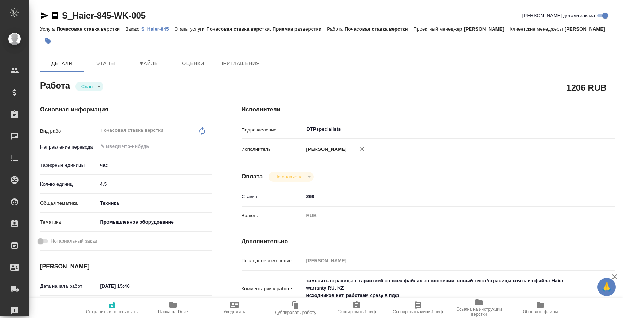
type textarea "x"
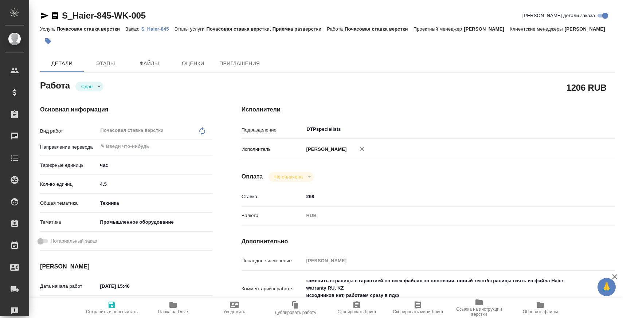
type textarea "x"
click at [44, 12] on icon "button" at bounding box center [44, 15] width 9 height 9
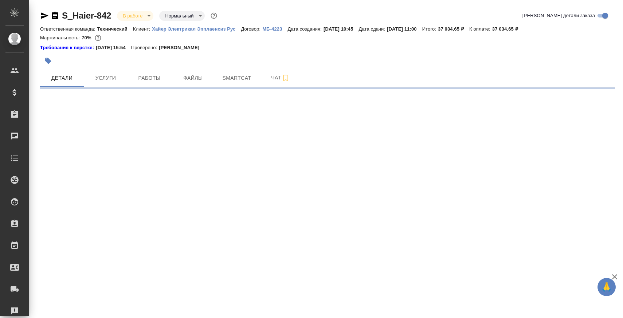
select select "RU"
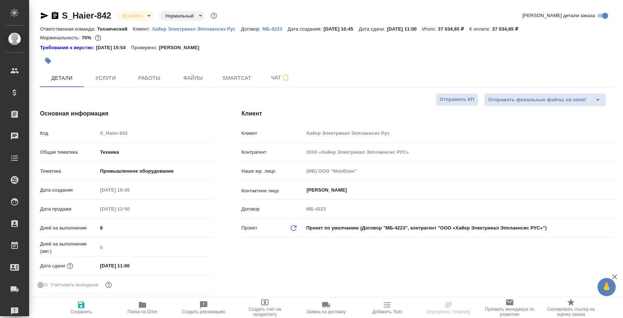
type textarea "x"
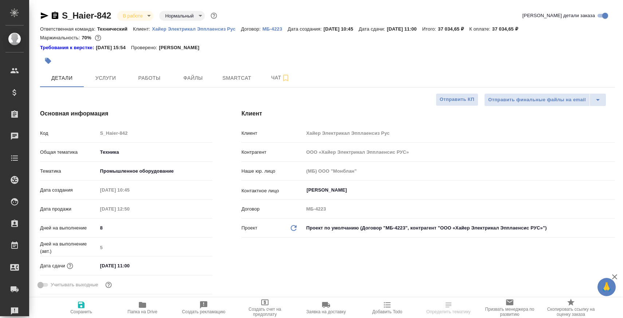
type textarea "x"
click at [156, 312] on span "Папка на Drive" at bounding box center [143, 312] width 30 height 5
type textarea "x"
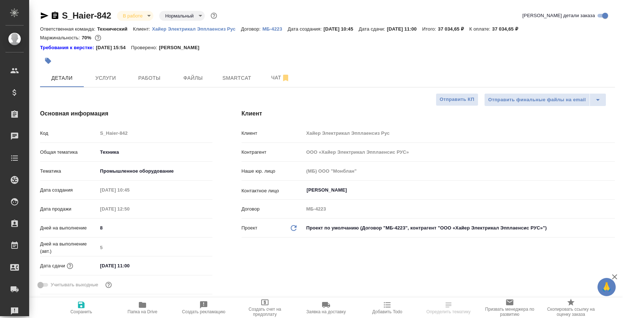
type textarea "x"
select select "RU"
type textarea "x"
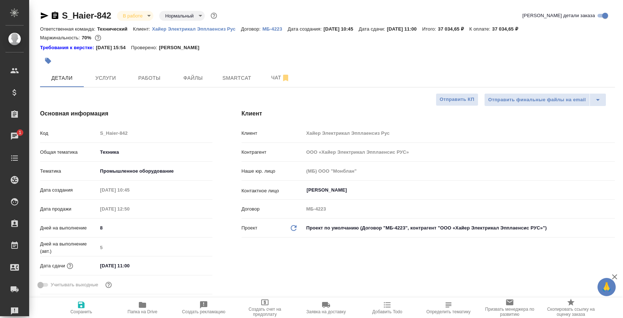
type textarea "x"
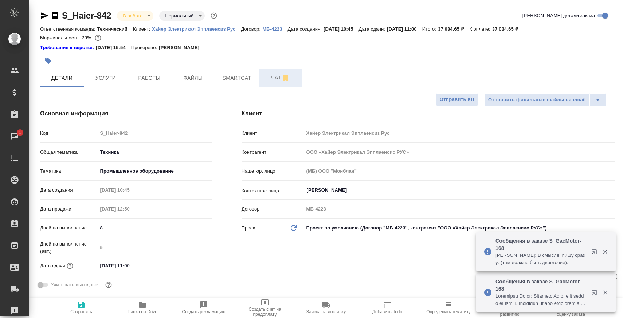
click at [270, 82] on span "Чат" at bounding box center [280, 77] width 35 height 9
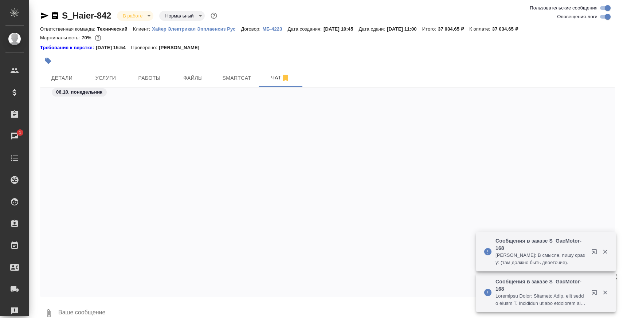
scroll to position [29028, 0]
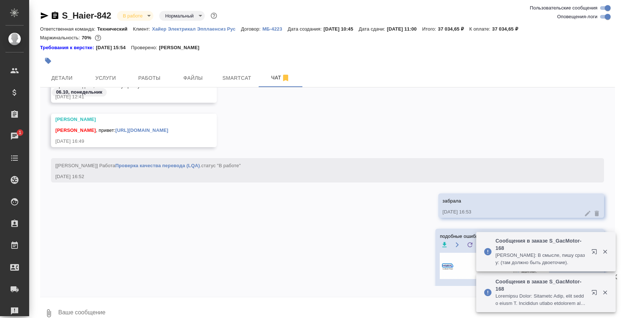
click at [214, 299] on div at bounding box center [327, 300] width 575 height 4
click at [211, 305] on textarea at bounding box center [337, 313] width 558 height 25
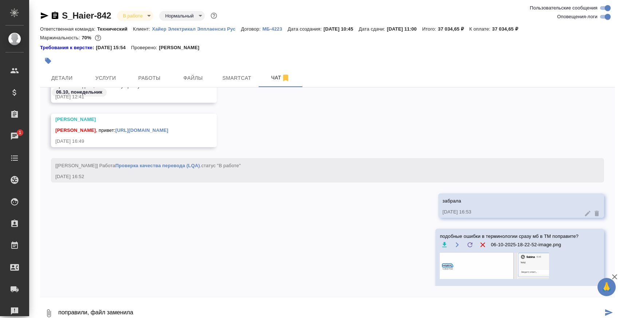
paste textarea "[URL][DOMAIN_NAME]"
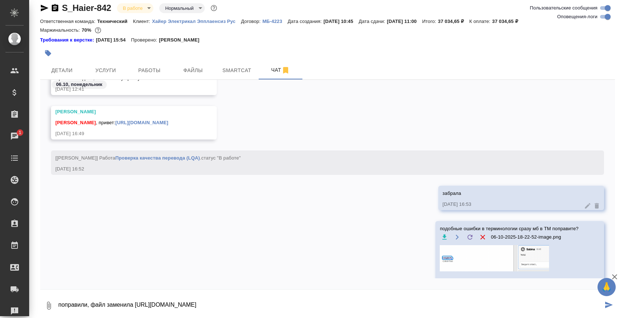
type textarea "поправили, файл заменила [URL][DOMAIN_NAME]"
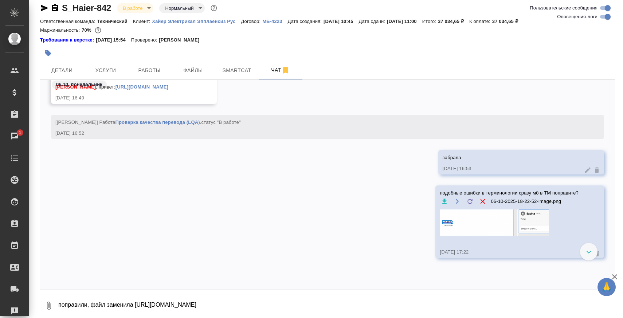
scroll to position [28994, 0]
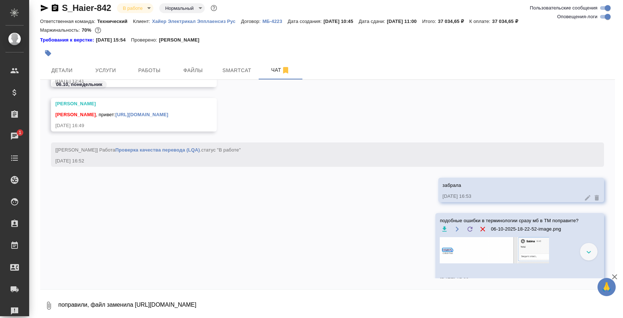
click at [134, 313] on textarea "поправили, файл заменила [URL][DOMAIN_NAME]" at bounding box center [337, 306] width 558 height 25
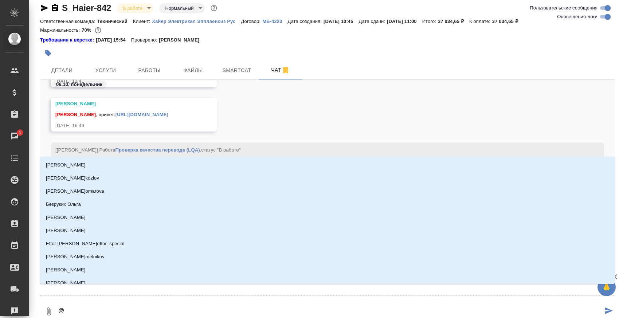
type textarea "@Б"
type input "Б"
type textarea "@Бе"
type input "Бе"
type textarea "@Бел"
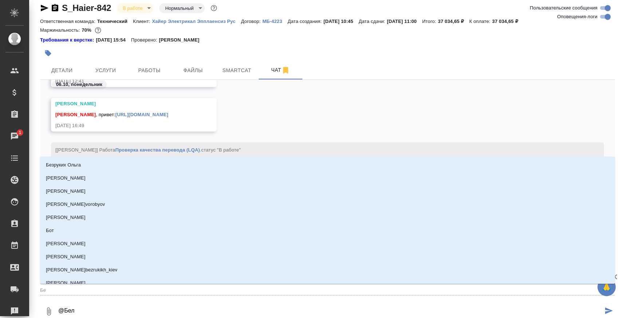
type input "Бел"
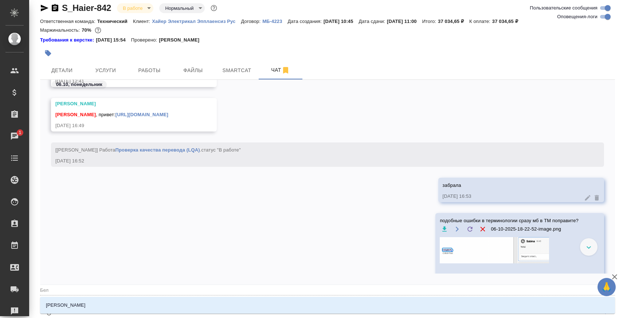
type textarea "@Беля"
type input "Беля"
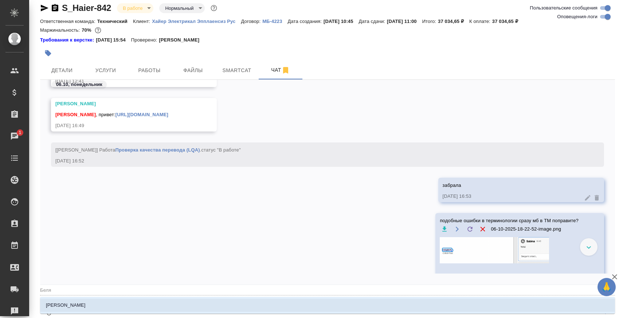
click at [126, 304] on li "[PERSON_NAME]" at bounding box center [327, 305] width 575 height 13
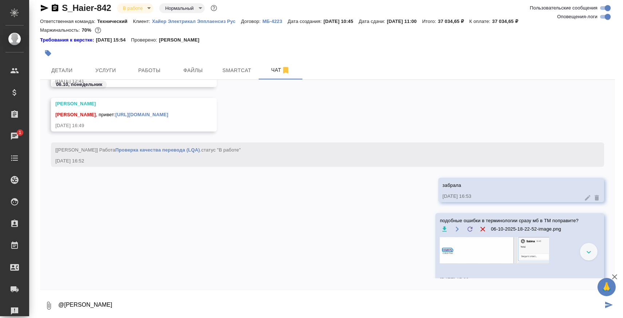
type textarea "@[PERSON_NAME]"
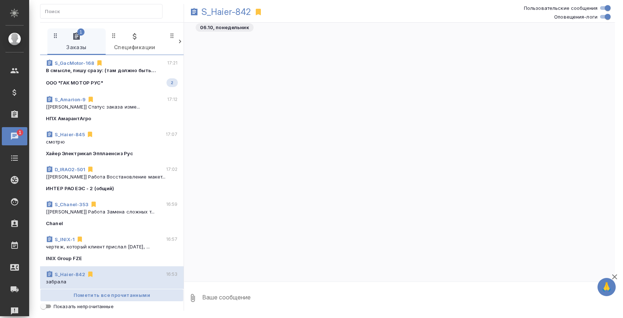
scroll to position [26934, 0]
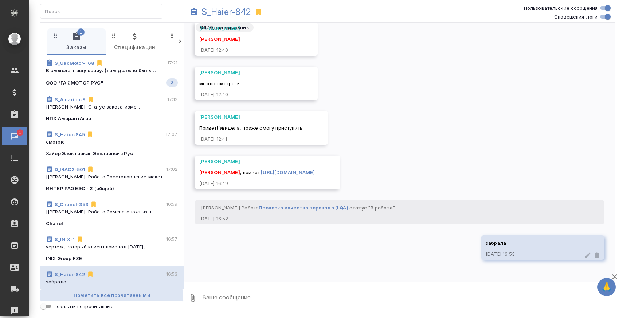
drag, startPoint x: 288, startPoint y: 304, endPoint x: 284, endPoint y: 160, distance: 144.8
click at [288, 304] on textarea at bounding box center [409, 298] width 414 height 25
paste textarea "т"
type textarea "т"
type textarea "подобные ошибки в терминологии сразу мб в ТМ поправите?"
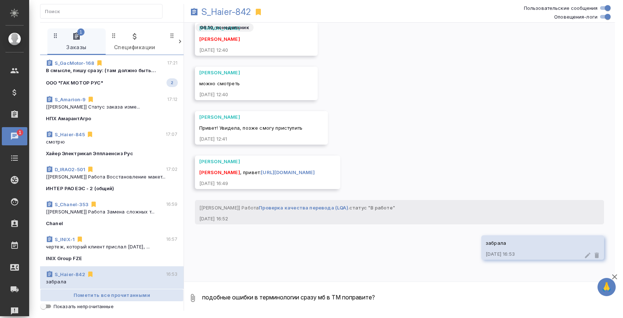
scroll to position [26991, 0]
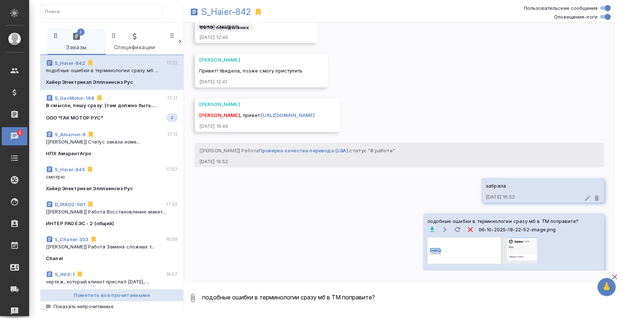
click at [114, 175] on p "смотрю" at bounding box center [112, 176] width 132 height 7
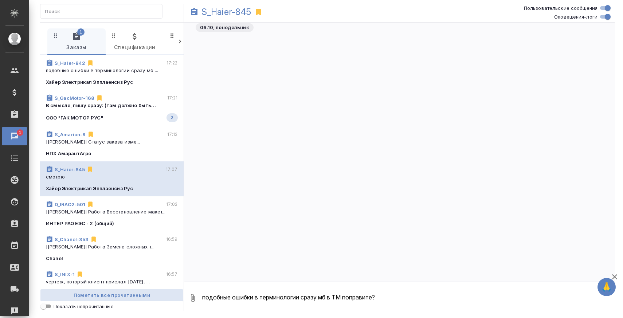
scroll to position [4792, 0]
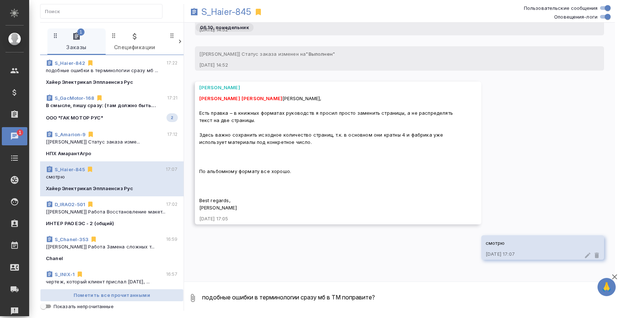
click at [266, 297] on textarea "подобные ошибки в терминологии сразу мб в ТМ поправите?" at bounding box center [409, 298] width 414 height 25
drag, startPoint x: 281, startPoint y: 297, endPoint x: 419, endPoint y: 297, distance: 137.5
click at [418, 297] on textarea "завтра к 10 утра поправим. не хотели просто мел" at bounding box center [403, 298] width 402 height 25
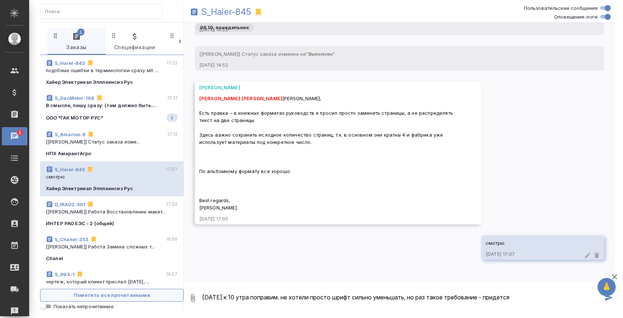
drag, startPoint x: 281, startPoint y: 297, endPoint x: 171, endPoint y: 297, distance: 110.5
click at [171, 297] on div "1 Заказы 0 Спецификации 0 Клиенты 0 Входящие 0 Тендеры 0 Исполнители 0 Подбор и…" at bounding box center [327, 166] width 575 height 289
click at [470, 304] on textarea "не хотели просто шрифт сильно уменьшать, но раз такое требование - придется" at bounding box center [403, 298] width 402 height 25
paste textarea "завтра к 10 утра поправим."
click at [520, 296] on textarea "не хотели просто шрифт сильно уменьшать, но раз такое требование - придется. за…" at bounding box center [403, 298] width 402 height 25
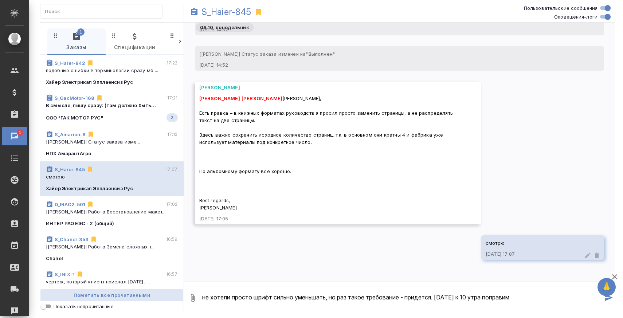
type textarea "не хотели просто шрифт сильно уменьшать, но раз такое требование - придется. за…"
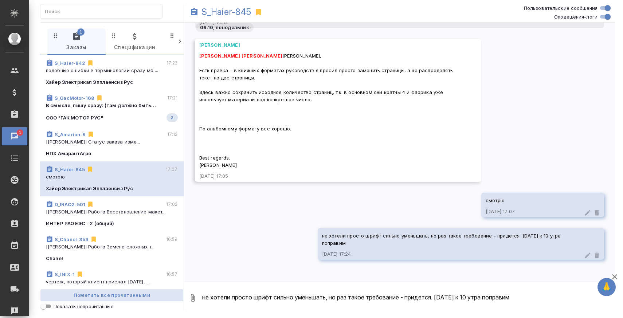
click at [486, 291] on textarea "не хотели просто шрифт сильно уменьшать, но раз такое требование - придется. за…" at bounding box center [409, 298] width 414 height 25
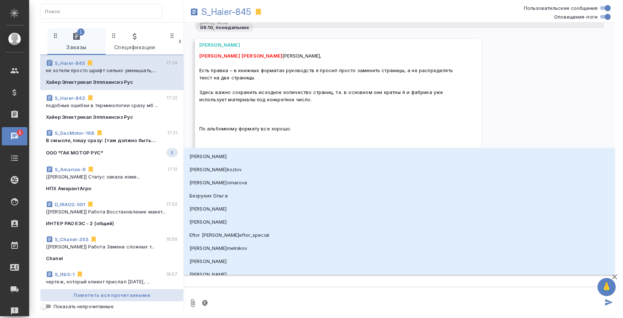
type textarea "@У"
type input "У"
type textarea "@Ус"
type input "Ус"
type textarea "@Усм"
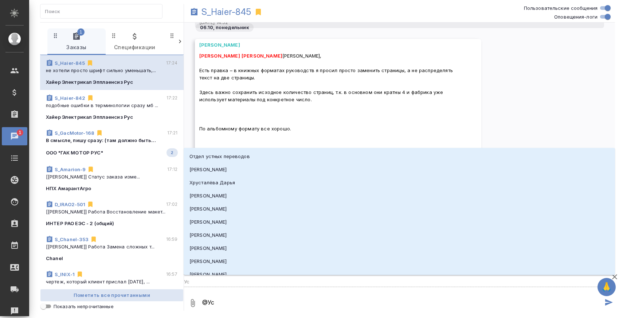
type input "Усм"
type textarea "@Усма"
type input "Усма"
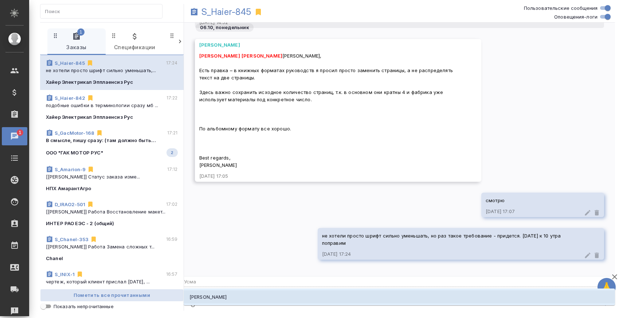
click at [299, 302] on li "Усманова Ольга" at bounding box center [400, 297] width 432 height 13
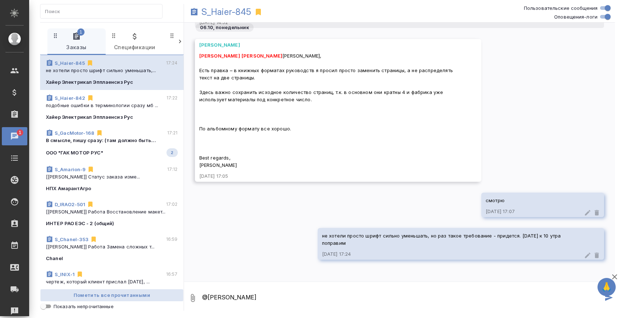
type textarea "@Усманова Ольга"
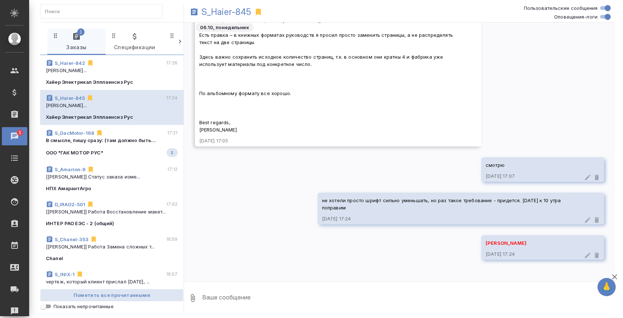
click at [121, 142] on p "В смысле, пишу сразу: (там должно быть..." at bounding box center [112, 140] width 132 height 7
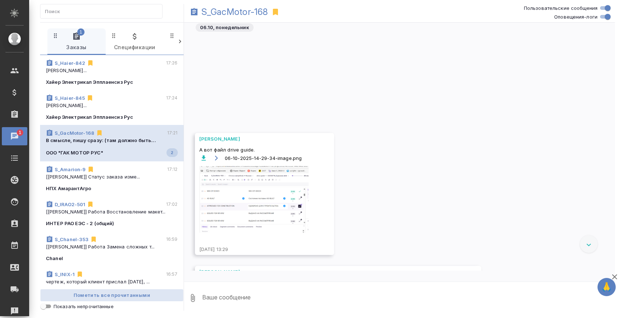
scroll to position [19877, 0]
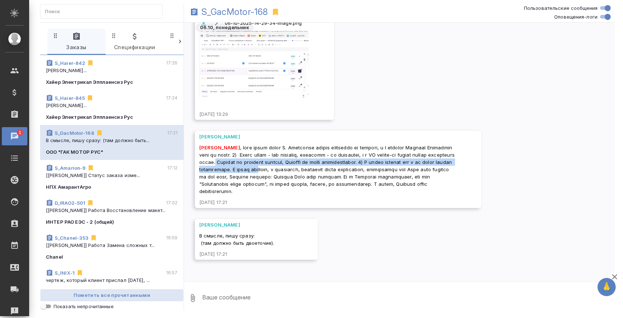
drag, startPoint x: 277, startPoint y: 161, endPoint x: 355, endPoint y: 170, distance: 78.5
click at [355, 170] on span "[PERSON_NAME]" at bounding box center [327, 170] width 257 height 50
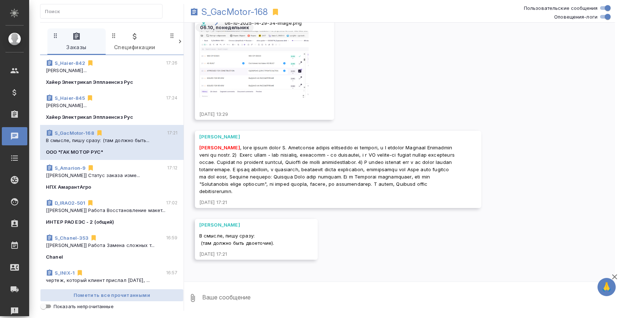
click at [365, 171] on span "[PERSON_NAME]" at bounding box center [327, 170] width 257 height 50
drag, startPoint x: 269, startPoint y: 153, endPoint x: 296, endPoint y: 154, distance: 26.3
click at [296, 154] on span "[PERSON_NAME]" at bounding box center [327, 170] width 257 height 50
copy span "Drive guide"
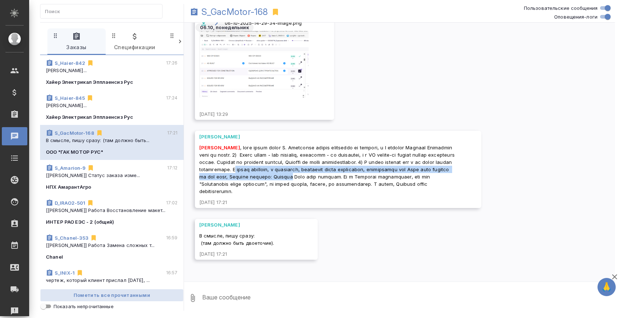
drag, startPoint x: 328, startPoint y: 168, endPoint x: 404, endPoint y: 176, distance: 76.9
click at [404, 176] on span "[PERSON_NAME]" at bounding box center [327, 170] width 257 height 50
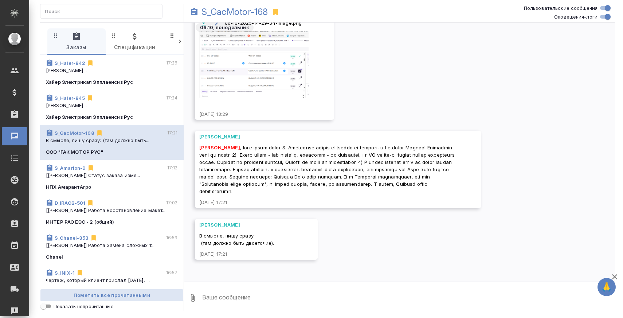
click at [392, 182] on span "[PERSON_NAME]" at bounding box center [327, 170] width 257 height 50
click at [227, 11] on p "S_GacMotor-168" at bounding box center [235, 11] width 67 height 7
drag, startPoint x: 278, startPoint y: 162, endPoint x: 398, endPoint y: 167, distance: 119.7
click at [398, 167] on span "[PERSON_NAME]" at bounding box center [327, 170] width 257 height 50
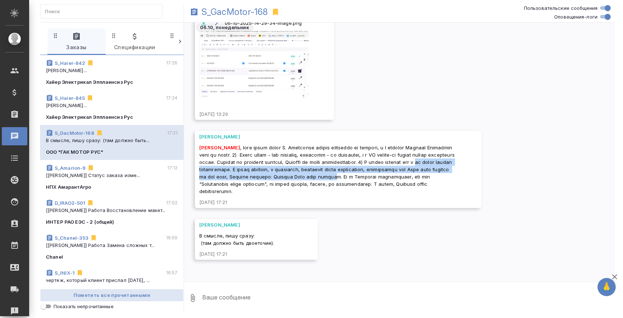
drag, startPoint x: 251, startPoint y: 169, endPoint x: 441, endPoint y: 175, distance: 190.1
click at [441, 175] on span "Белякова Юлия" at bounding box center [327, 170] width 257 height 50
click at [146, 73] on p "Белякова Юлия..." at bounding box center [112, 70] width 132 height 7
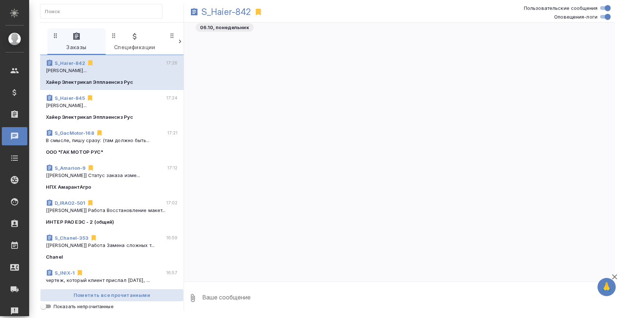
scroll to position [27188, 0]
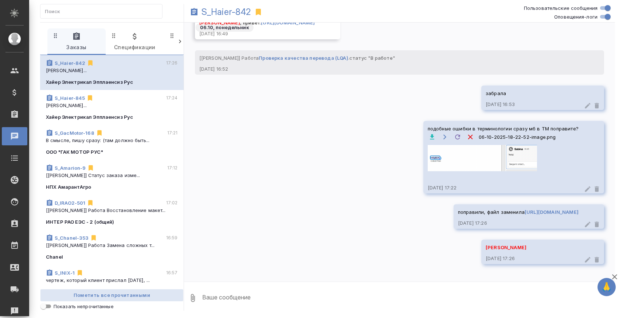
click at [454, 151] on img at bounding box center [482, 158] width 109 height 26
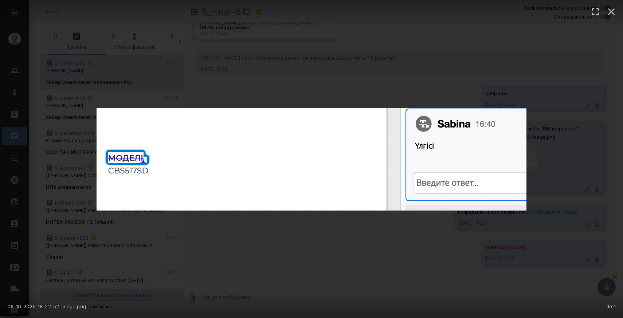
click at [419, 69] on div "06-10-2025-18-22-52-image.png 1 of 1" at bounding box center [311, 159] width 623 height 318
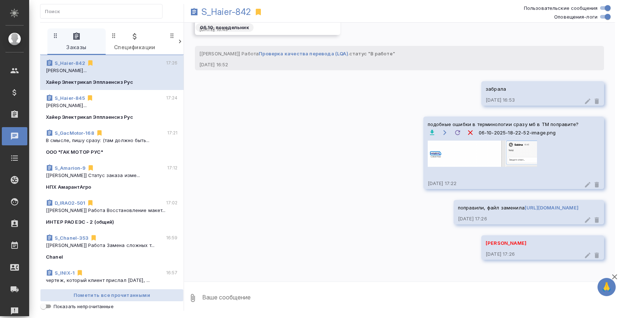
scroll to position [27204, 0]
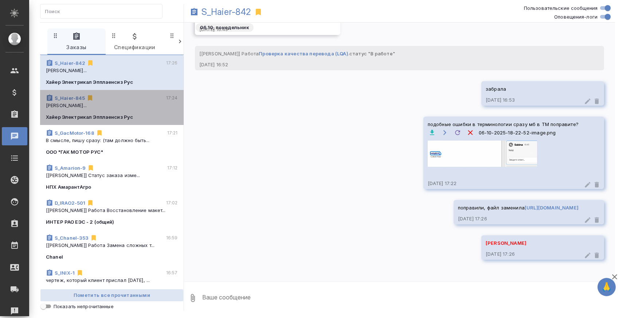
click at [116, 106] on p "Усманова Ольга..." at bounding box center [112, 105] width 132 height 7
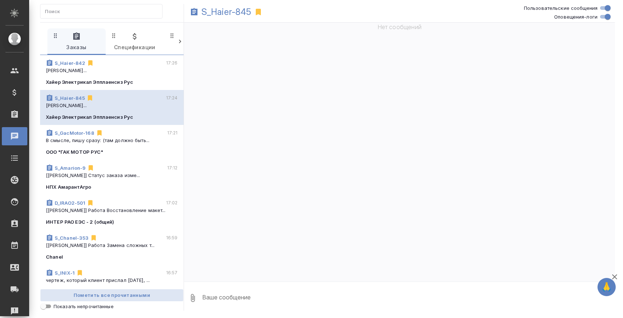
scroll to position [4957, 0]
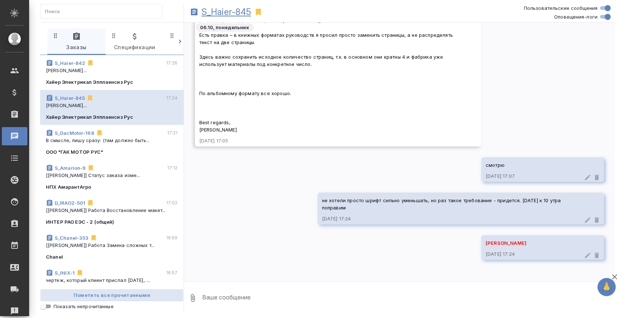
click at [212, 8] on p "S_Haier-845" at bounding box center [227, 11] width 50 height 7
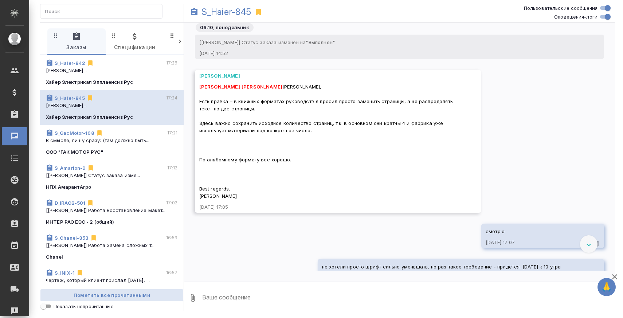
scroll to position [4848, 0]
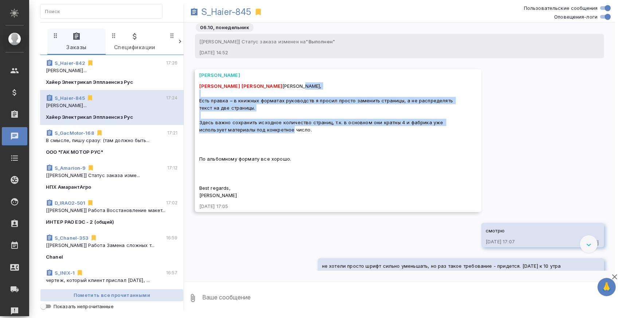
drag, startPoint x: 301, startPoint y: 96, endPoint x: 343, endPoint y: 129, distance: 53.9
click at [343, 129] on div "Белякова Юлия Заборова Александра Ольга, Есть правка – в книжных форматах руков…" at bounding box center [327, 140] width 257 height 118
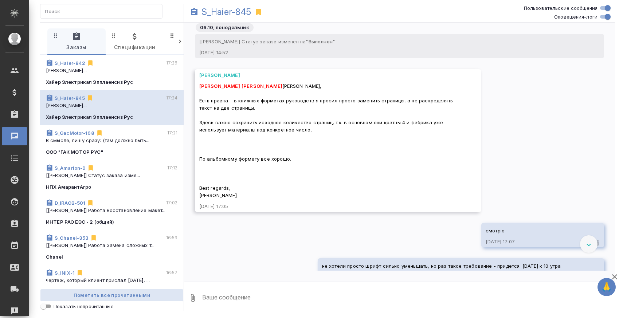
click at [337, 126] on div "Белякова Юлия Заборова Александра Ольга, Есть правка – в книжных форматах руков…" at bounding box center [327, 140] width 257 height 118
click at [237, 11] on p "S_Haier-845" at bounding box center [227, 11] width 50 height 7
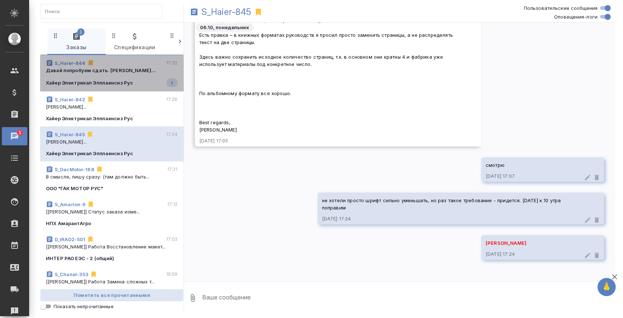
click at [144, 78] on div "Хайер Электрикал Эпплаенсиз Рус 1" at bounding box center [112, 82] width 132 height 9
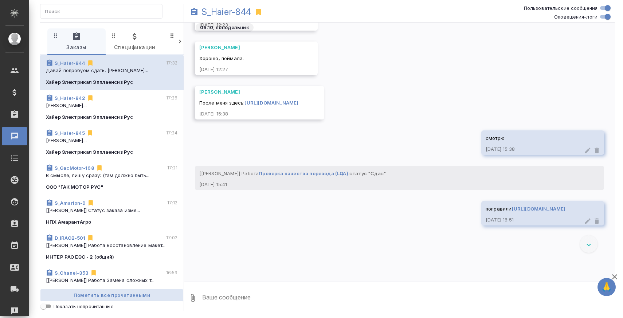
scroll to position [10477, 0]
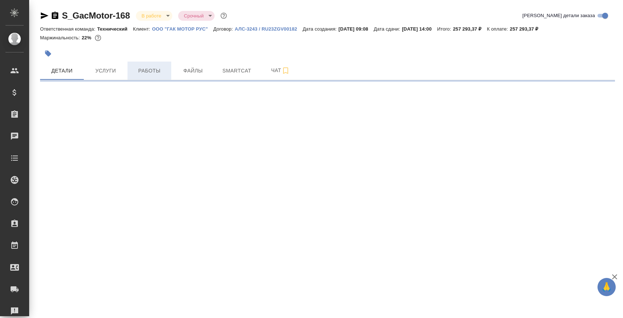
select select "RU"
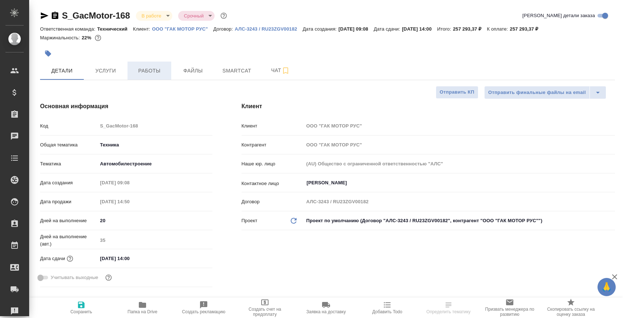
click at [144, 69] on span "Работы" at bounding box center [149, 70] width 35 height 9
type textarea "x"
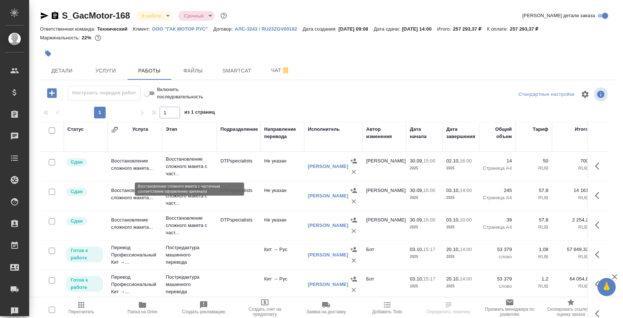
click at [184, 166] on p "Восстановление сложного макета с част..." at bounding box center [189, 167] width 47 height 22
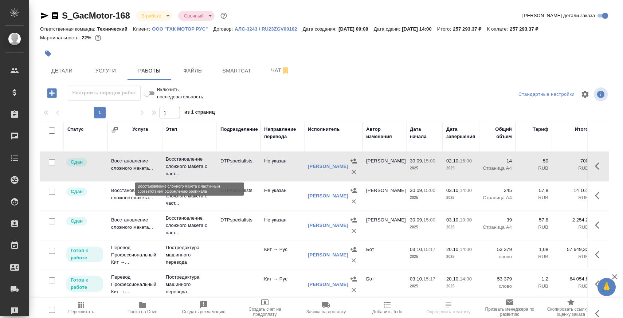
click at [184, 166] on p "Восстановление сложного макета с част..." at bounding box center [189, 167] width 47 height 22
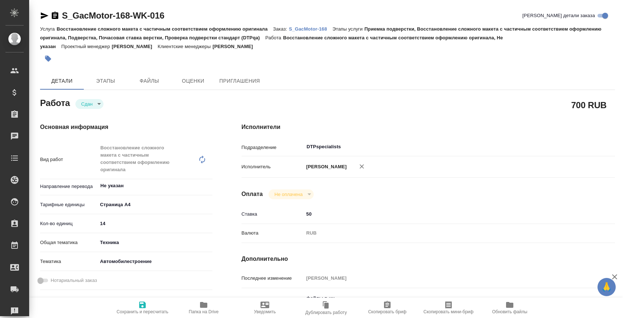
type textarea "x"
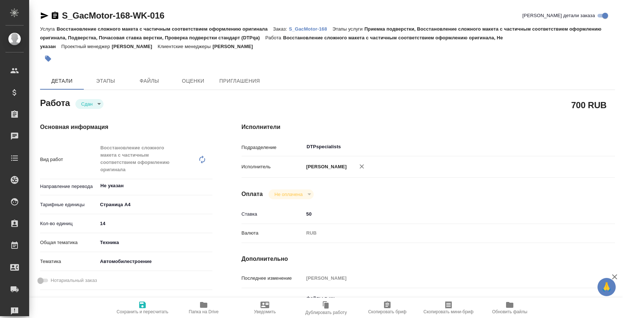
type textarea "x"
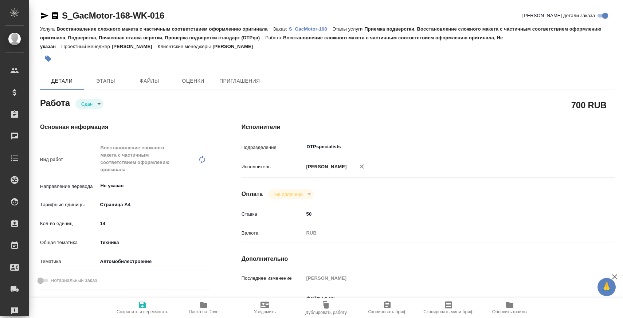
type textarea "x"
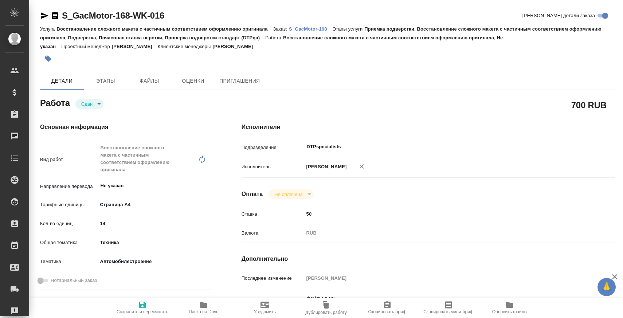
scroll to position [92, 0]
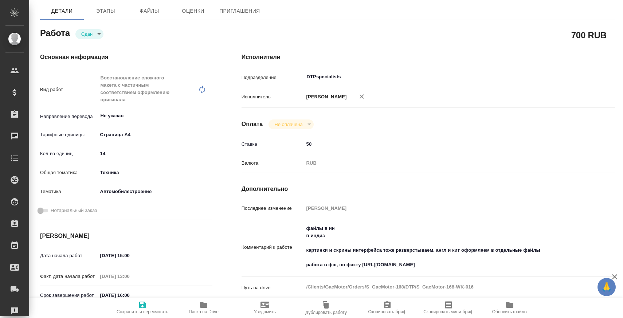
type textarea "x"
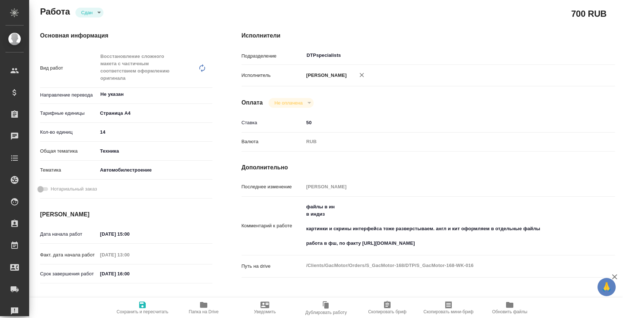
type textarea "x"
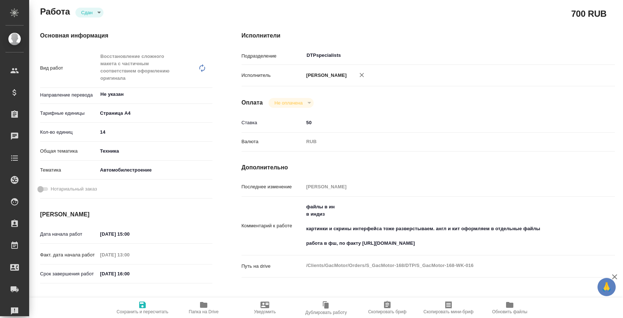
type textarea "x"
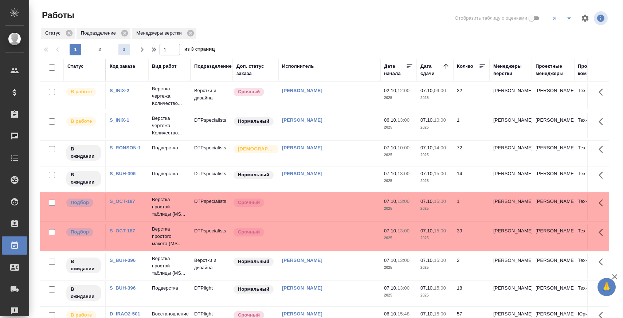
click at [125, 47] on span "3" at bounding box center [124, 49] width 12 height 7
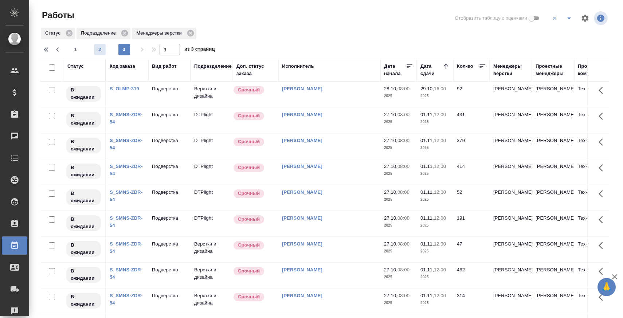
click at [100, 50] on span "2" at bounding box center [100, 49] width 12 height 7
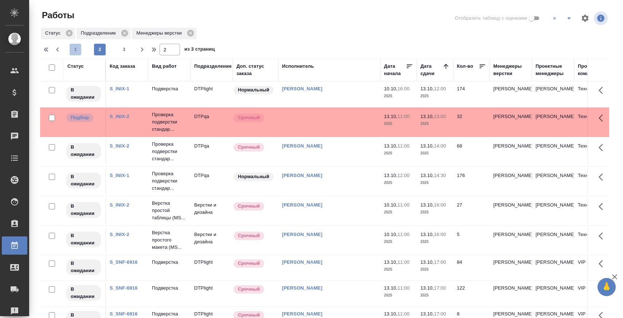
click at [73, 50] on span "1" at bounding box center [76, 49] width 12 height 7
type input "1"
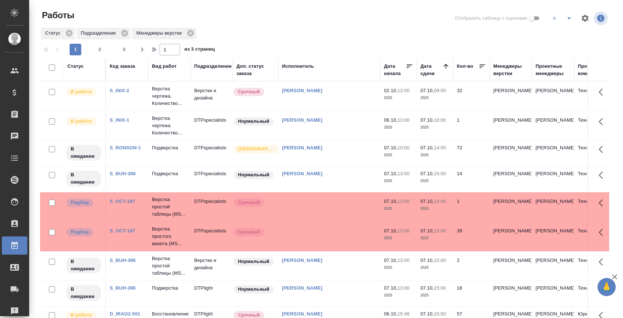
click at [117, 90] on link "S_INIX-2" at bounding box center [120, 90] width 20 height 5
click at [121, 120] on link "S_INIX-1" at bounding box center [120, 119] width 20 height 5
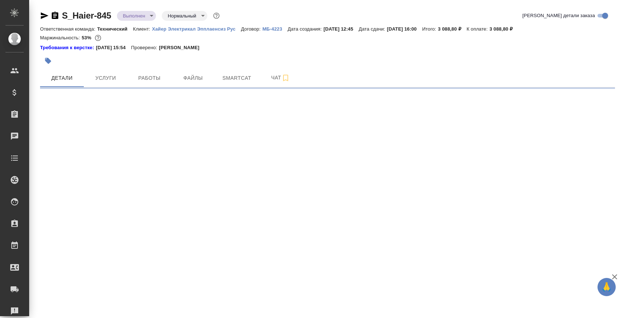
select select "RU"
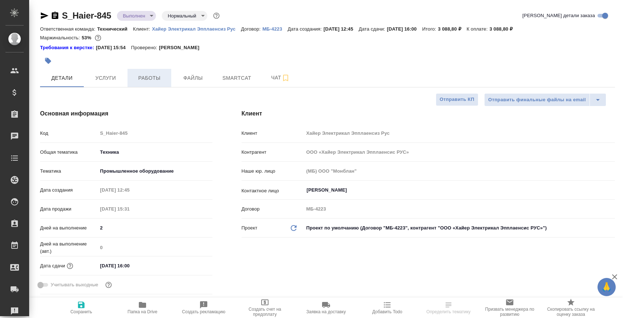
type textarea "x"
click at [145, 81] on span "Работы" at bounding box center [149, 78] width 35 height 9
type textarea "x"
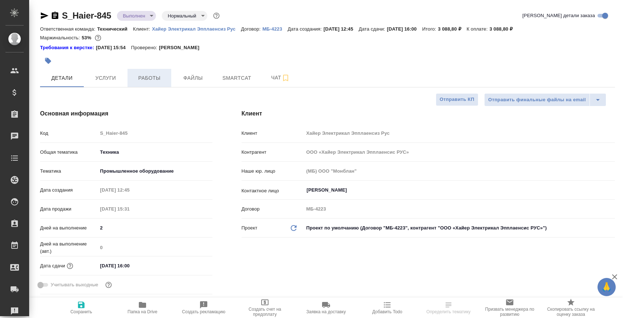
type textarea "x"
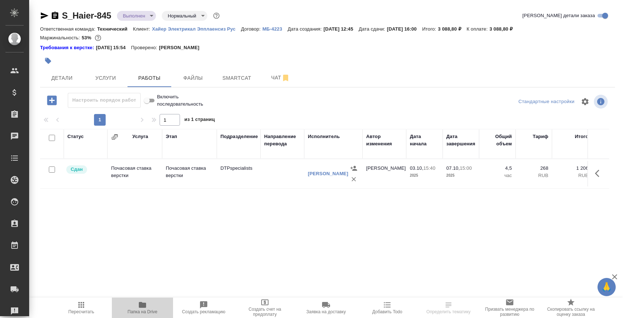
click at [150, 305] on span "Папка на Drive" at bounding box center [142, 308] width 53 height 14
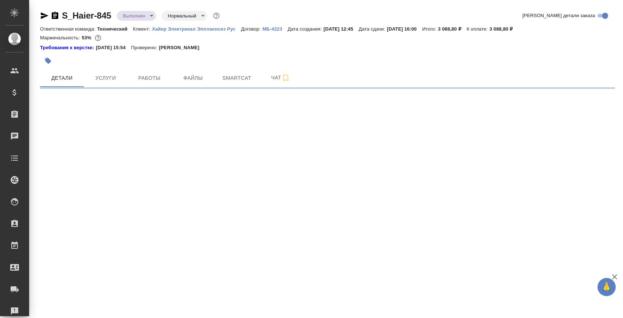
select select "RU"
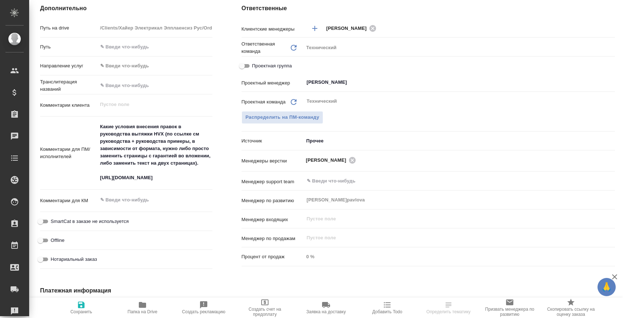
type textarea "x"
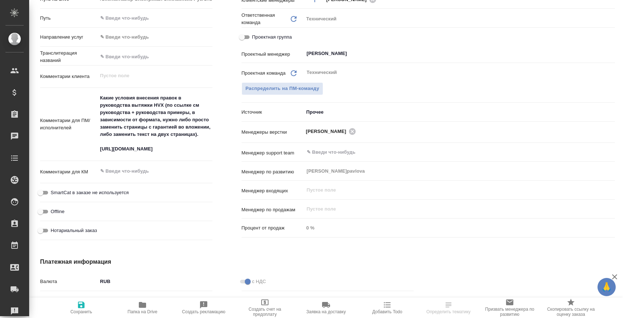
type textarea "x"
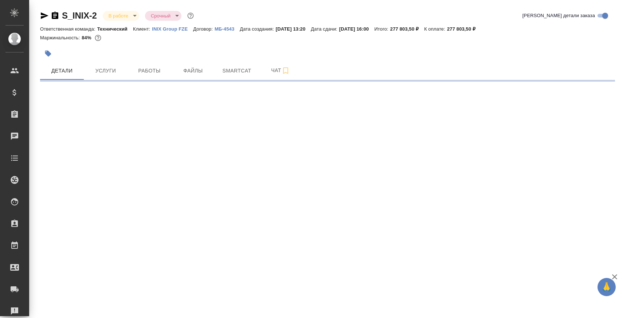
select select "RU"
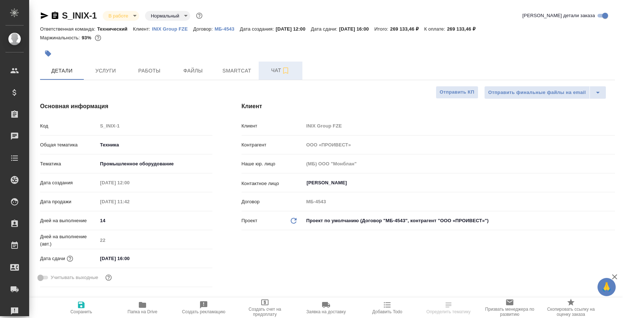
type textarea "x"
click at [271, 65] on button "Чат" at bounding box center [281, 71] width 44 height 18
type textarea "x"
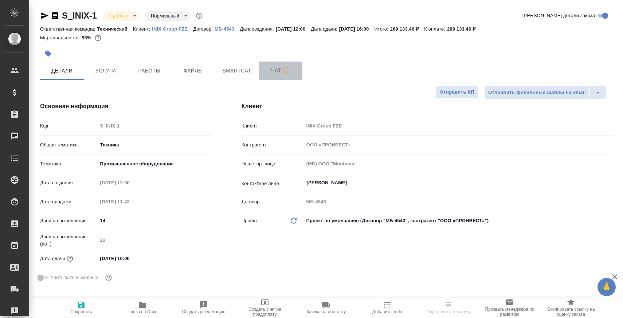
type textarea "x"
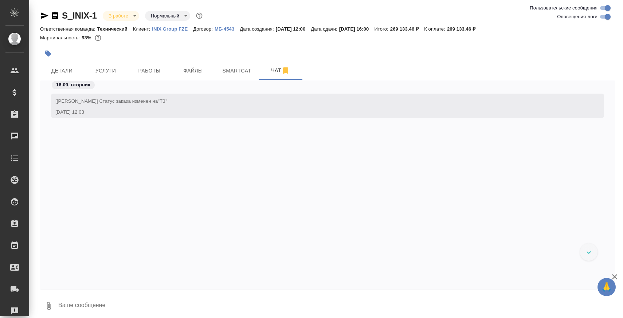
scroll to position [7264, 0]
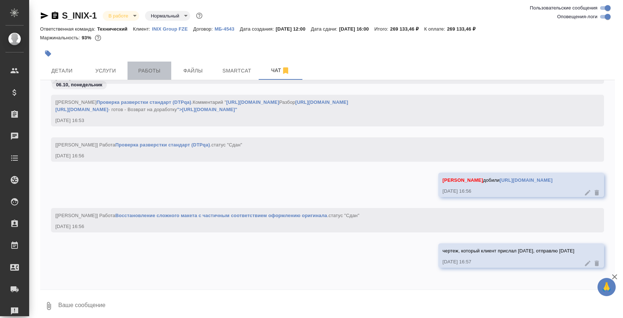
click at [153, 71] on span "Работы" at bounding box center [149, 70] width 35 height 9
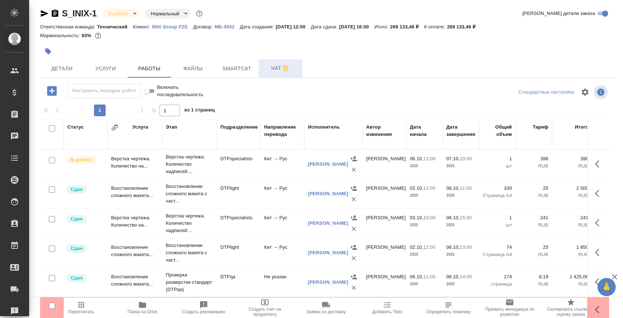
click at [263, 70] on span "Чат" at bounding box center [280, 68] width 35 height 9
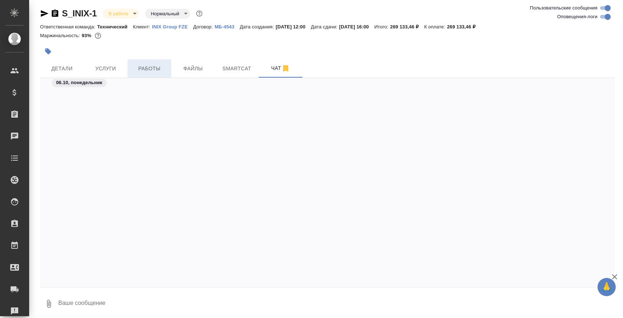
scroll to position [7264, 0]
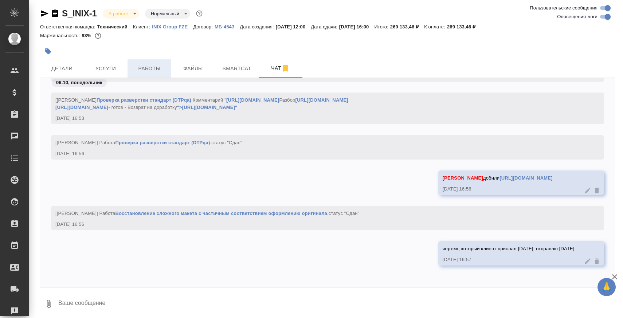
click at [149, 69] on span "Работы" at bounding box center [149, 68] width 35 height 9
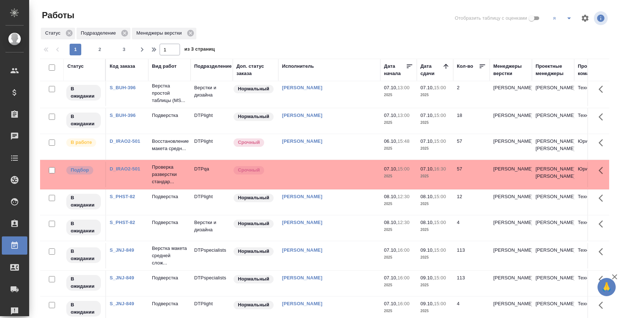
scroll to position [172, 0]
click at [129, 144] on link "D_IRAO2-501" at bounding box center [125, 141] width 31 height 5
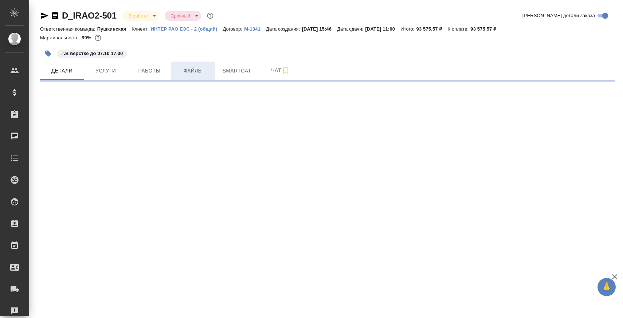
select select "RU"
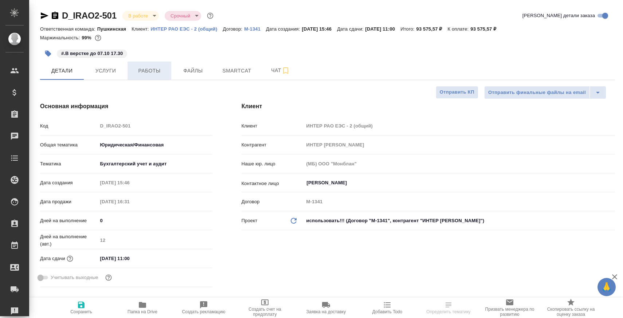
type textarea "x"
click at [162, 68] on span "Работы" at bounding box center [149, 70] width 35 height 9
type textarea "x"
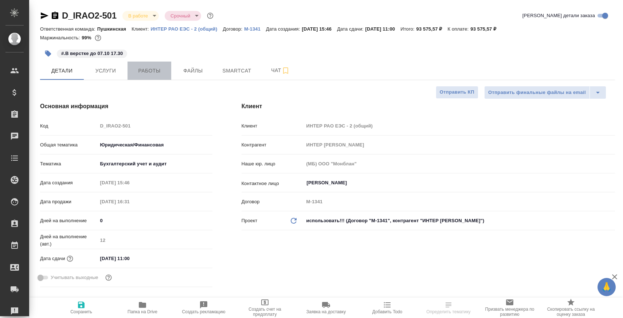
type textarea "x"
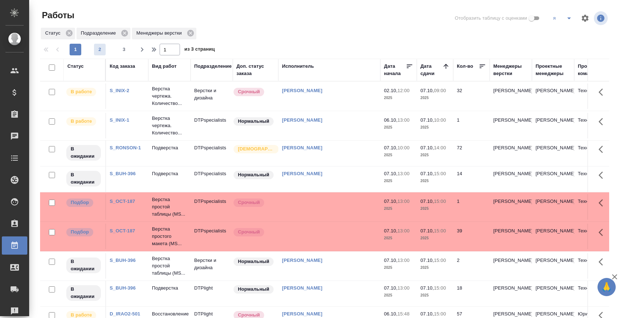
click at [100, 51] on span "2" at bounding box center [100, 49] width 12 height 7
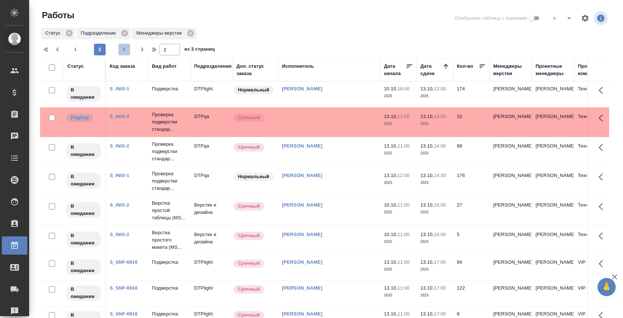
click at [127, 52] on span "3" at bounding box center [124, 49] width 12 height 7
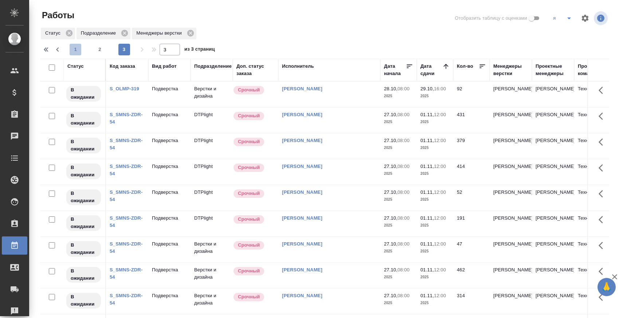
click at [77, 48] on span "1" at bounding box center [76, 49] width 12 height 7
type input "1"
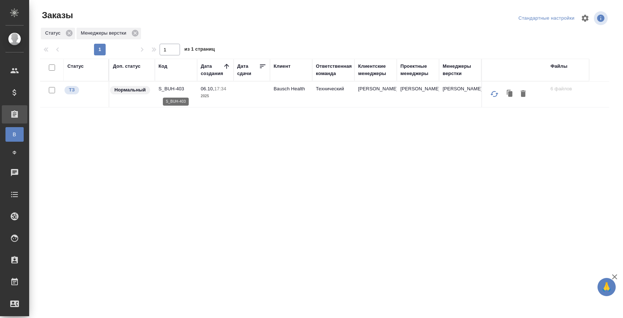
click at [171, 87] on p "S_BUH-403" at bounding box center [176, 88] width 35 height 7
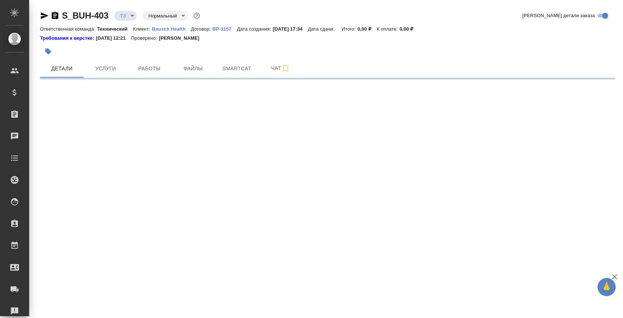
select select "RU"
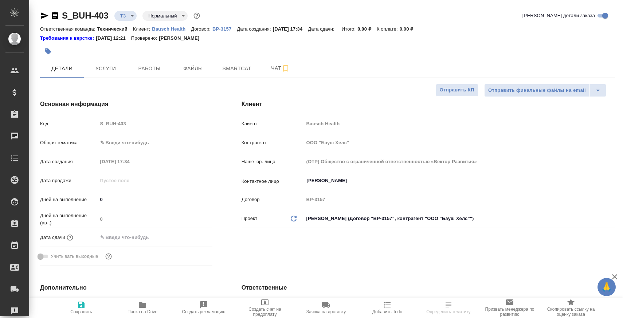
type textarea "x"
click at [54, 13] on icon "button" at bounding box center [55, 15] width 7 height 7
type textarea "x"
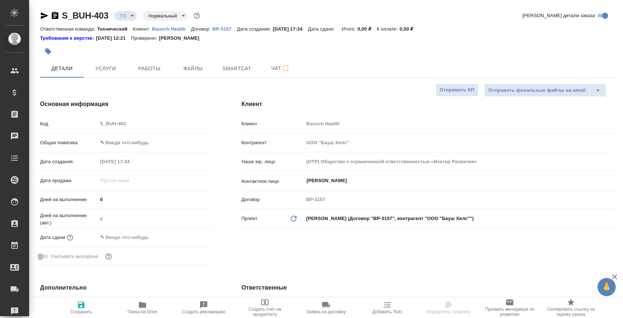
type textarea "x"
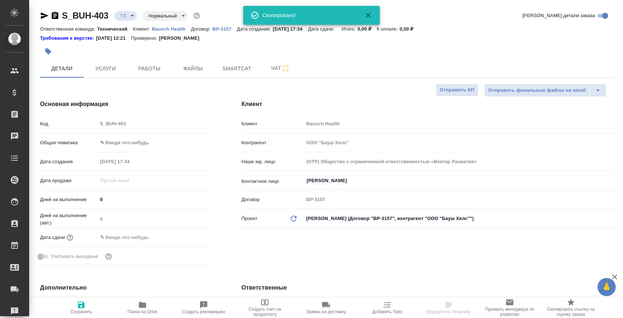
type textarea "x"
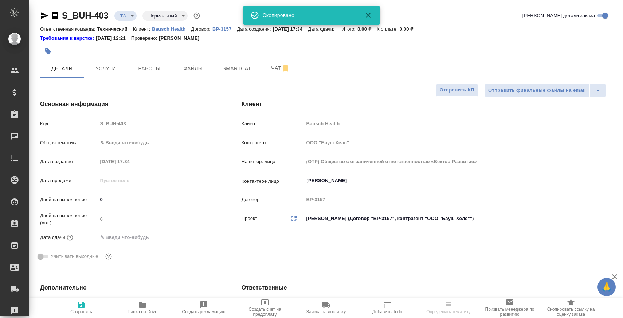
type textarea "x"
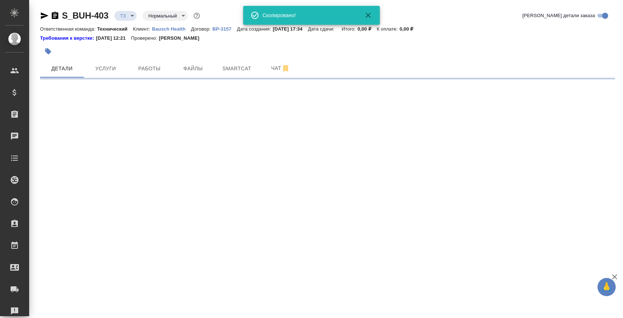
select select "RU"
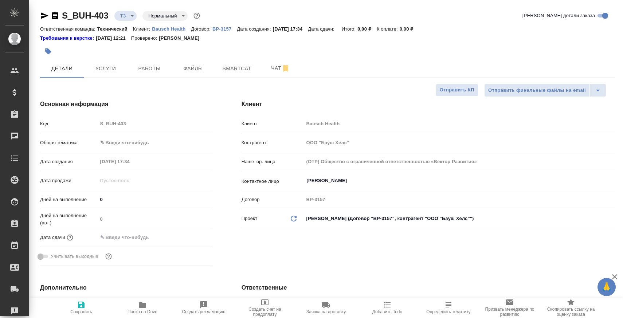
type textarea "x"
click at [148, 303] on span "Папка на Drive" at bounding box center [142, 308] width 53 height 14
type textarea "x"
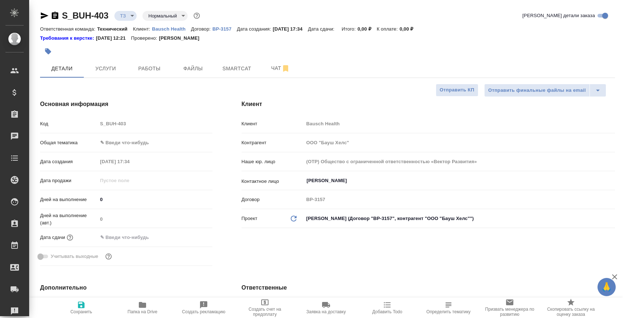
type textarea "x"
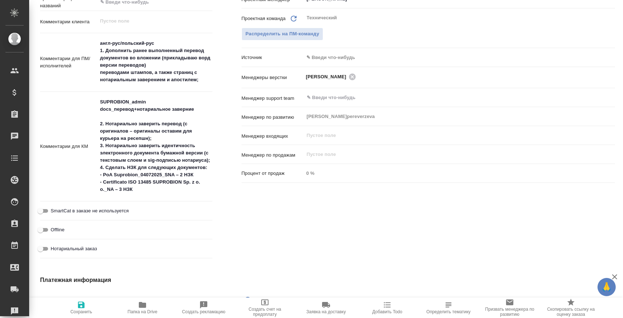
scroll to position [343, 0]
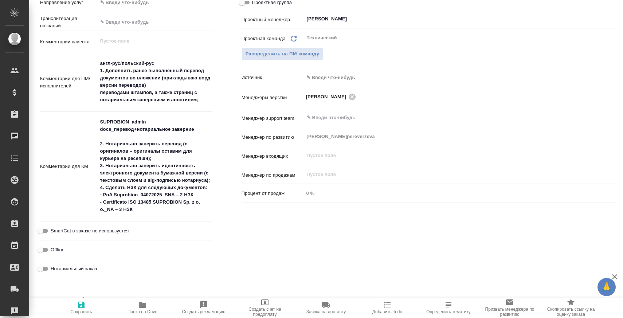
type textarea "x"
click at [184, 102] on textarea "англ-рус/польский-рус 1. Дополнить ранее выполненный перевод документов во влож…" at bounding box center [155, 82] width 114 height 49
click at [169, 93] on textarea "англ-рус/польский-рус 1. Дополнить ранее выполненный перевод документов во влож…" at bounding box center [155, 82] width 114 height 49
click at [207, 102] on textarea "англ-рус/польский-рус 1. Дополнить ранее выполненный перевод документов во влож…" at bounding box center [155, 82] width 114 height 49
drag, startPoint x: 205, startPoint y: 101, endPoint x: 108, endPoint y: 69, distance: 102.0
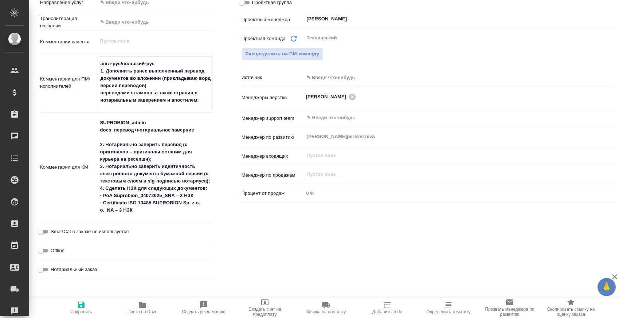
click at [108, 69] on textarea "англ-рус/польский-рус 1. Дополнить ранее выполненный перевод документов во влож…" at bounding box center [155, 82] width 114 height 49
drag, startPoint x: 107, startPoint y: 70, endPoint x: 212, endPoint y: 101, distance: 109.5
click at [212, 101] on div "англ-рус/польский-рус 1. Дополнить ранее выполненный перевод документов во влож…" at bounding box center [155, 82] width 115 height 53
type textarea "x"
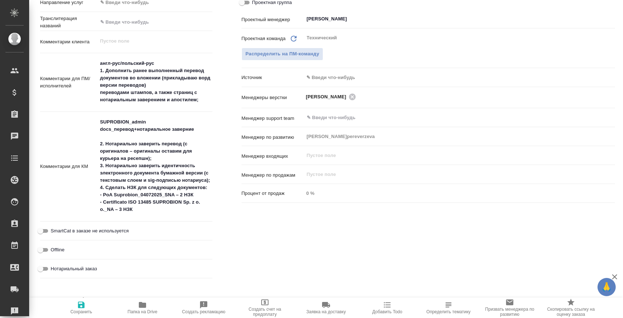
type textarea "x"
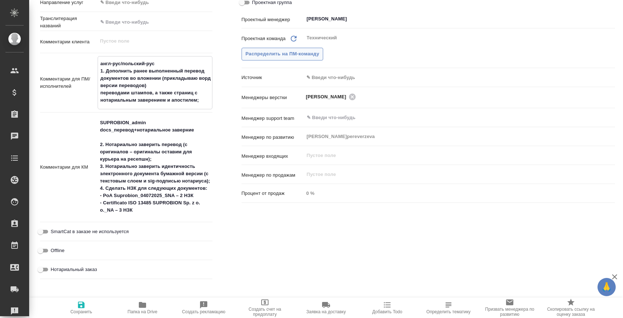
scroll to position [0, 0]
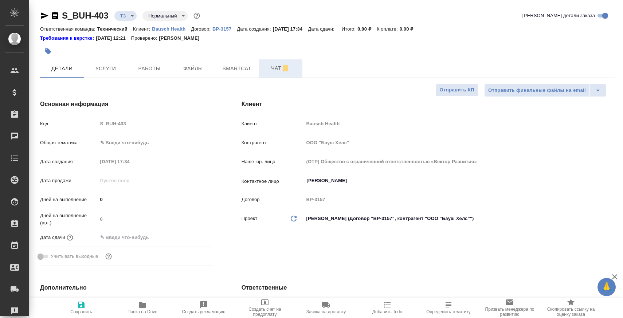
type textarea "x"
click at [263, 61] on button "Чат" at bounding box center [281, 68] width 44 height 18
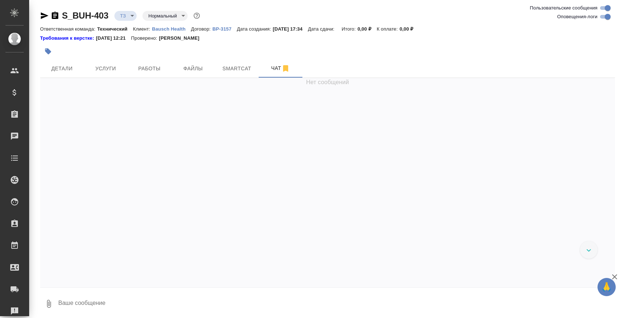
click at [186, 307] on textarea at bounding box center [337, 304] width 558 height 25
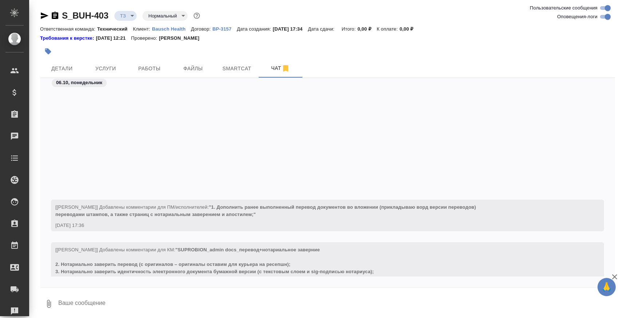
scroll to position [137, 0]
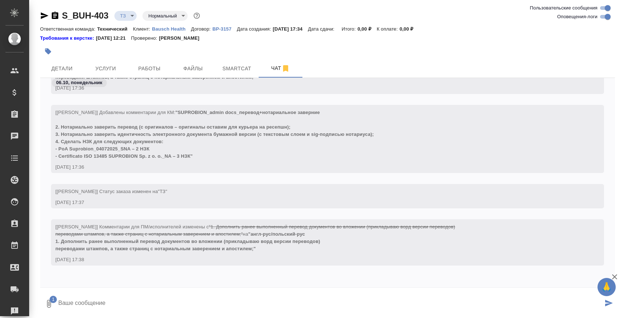
click at [151, 300] on textarea at bounding box center [331, 304] width 546 height 25
click at [132, 18] on body "🙏 .cls-1 fill:#fff; AWATERA Zaborova Aleksandra Клиенты Спецификации Заказы 0 Ч…" at bounding box center [311, 188] width 623 height 377
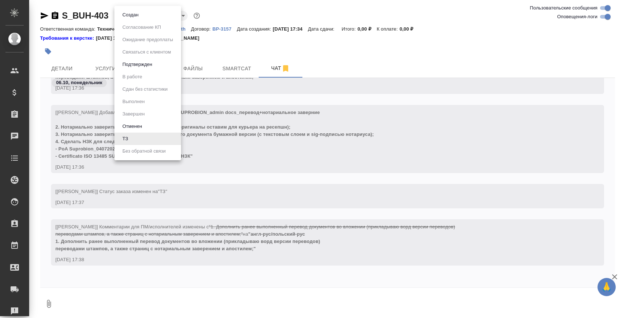
click at [139, 19] on button "Создан" at bounding box center [130, 15] width 20 height 8
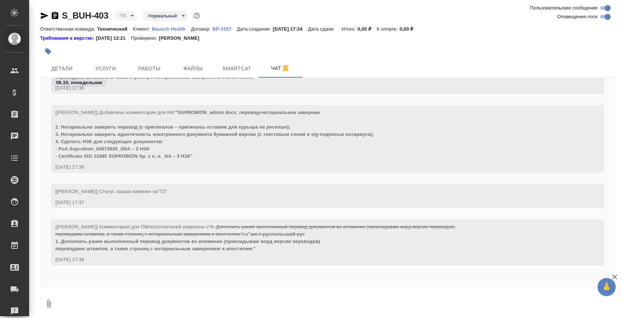
scroll to position [187, 0]
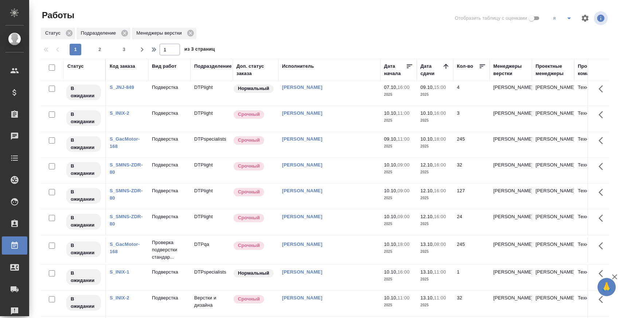
scroll to position [3, 0]
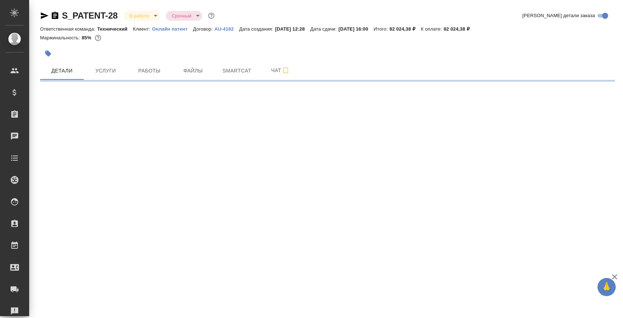
select select "RU"
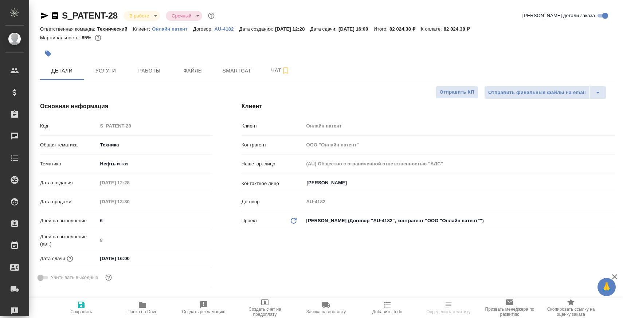
type textarea "x"
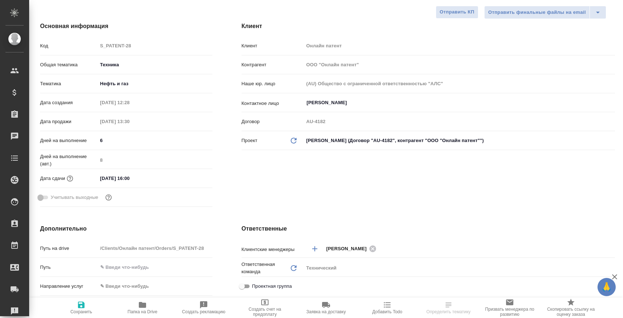
type textarea "x"
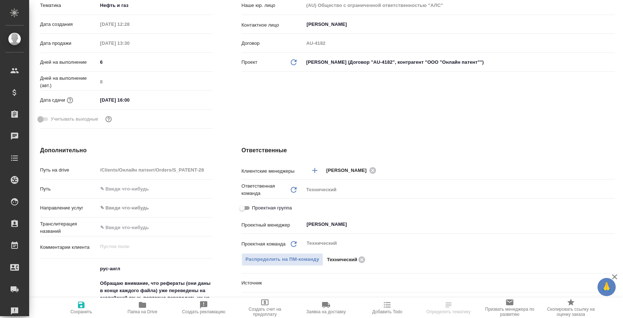
type textarea "x"
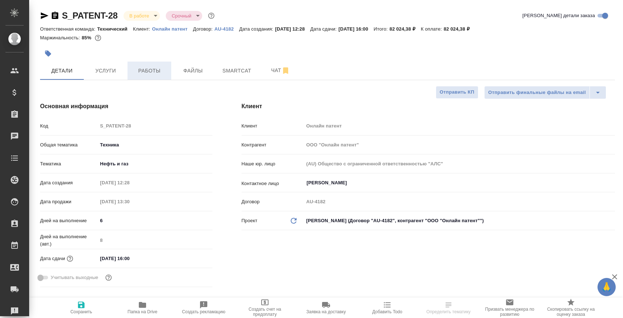
click at [145, 74] on span "Работы" at bounding box center [149, 70] width 35 height 9
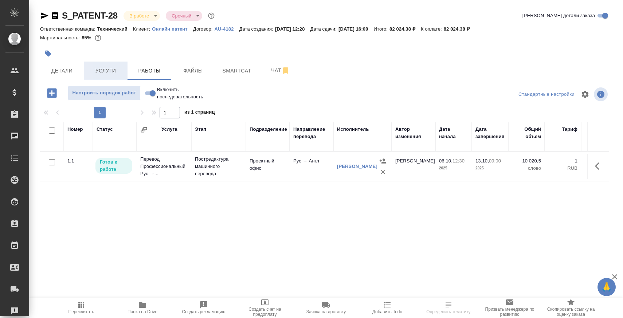
click at [109, 74] on span "Услуги" at bounding box center [105, 70] width 35 height 9
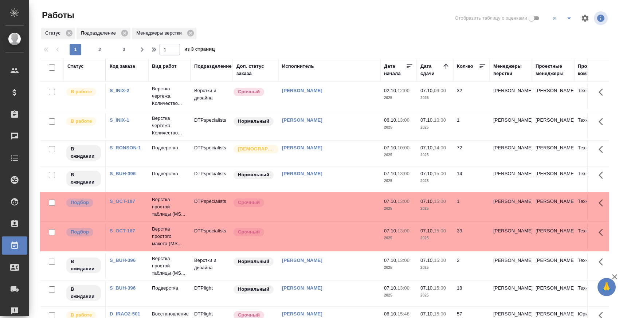
click at [121, 118] on link "S_INIX-1" at bounding box center [120, 119] width 20 height 5
click at [121, 45] on button "3" at bounding box center [124, 50] width 12 height 12
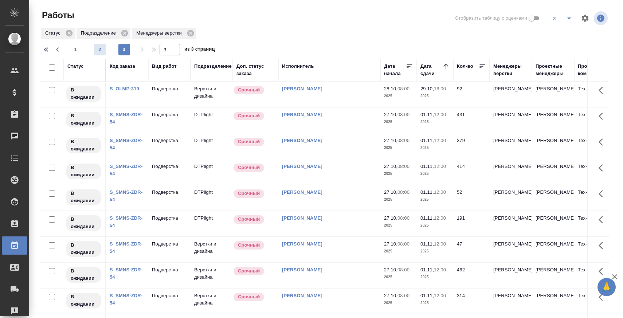
click at [103, 51] on span "2" at bounding box center [100, 49] width 12 height 7
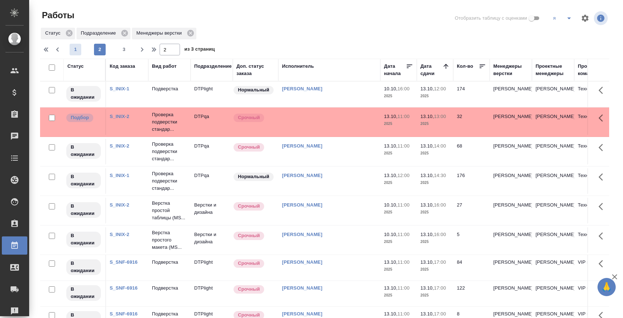
click at [76, 47] on span "1" at bounding box center [76, 49] width 12 height 7
type input "1"
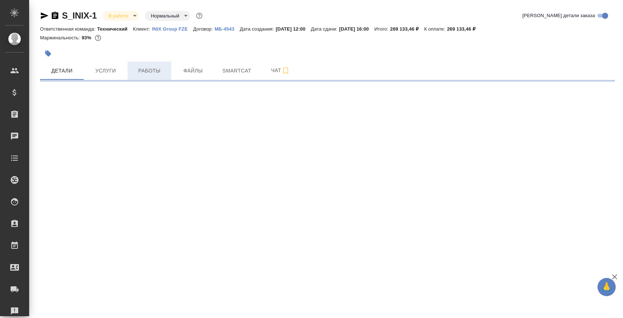
select select "RU"
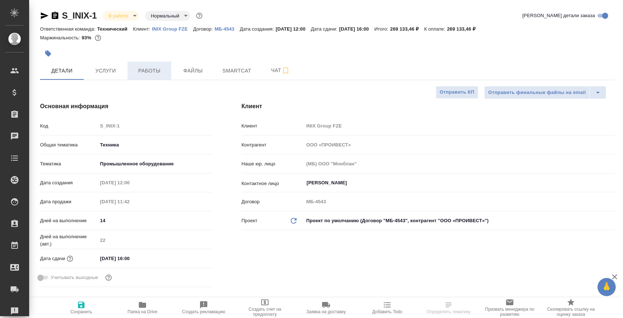
click at [147, 66] on span "Работы" at bounding box center [149, 70] width 35 height 9
type textarea "x"
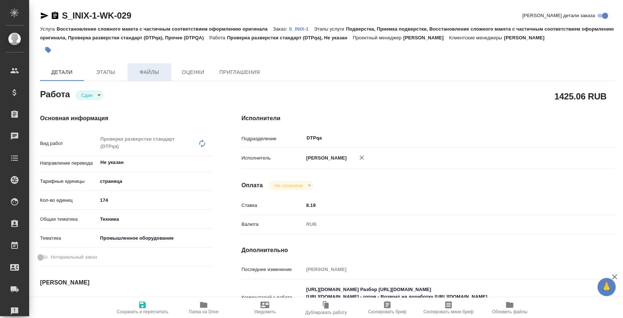
type textarea "x"
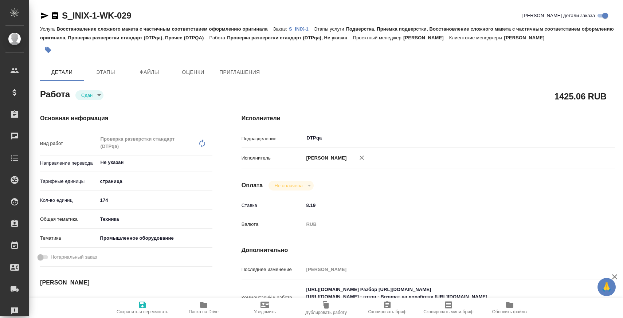
type textarea "x"
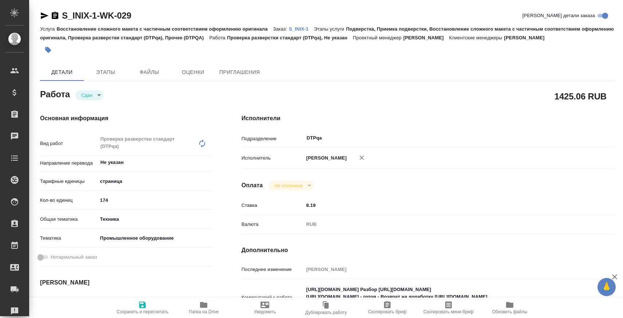
type textarea "x"
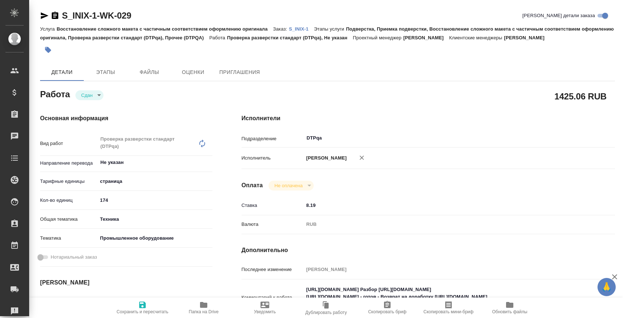
click at [297, 30] on p "S_INIX-1" at bounding box center [301, 28] width 25 height 5
type textarea "x"
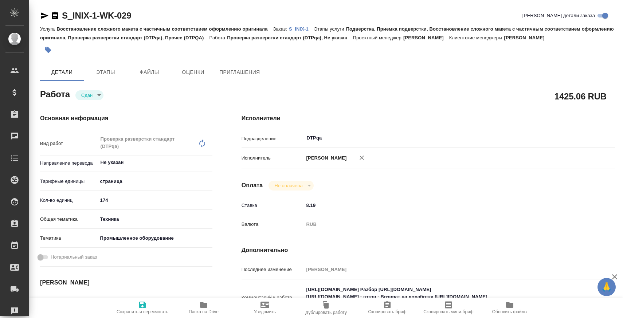
type textarea "x"
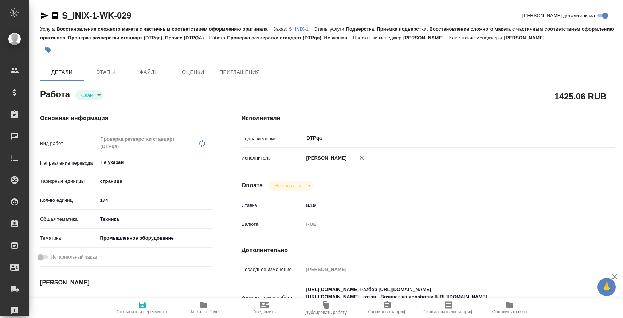
type textarea "x"
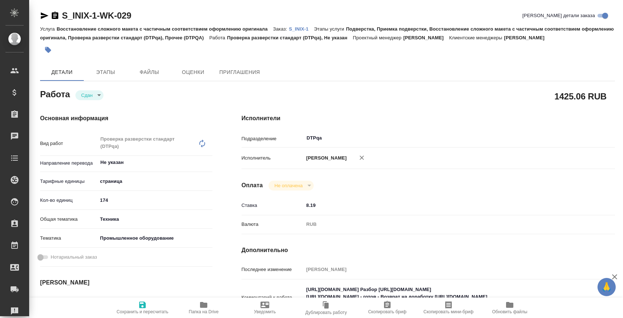
type textarea "x"
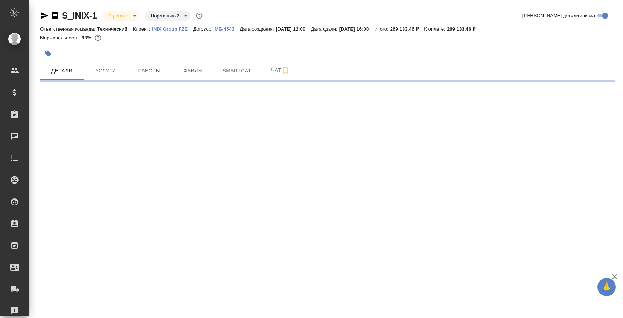
select select "RU"
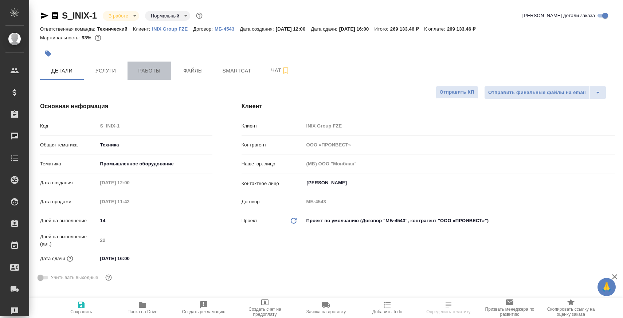
click at [141, 68] on span "Работы" at bounding box center [149, 70] width 35 height 9
type textarea "x"
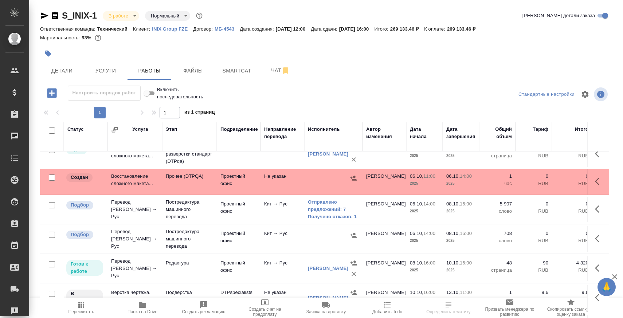
scroll to position [127, 0]
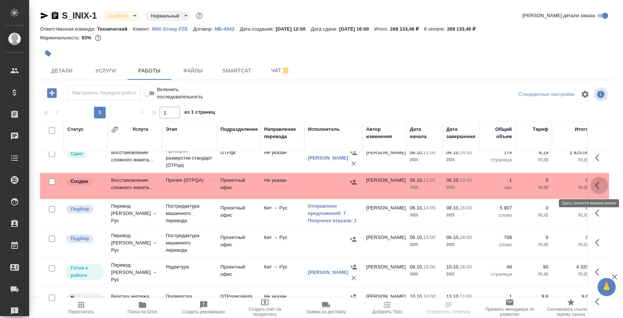
click at [601, 184] on icon "button" at bounding box center [599, 185] width 9 height 9
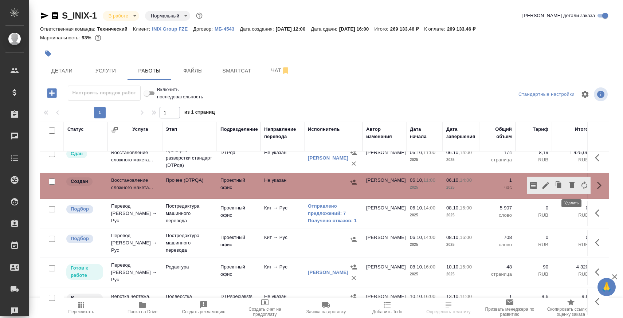
click at [573, 187] on icon "button" at bounding box center [572, 185] width 5 height 7
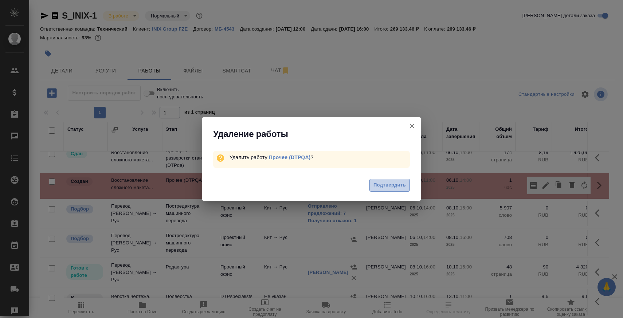
click at [392, 185] on span "Подтвердить" at bounding box center [390, 185] width 32 height 8
